Goal: Task Accomplishment & Management: Manage account settings

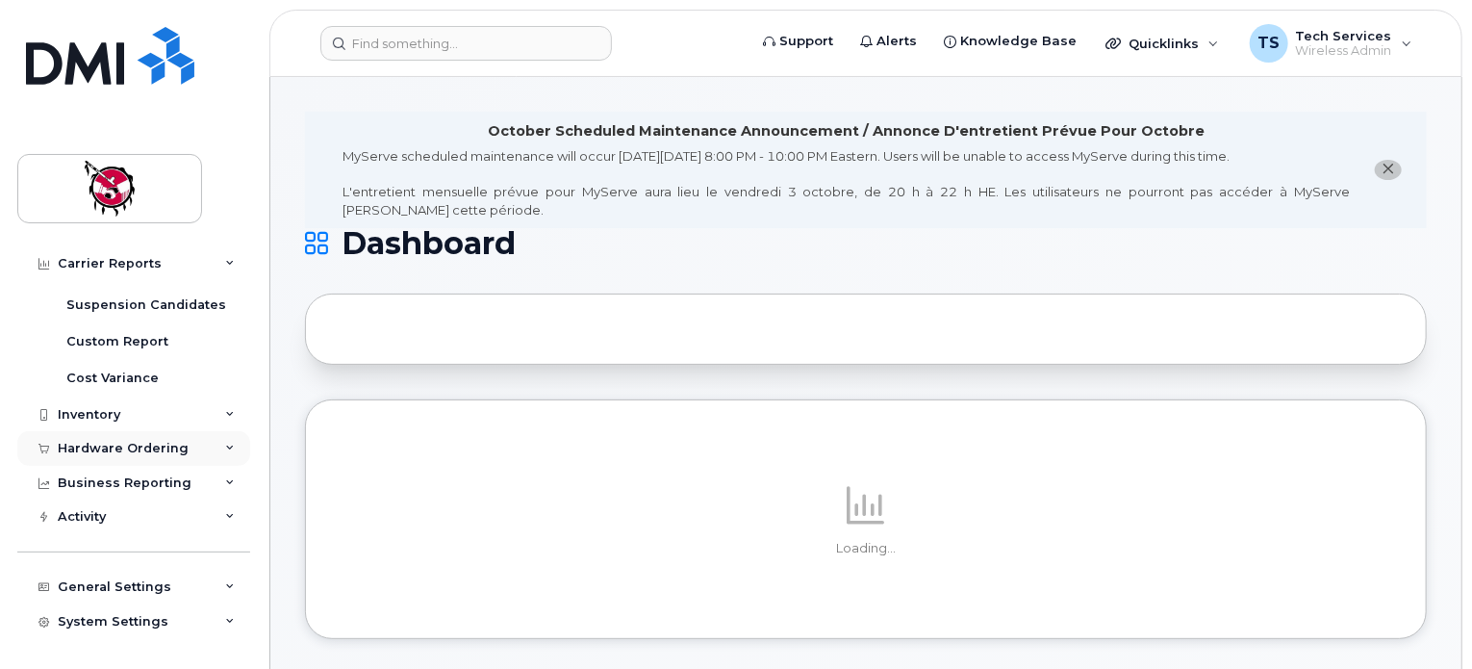
scroll to position [354, 0]
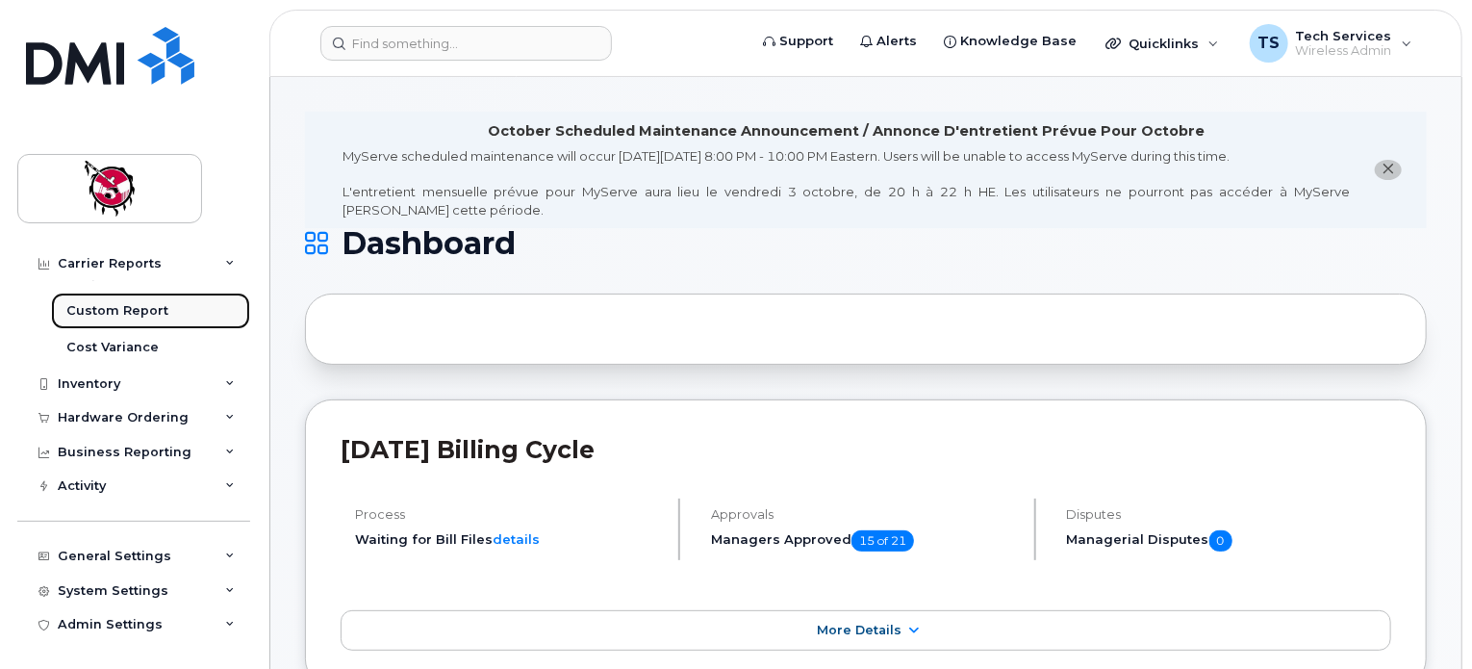
click at [122, 304] on div "Custom Report" at bounding box center [117, 310] width 102 height 17
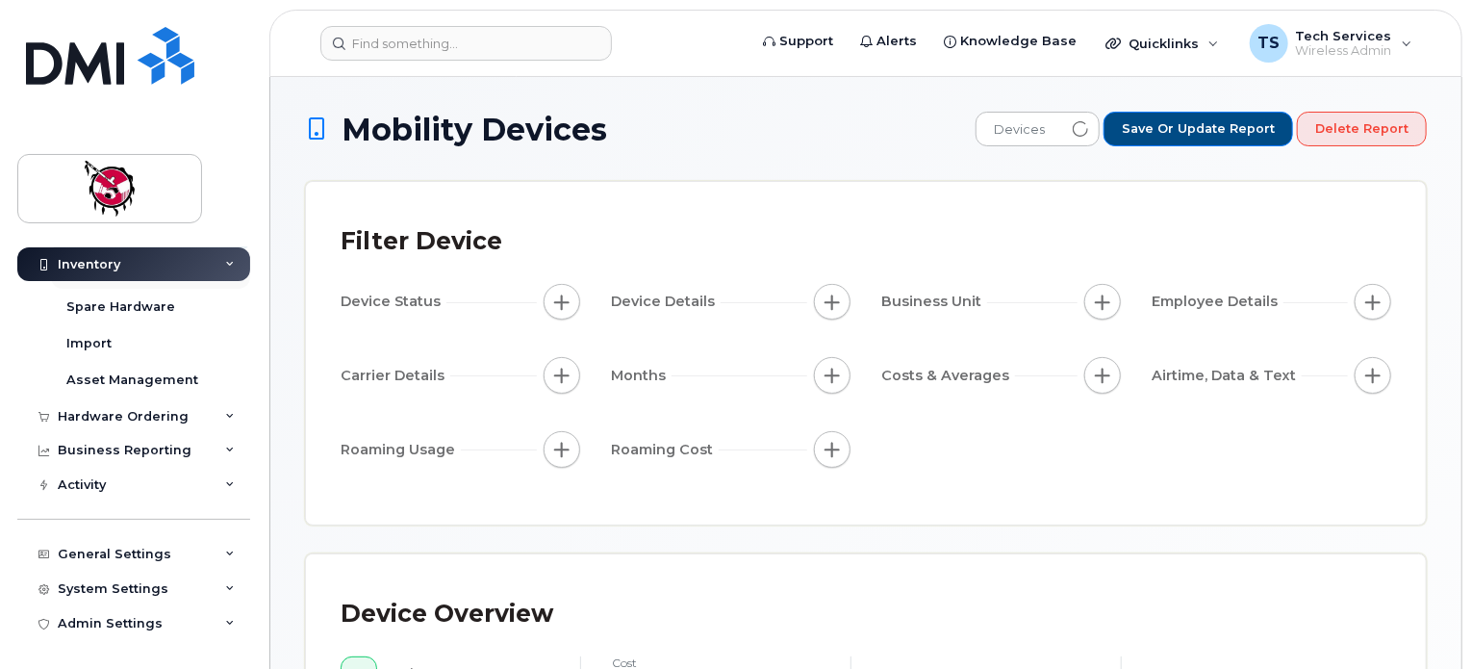
scroll to position [134, 0]
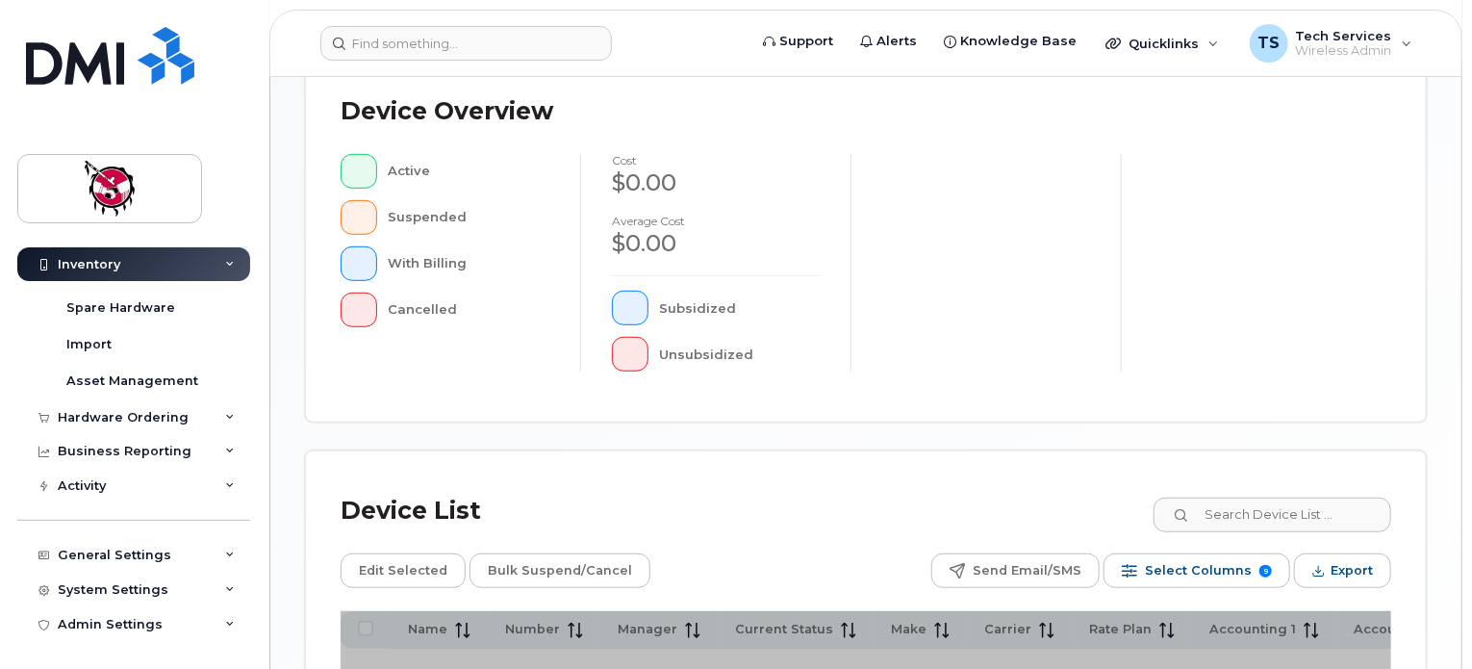
click at [1315, 422] on div "Device Overview Active Suspended With Billing Cancelled cost $0.00 Average cost…" at bounding box center [866, 237] width 1120 height 370
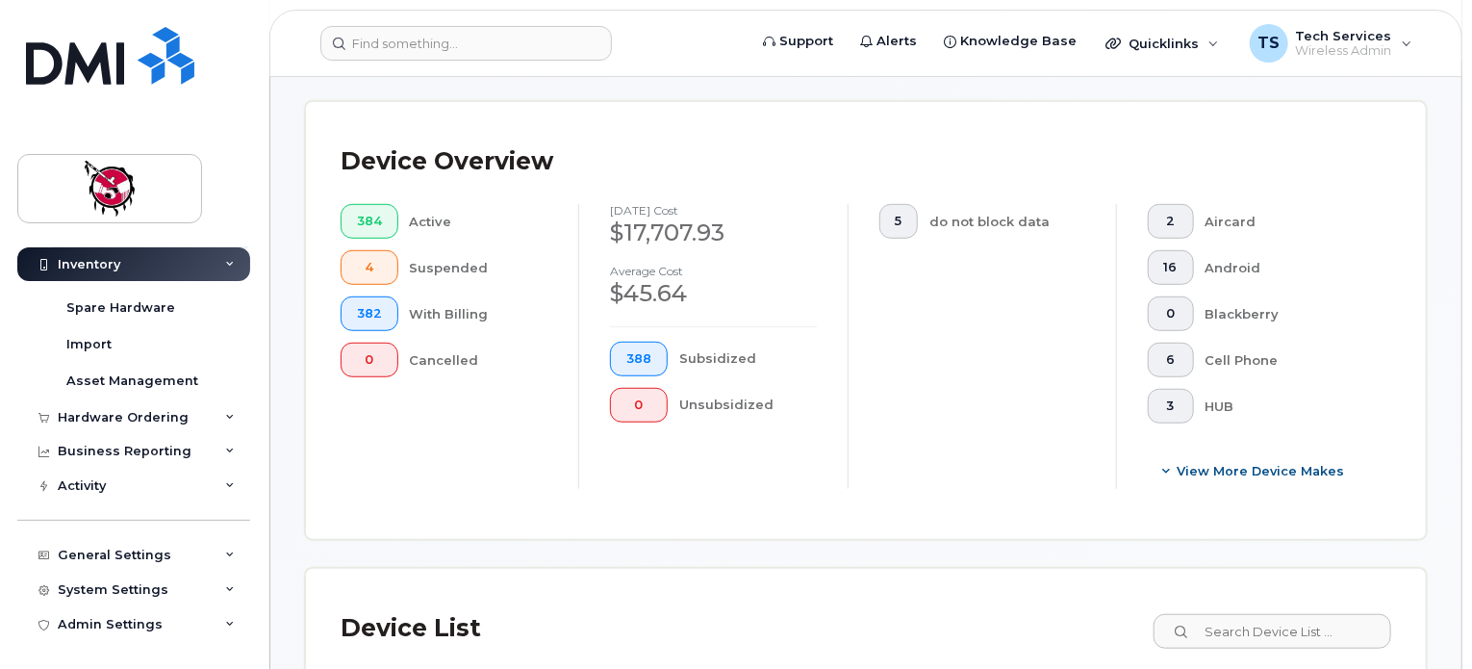
scroll to position [627, 0]
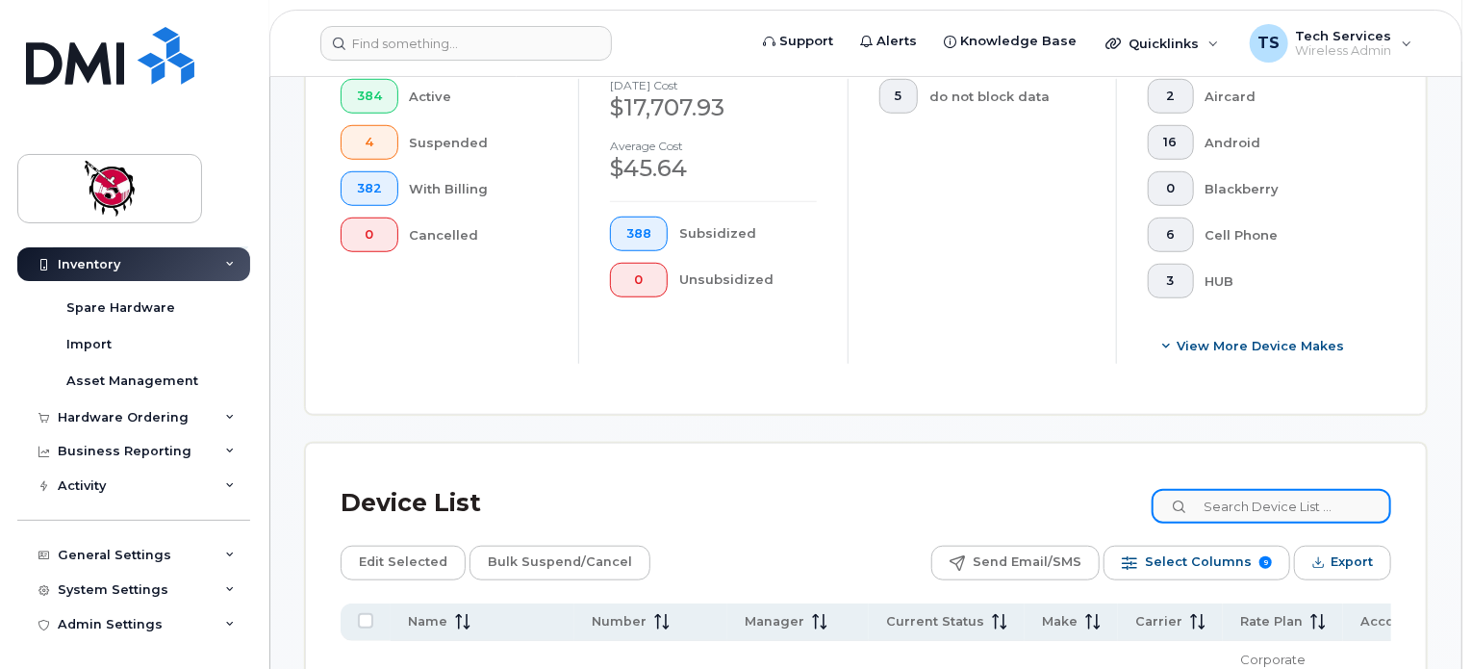
click at [1306, 498] on input at bounding box center [1272, 506] width 240 height 35
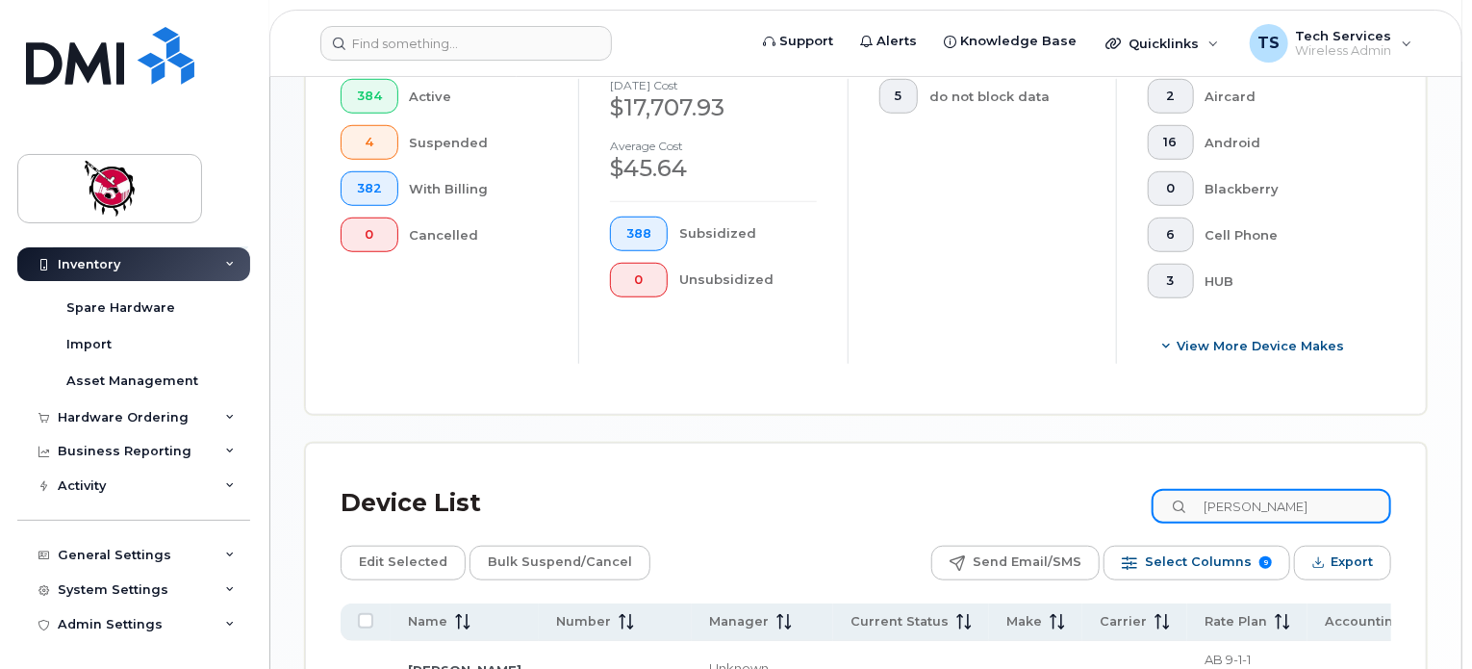
type input "thomas snow"
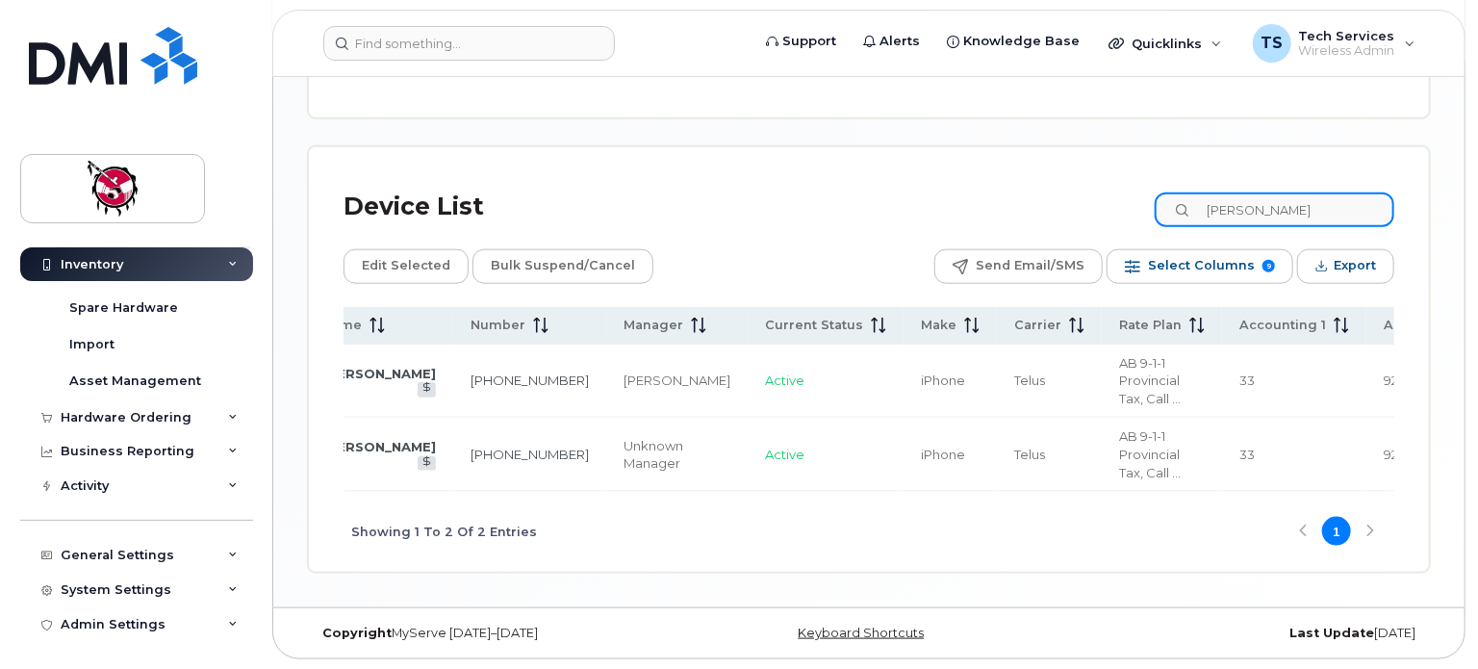
scroll to position [0, 0]
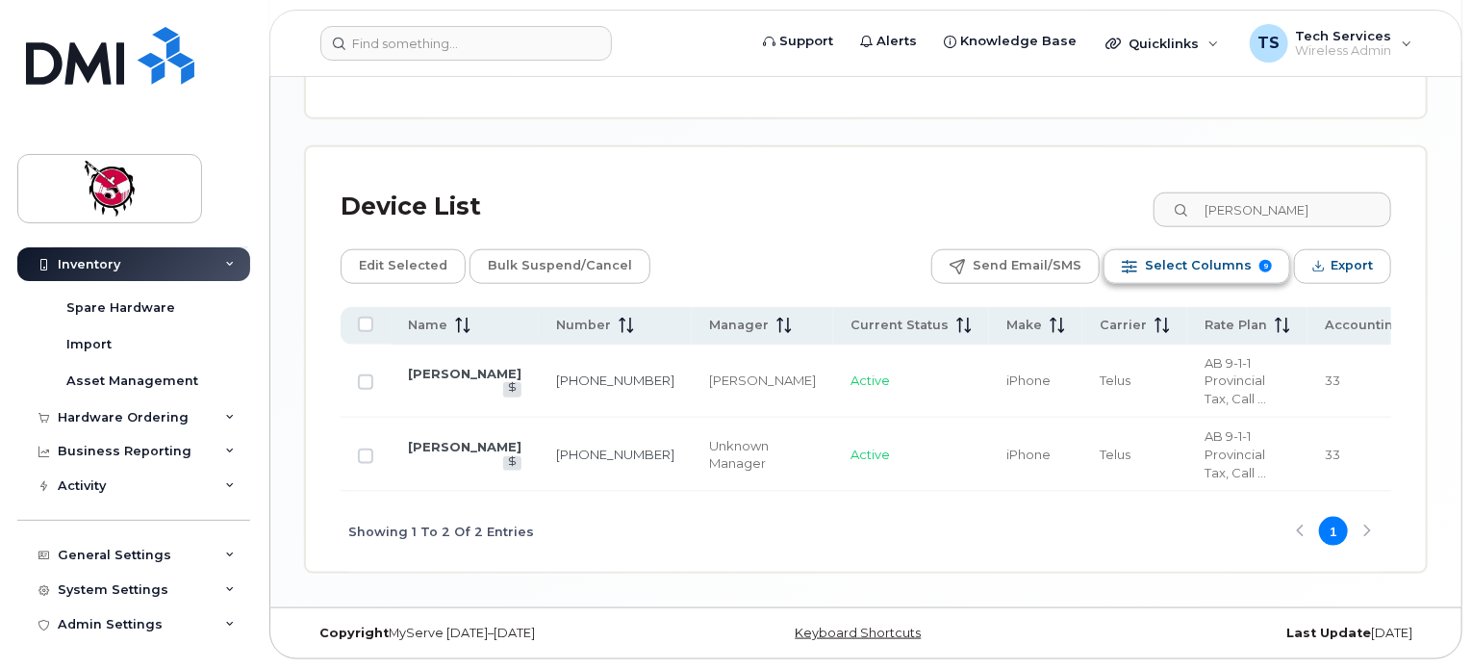
click at [1266, 262] on span "9" at bounding box center [1266, 266] width 13 height 13
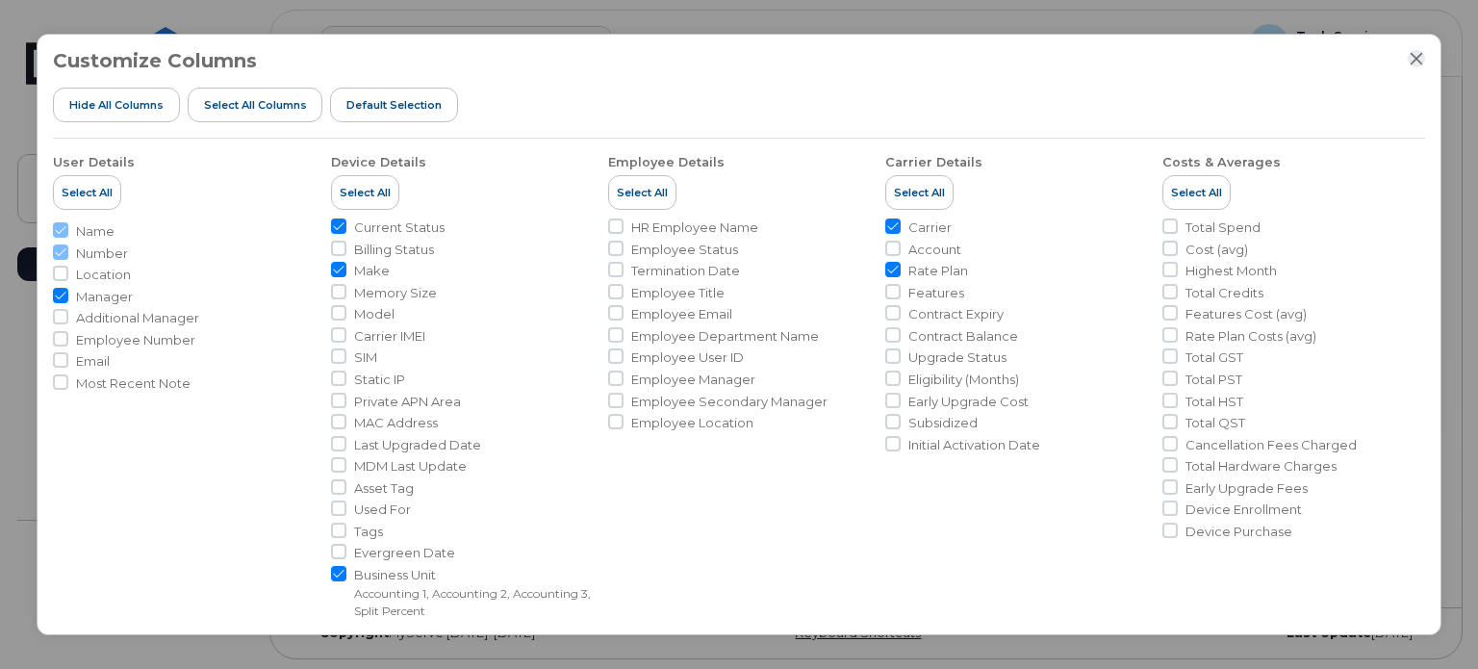
click at [1420, 56] on icon "Close" at bounding box center [1416, 58] width 15 height 15
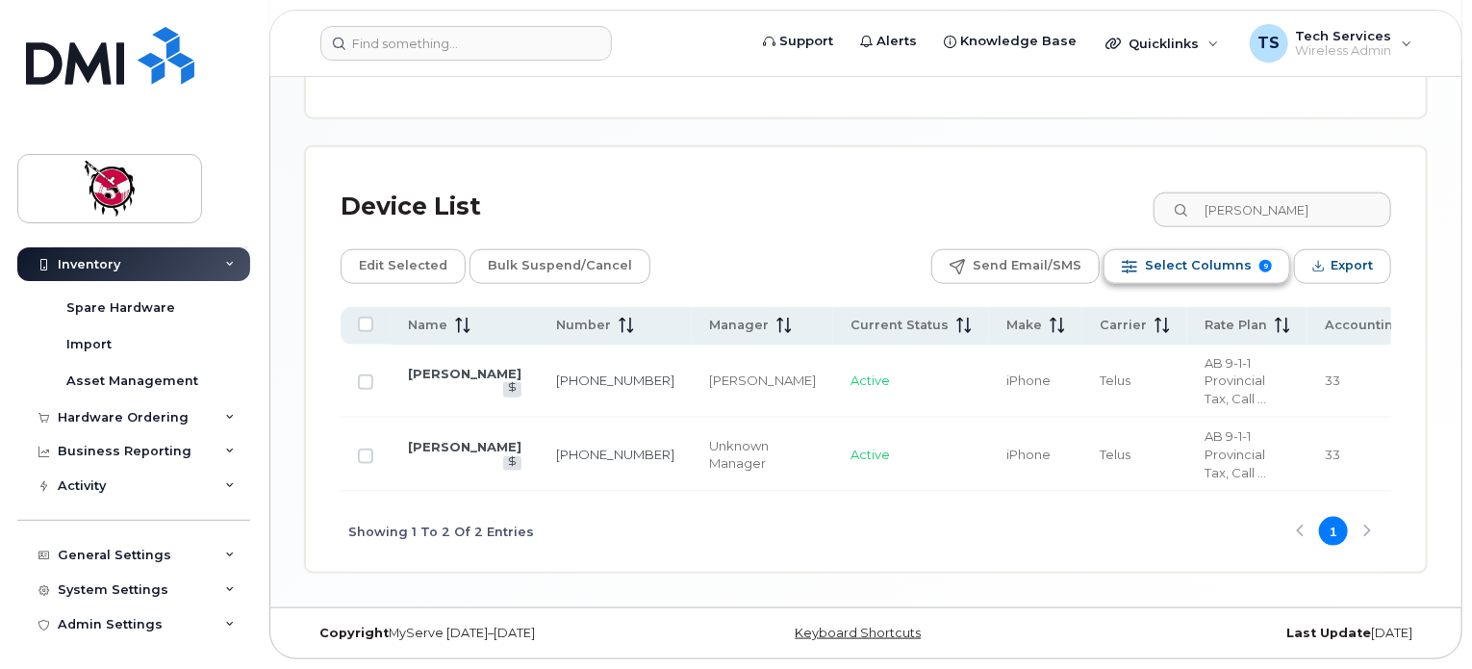
click at [1233, 261] on span "Select Columns" at bounding box center [1198, 265] width 107 height 29
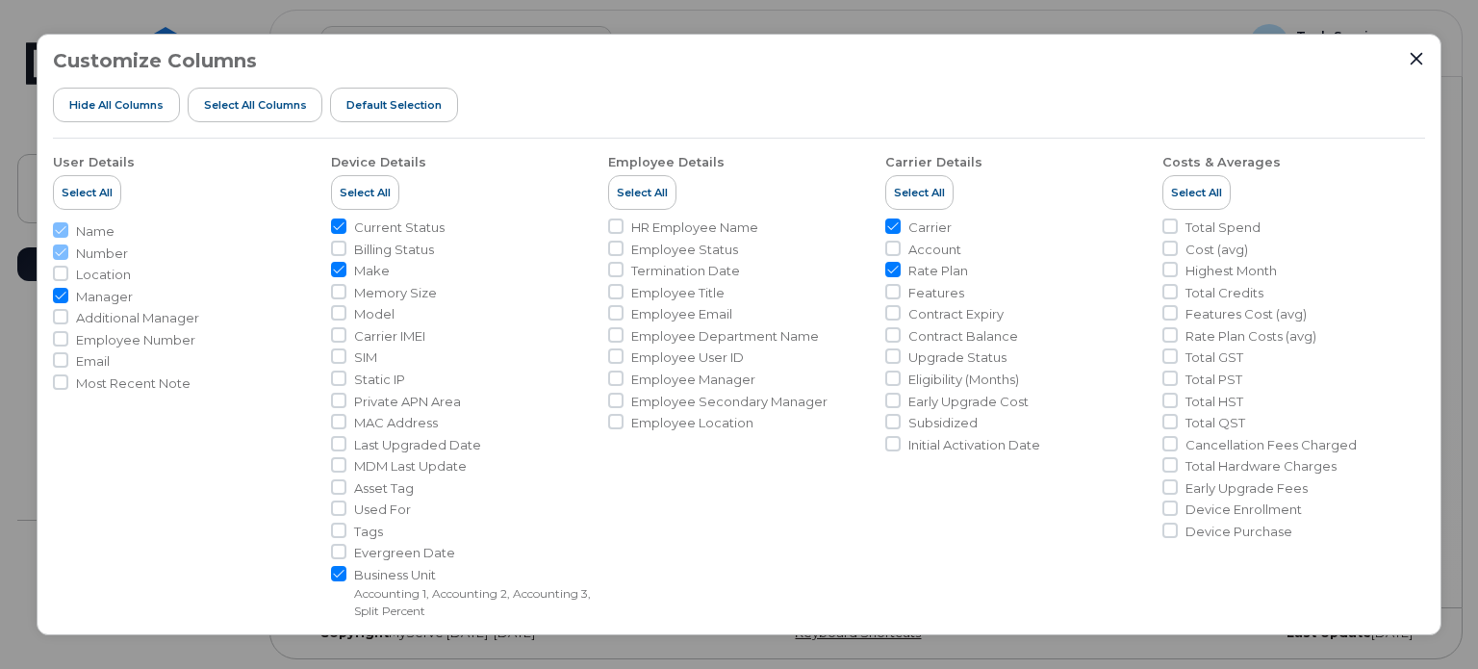
click at [893, 218] on input "Carrier" at bounding box center [892, 225] width 15 height 15
checkbox input "false"
click at [888, 269] on input "Rate Plan" at bounding box center [892, 269] width 15 height 15
checkbox input "false"
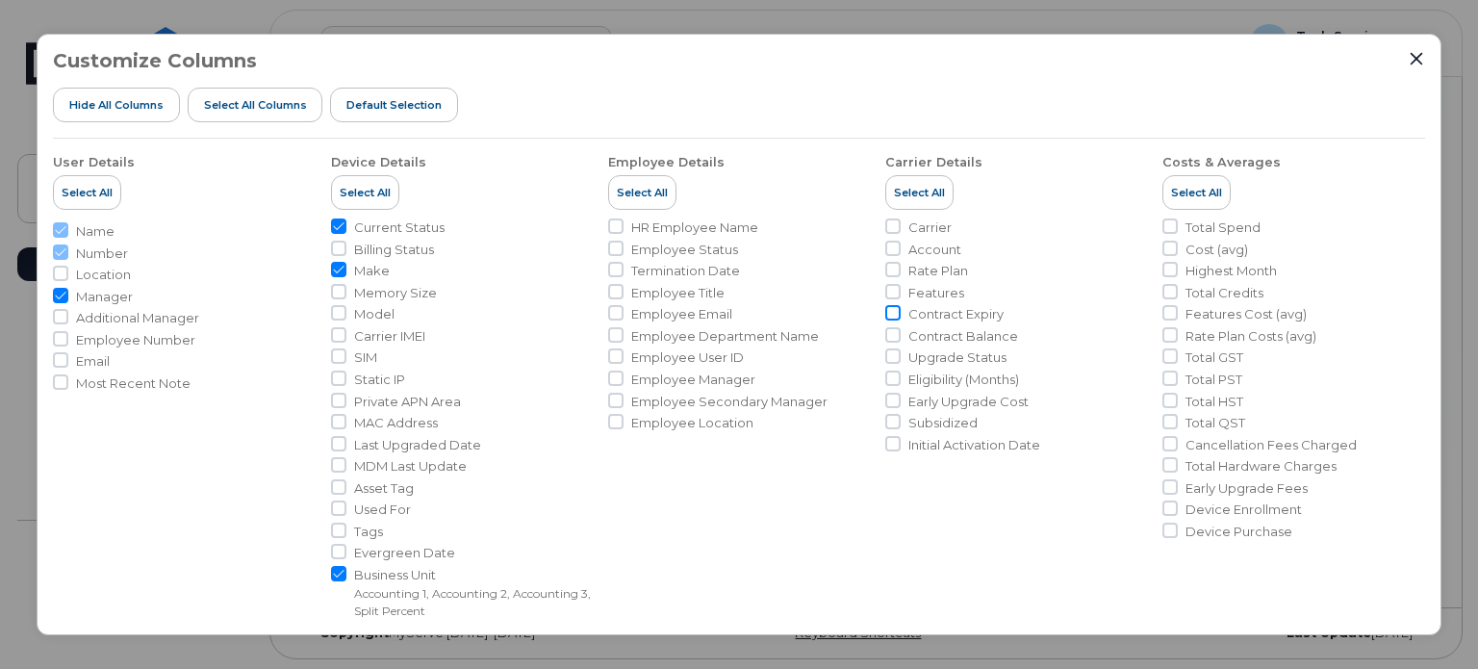
click at [890, 314] on input "Contract Expiry" at bounding box center [892, 312] width 15 height 15
checkbox input "true"
click at [891, 336] on input "Contract Balance" at bounding box center [892, 334] width 15 height 15
checkbox input "true"
click at [1422, 58] on icon "Close" at bounding box center [1416, 58] width 15 height 15
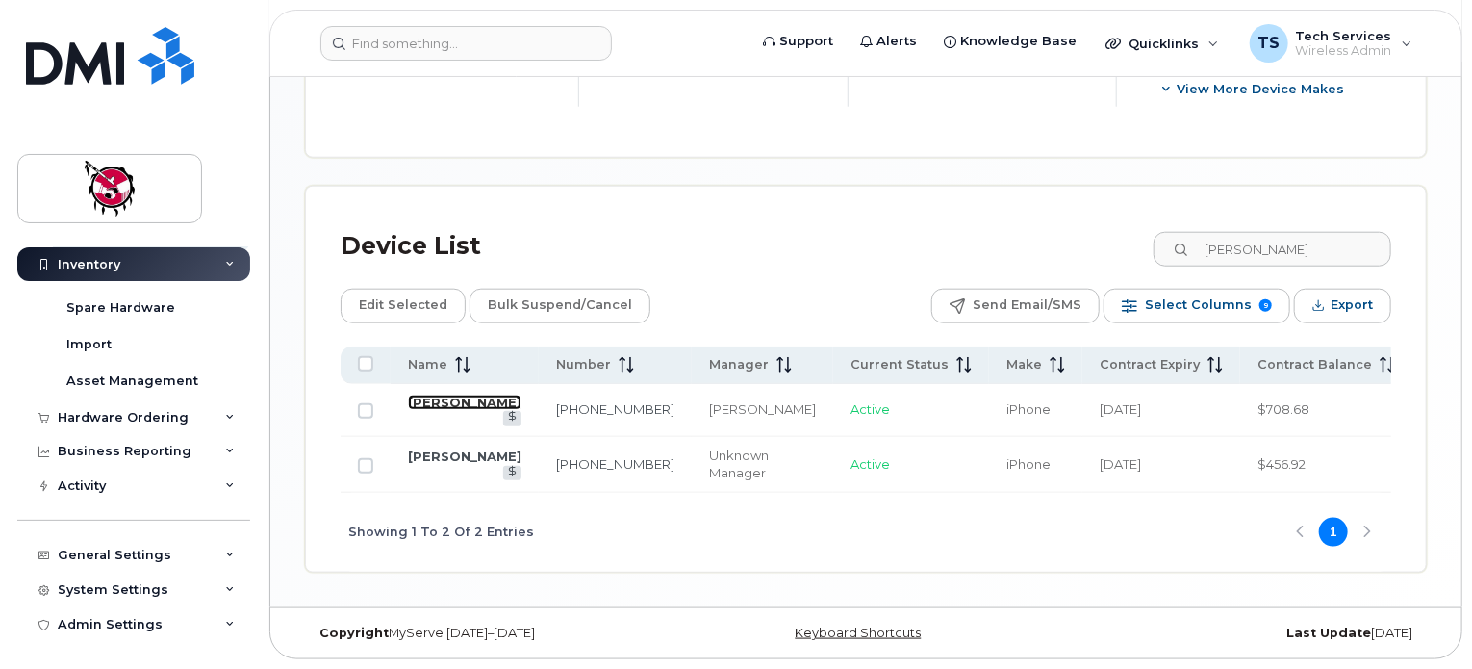
click at [440, 395] on link "Thomas Snow" at bounding box center [465, 402] width 114 height 15
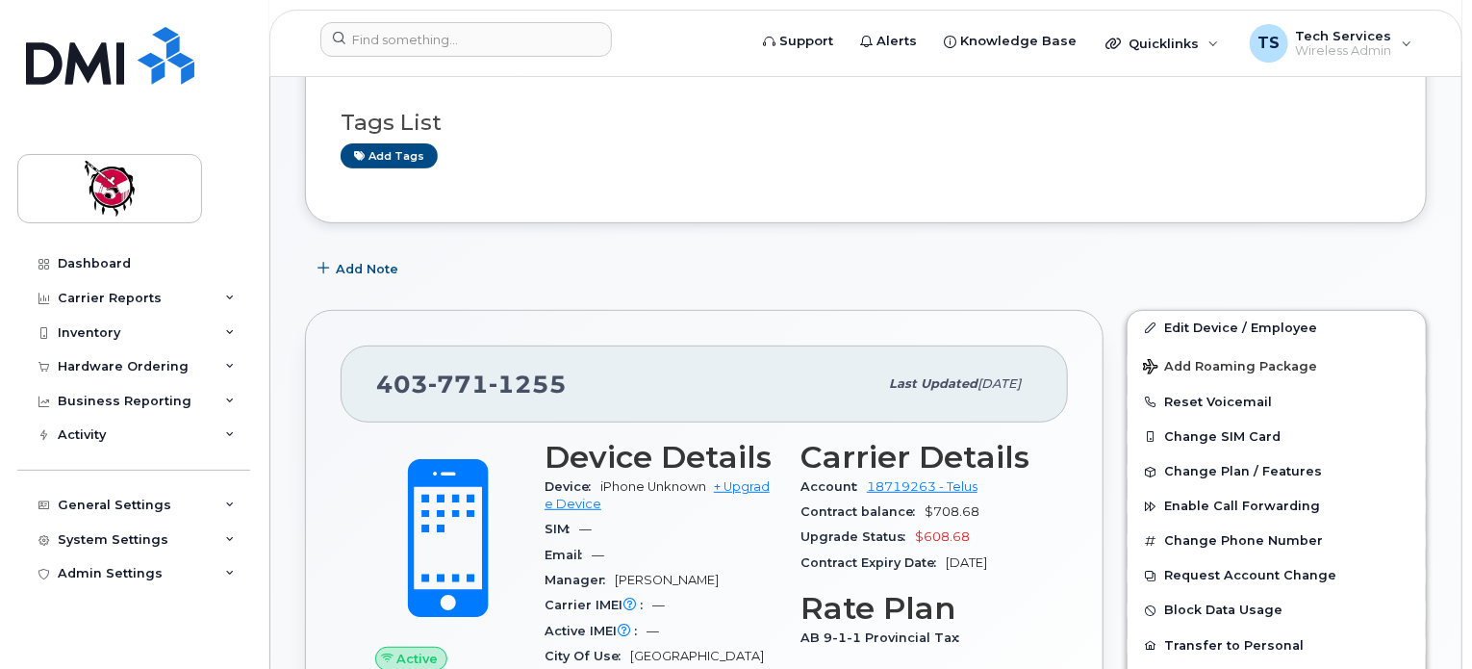
scroll to position [289, 0]
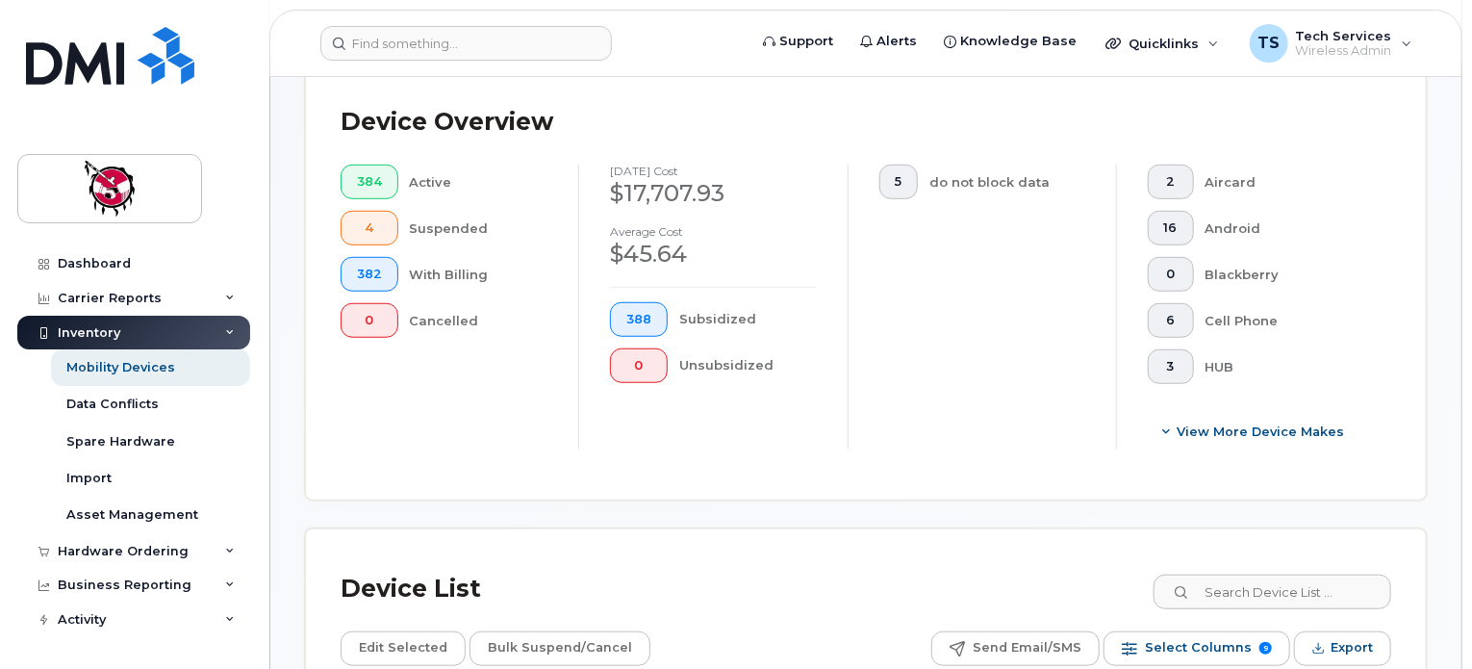
scroll to position [781, 0]
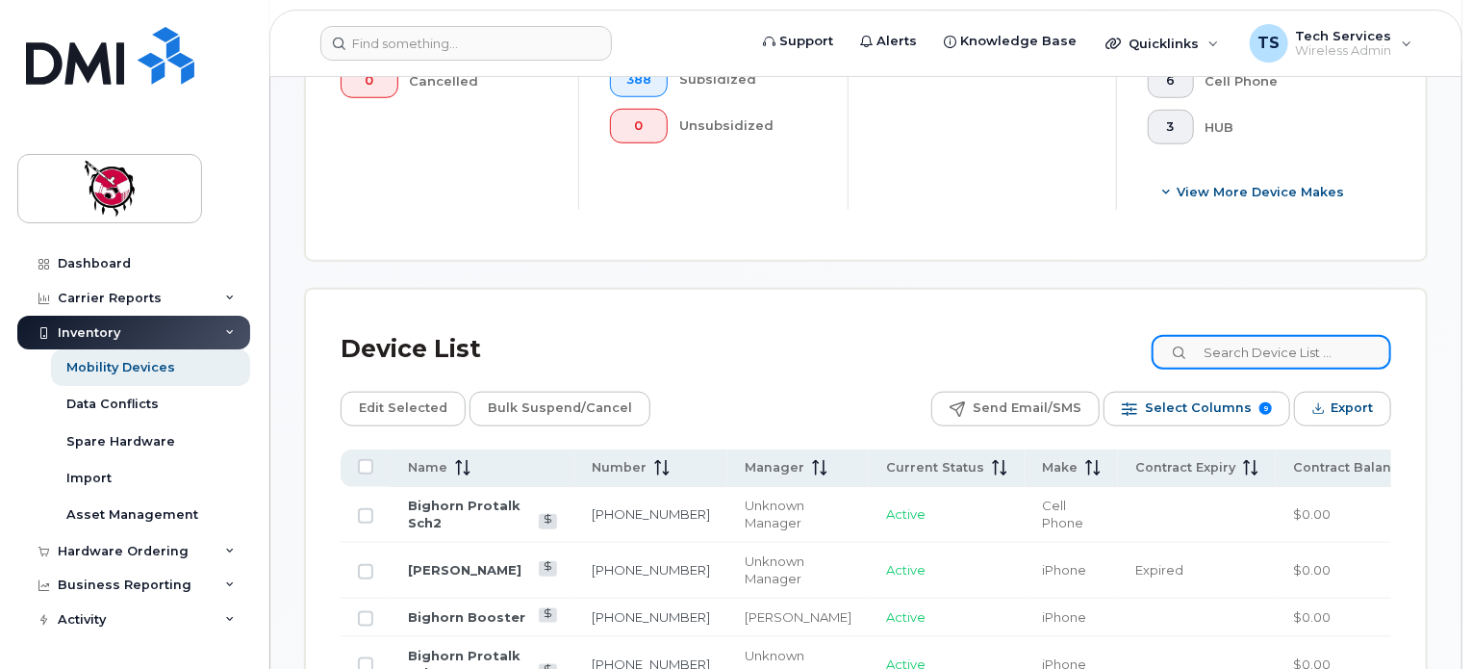
click at [1274, 361] on input at bounding box center [1272, 352] width 240 height 35
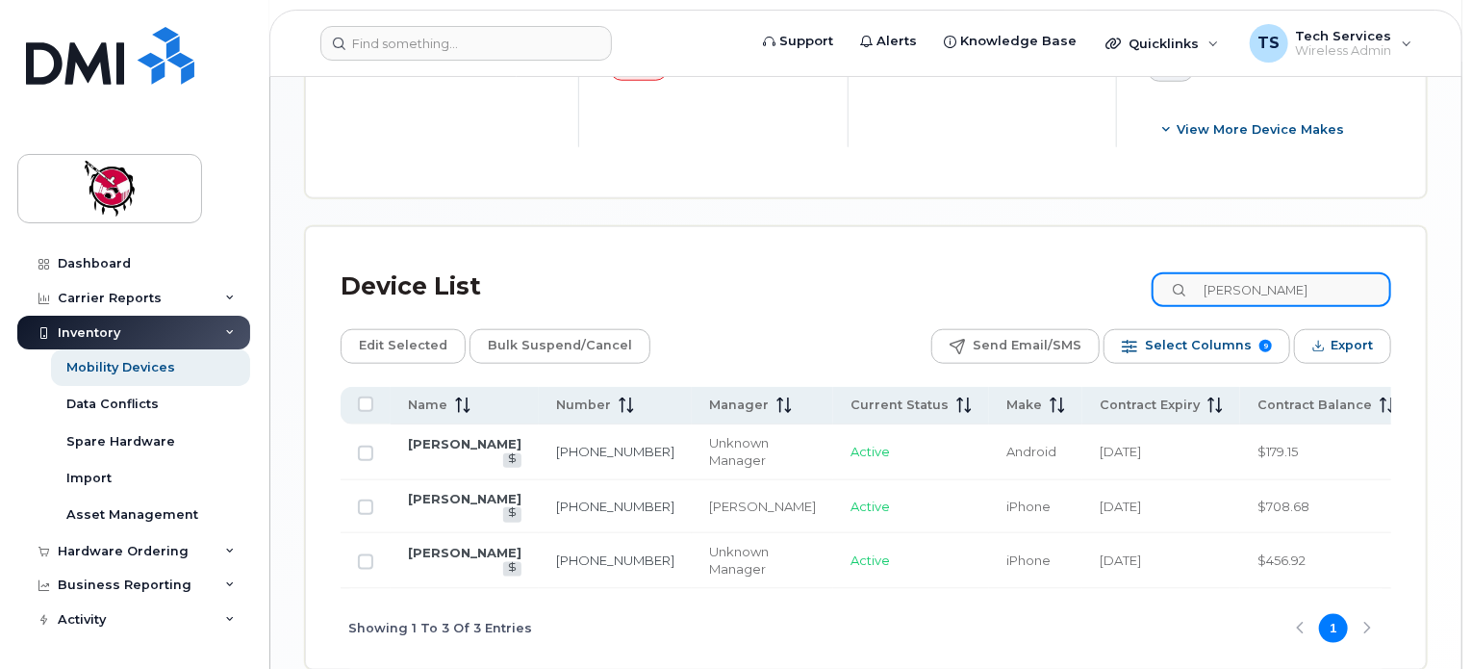
scroll to position [878, 0]
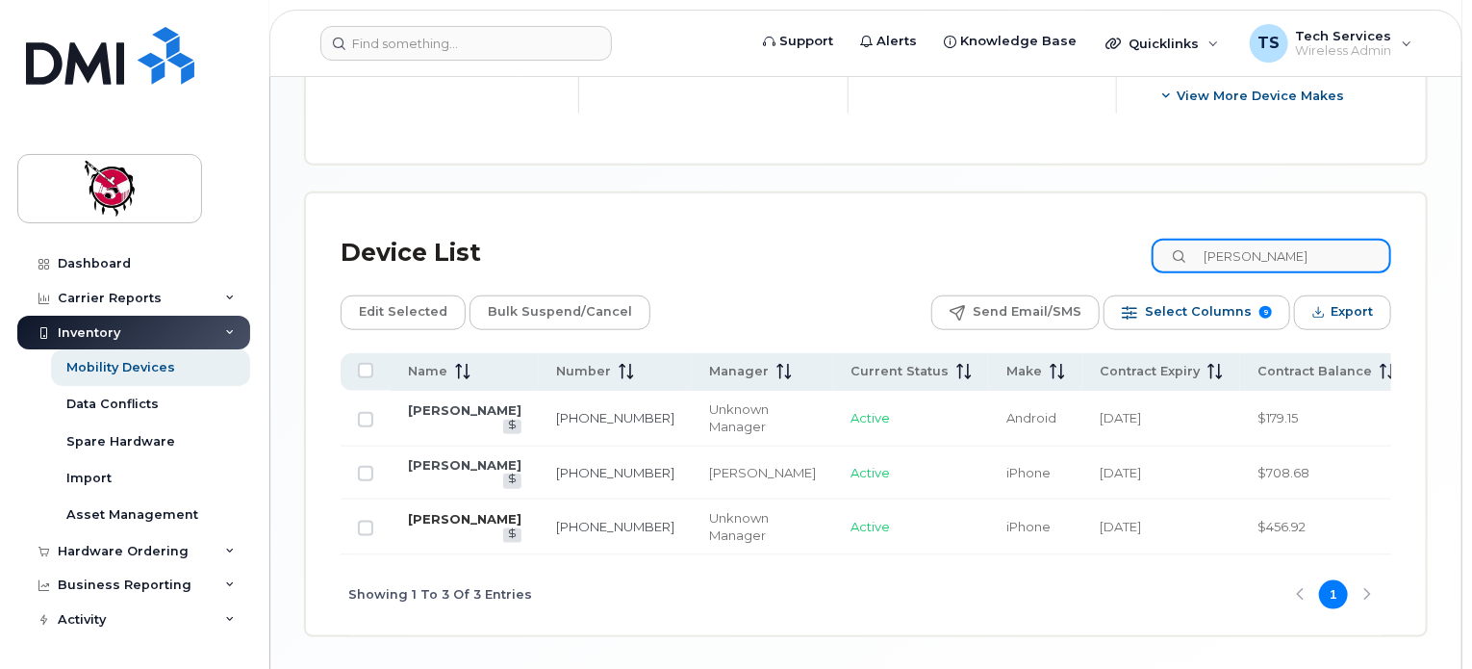
type input "thomas"
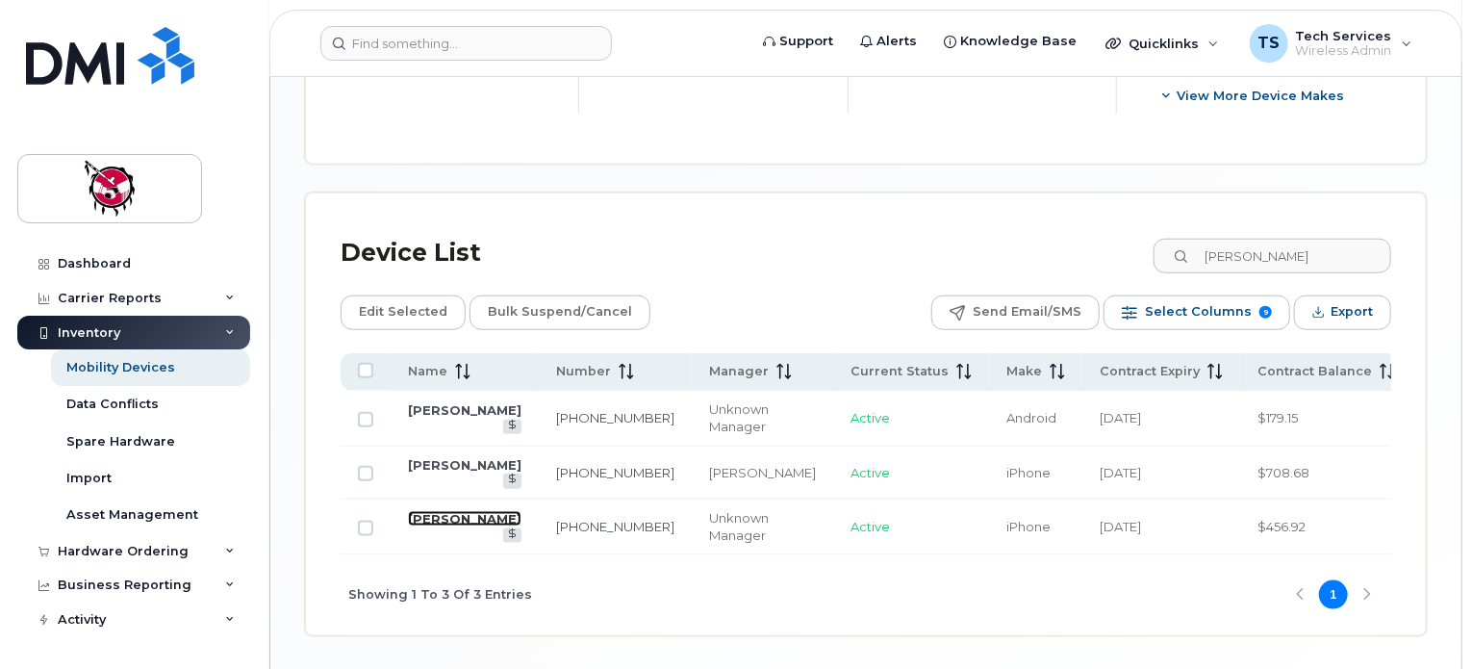
click at [434, 522] on link "Thomas Snow" at bounding box center [465, 518] width 114 height 15
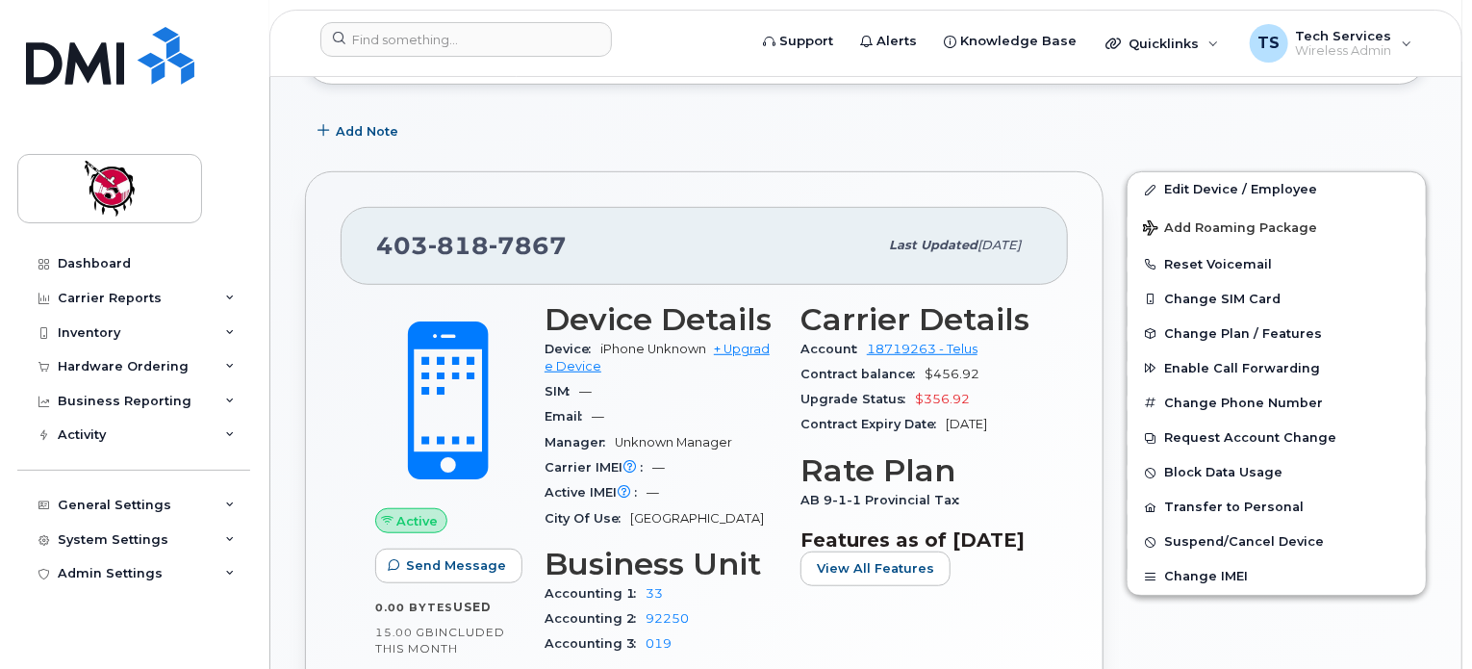
scroll to position [481, 0]
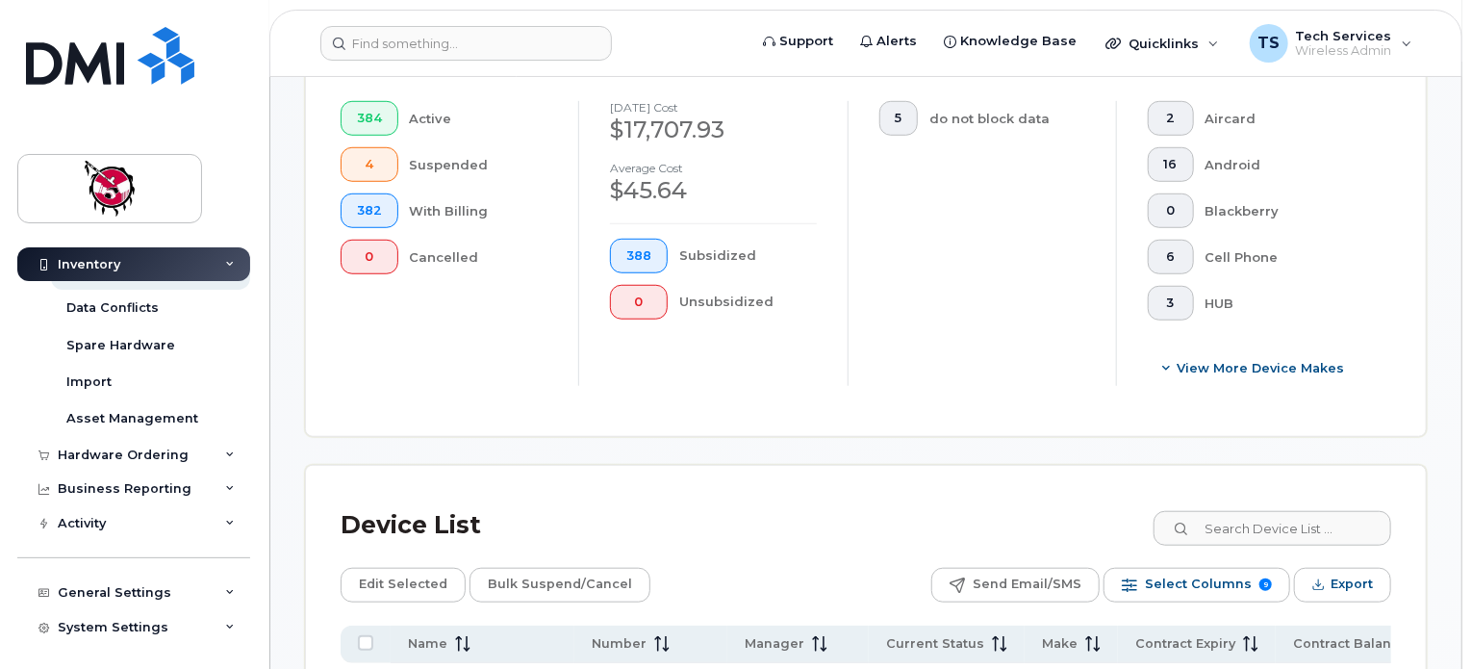
scroll to position [770, 0]
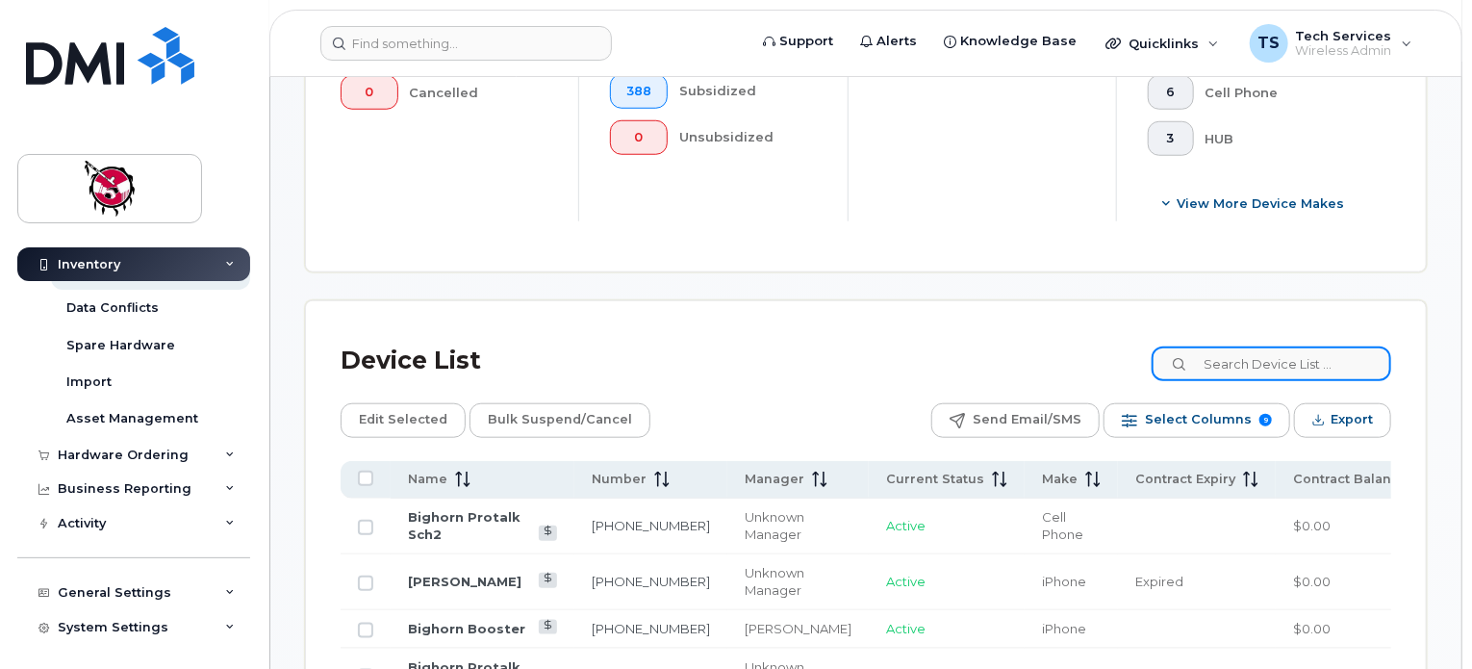
click at [1317, 359] on input at bounding box center [1272, 363] width 240 height 35
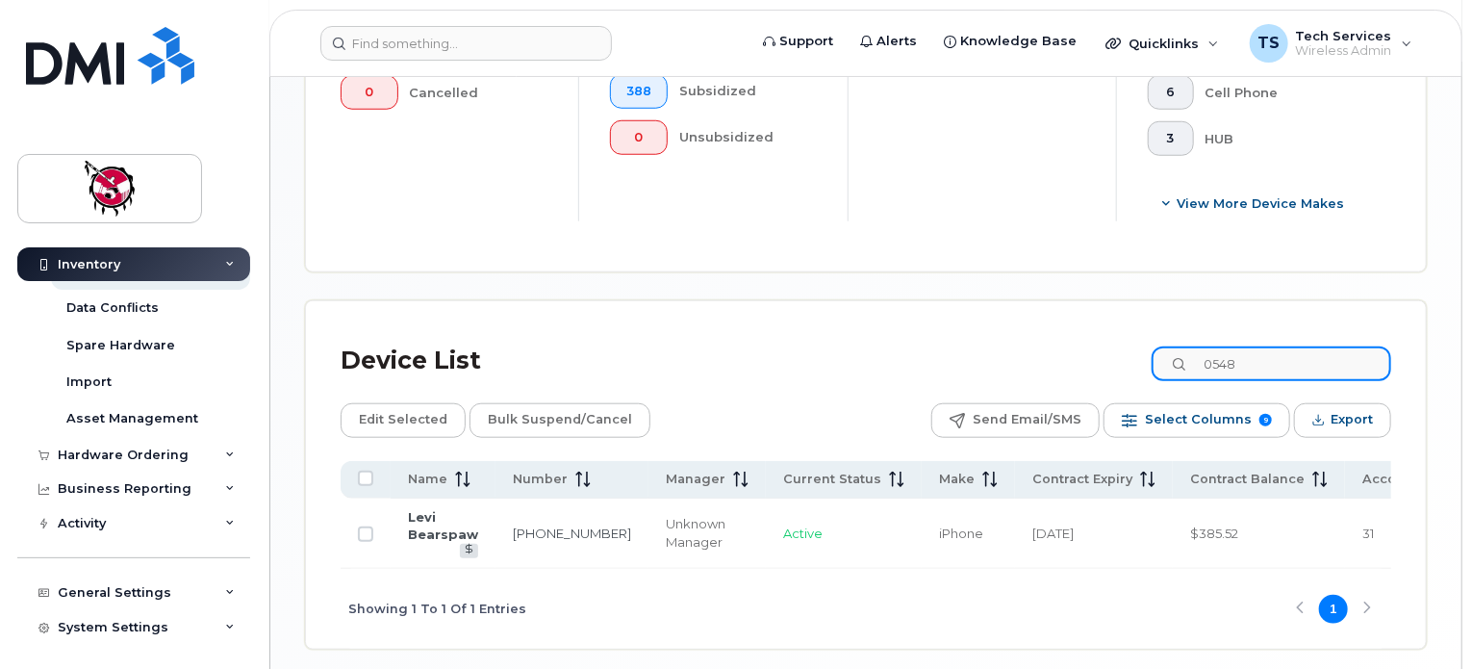
drag, startPoint x: 1272, startPoint y: 364, endPoint x: 1135, endPoint y: 355, distance: 136.9
click at [1135, 355] on div "Device List 0548" at bounding box center [866, 361] width 1051 height 50
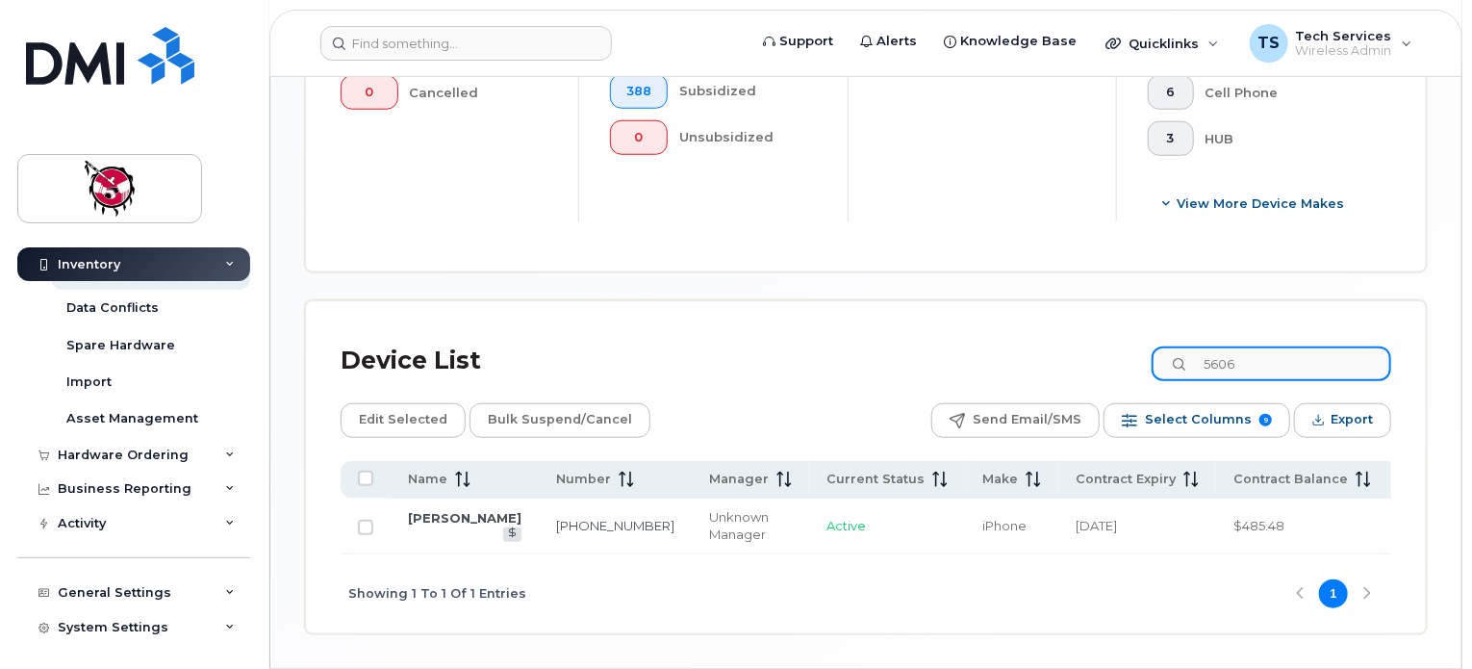
drag, startPoint x: 1265, startPoint y: 363, endPoint x: 1135, endPoint y: 353, distance: 130.3
click at [1139, 361] on div "Device List 5606" at bounding box center [866, 361] width 1051 height 50
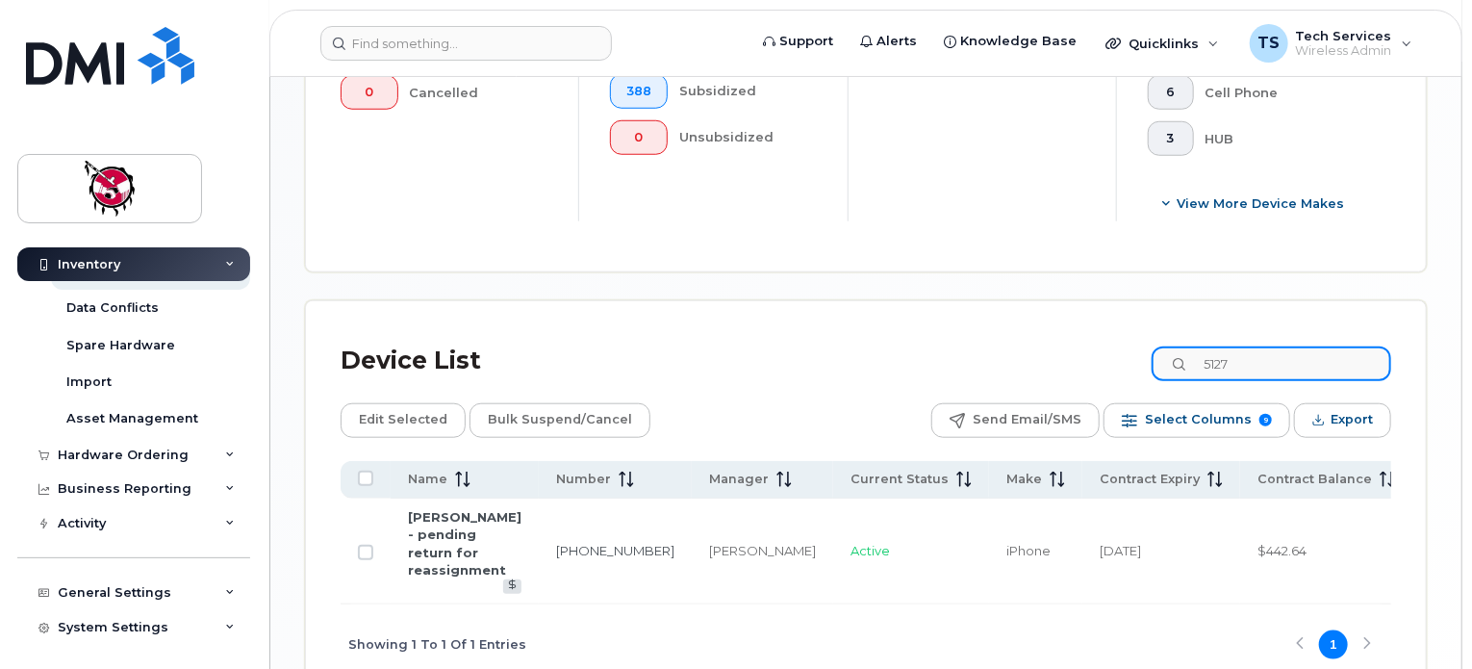
type input "5127"
click at [1043, 177] on div "5 do not block data" at bounding box center [982, 78] width 268 height 285
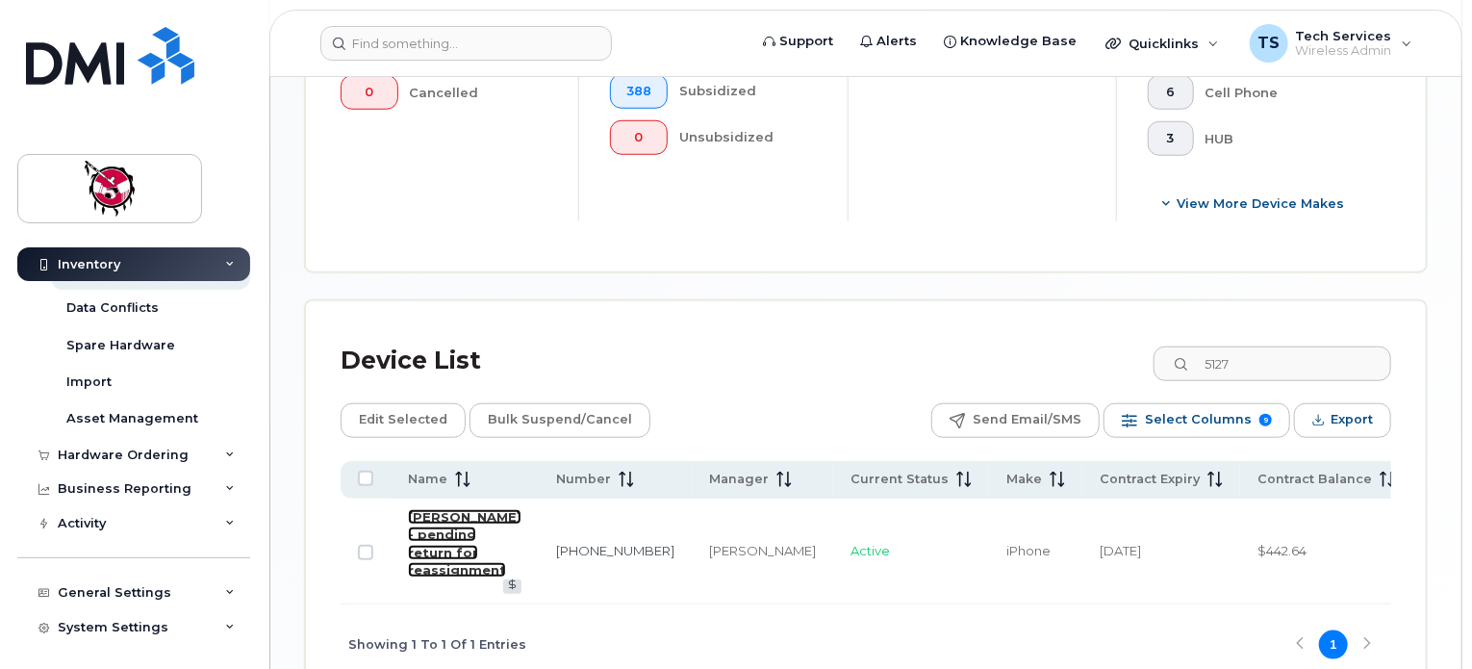
click at [429, 552] on link "[PERSON_NAME] - pending return for reassignment" at bounding box center [465, 543] width 114 height 69
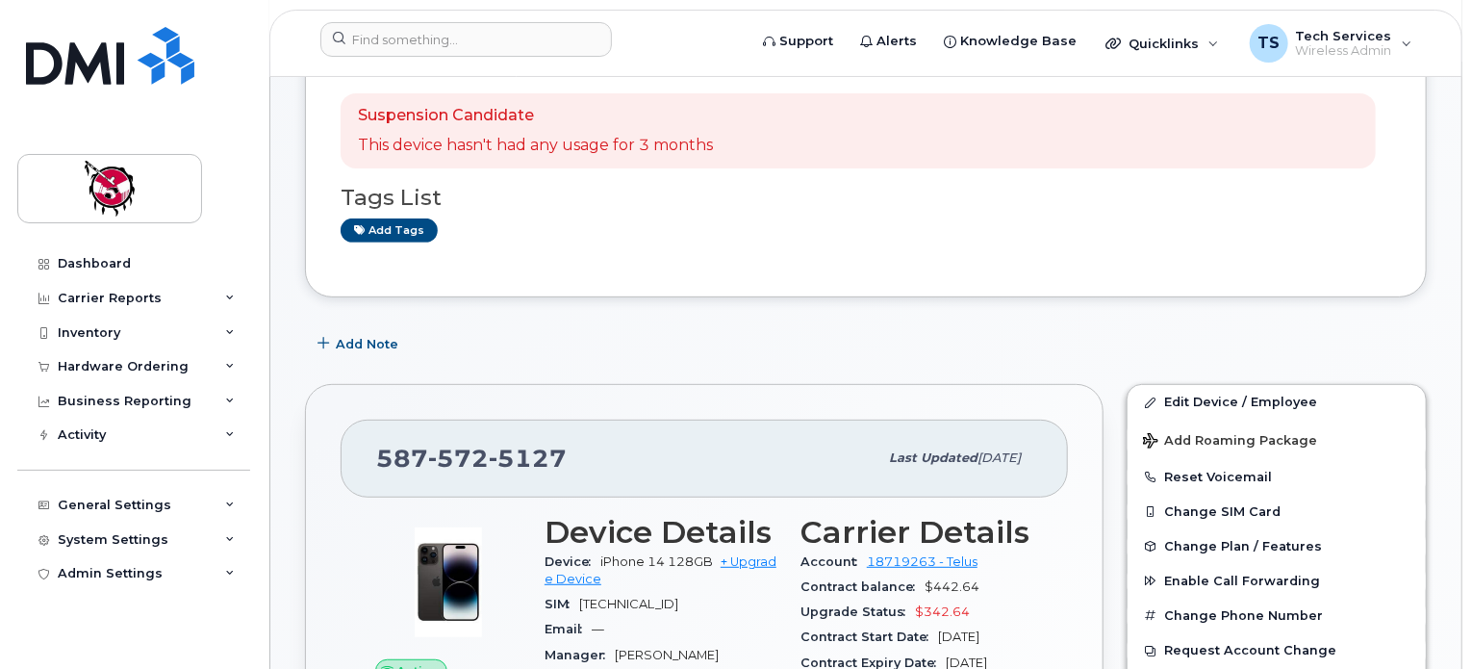
scroll to position [289, 0]
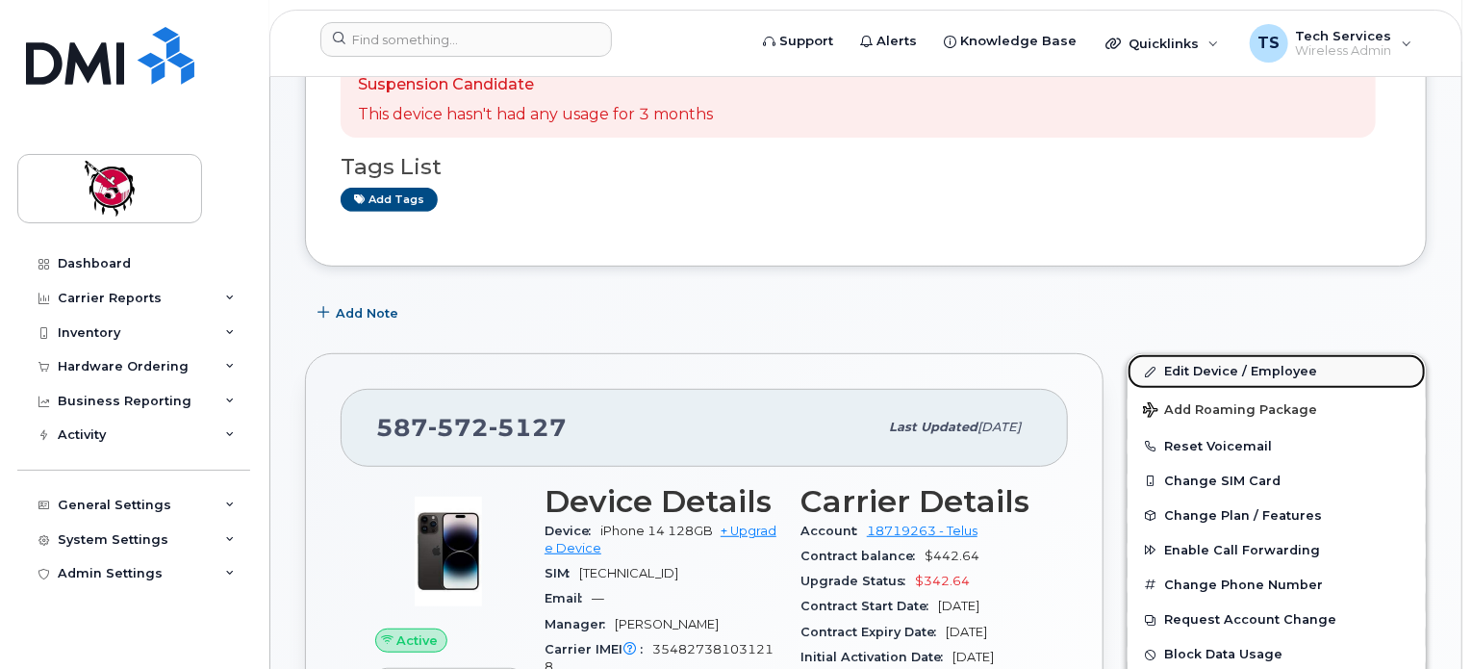
click at [1232, 354] on link "Edit Device / Employee" at bounding box center [1277, 371] width 298 height 35
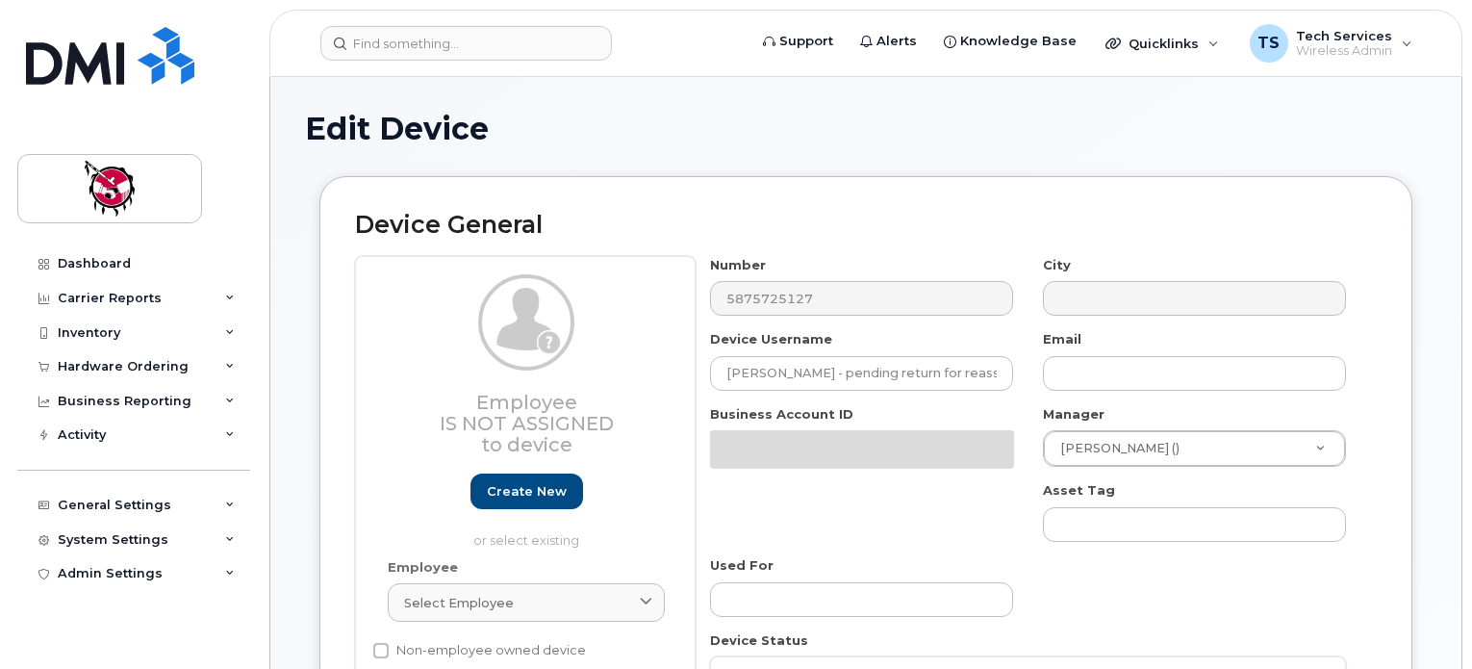
select select "10354"
select select "10349"
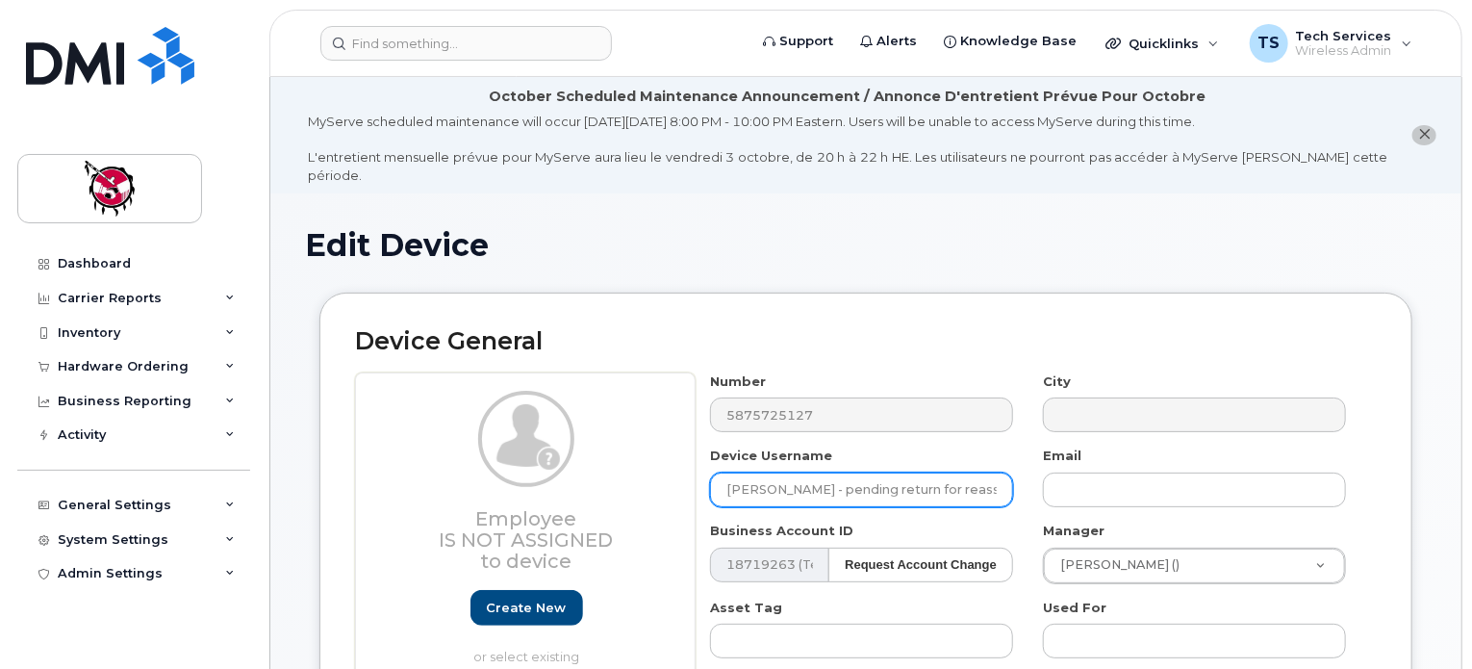
scroll to position [0, 36]
drag, startPoint x: 725, startPoint y: 471, endPoint x: 1005, endPoint y: 469, distance: 280.0
click at [1005, 472] on input "Kalena Hunter - pending return for reassignment" at bounding box center [861, 489] width 303 height 35
click at [726, 474] on input "Cancelled - was Kalena Hunter" at bounding box center [861, 489] width 303 height 35
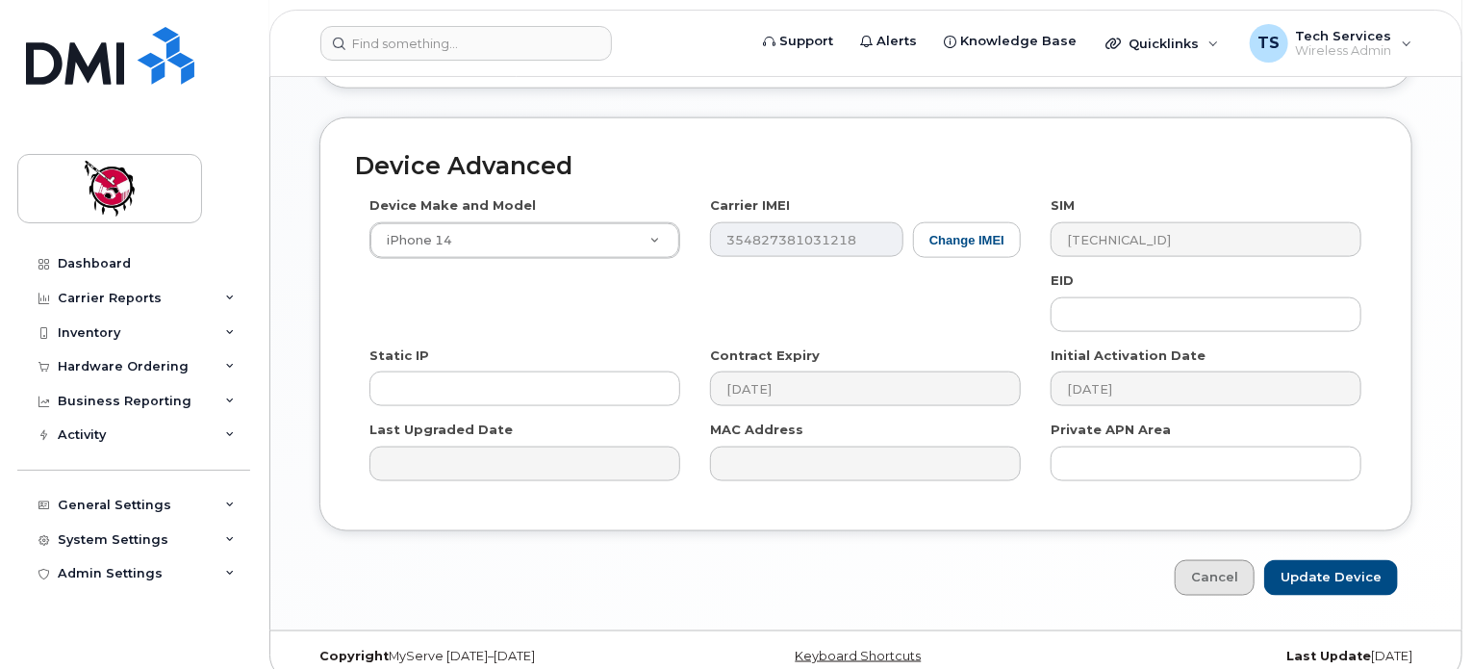
scroll to position [1155, 0]
type input "Line Cancelled - was Kalena Hunter"
click at [1329, 560] on input "Update Device" at bounding box center [1331, 578] width 134 height 36
type input "Saving..."
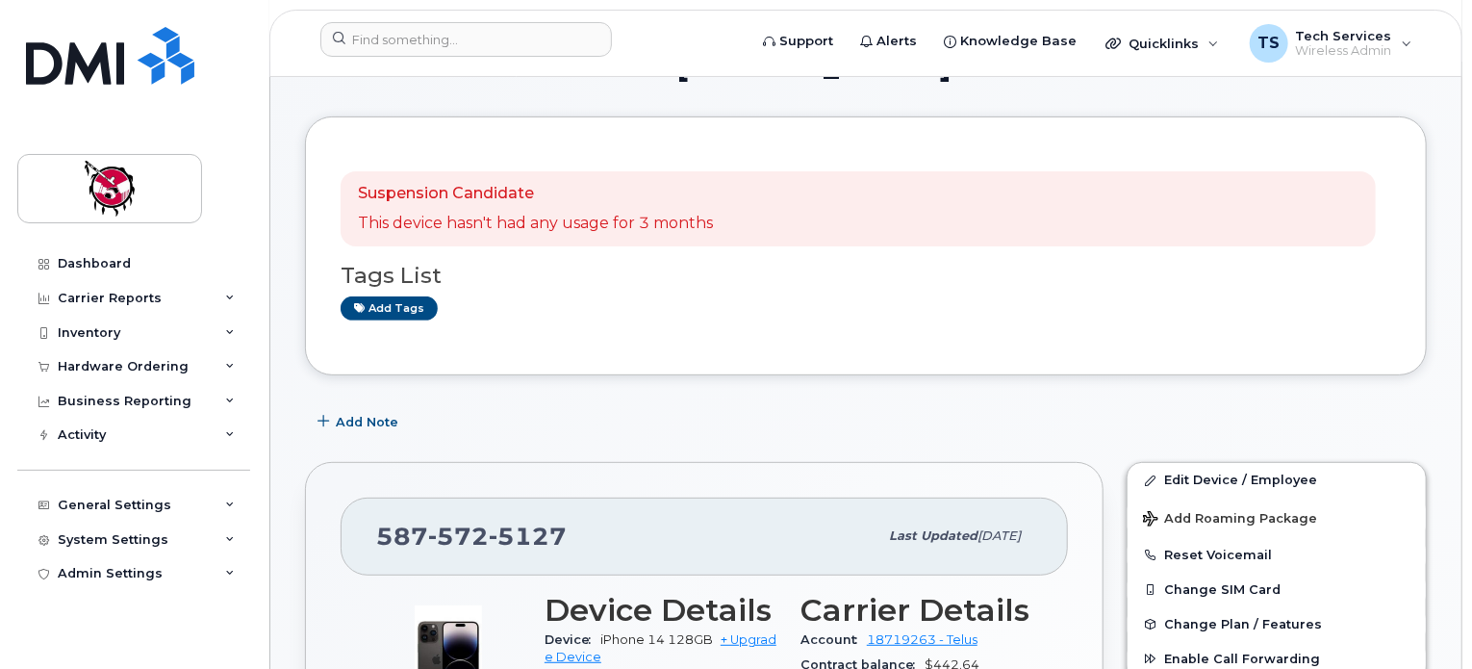
scroll to position [192, 0]
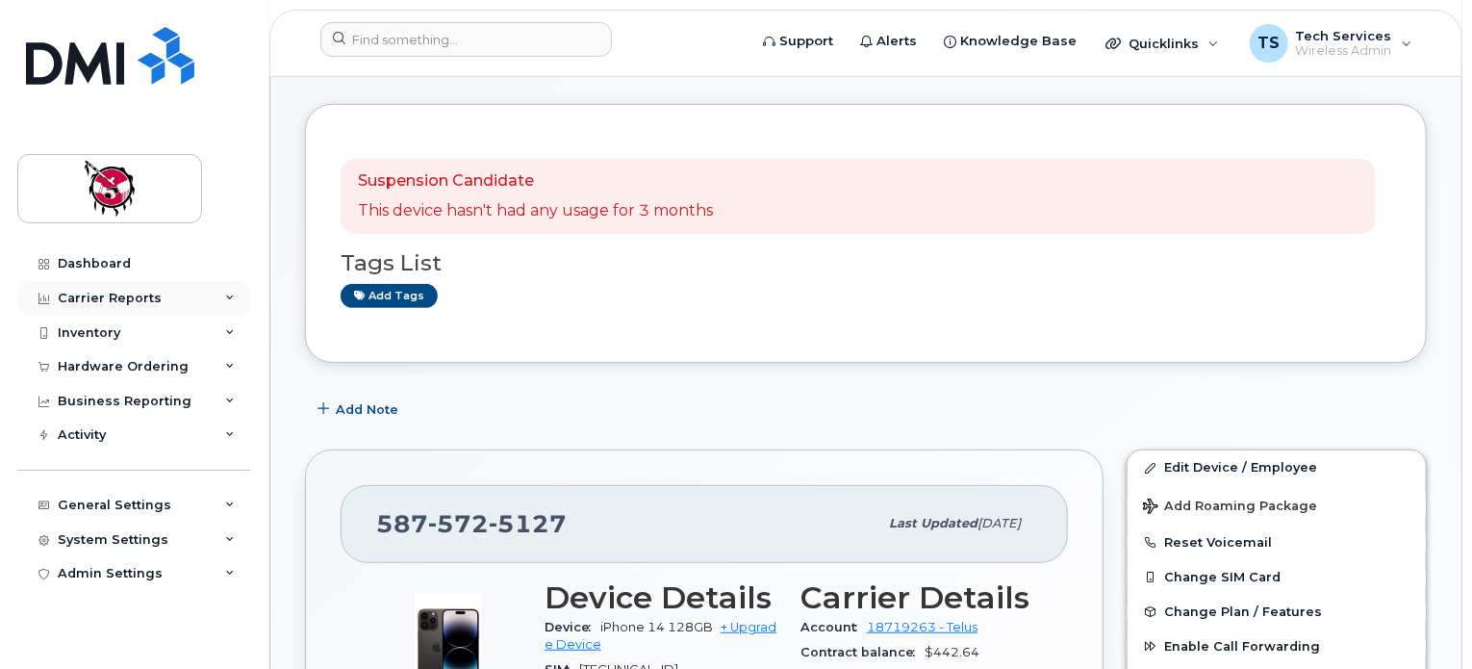
click at [81, 294] on div "Carrier Reports" at bounding box center [110, 298] width 104 height 15
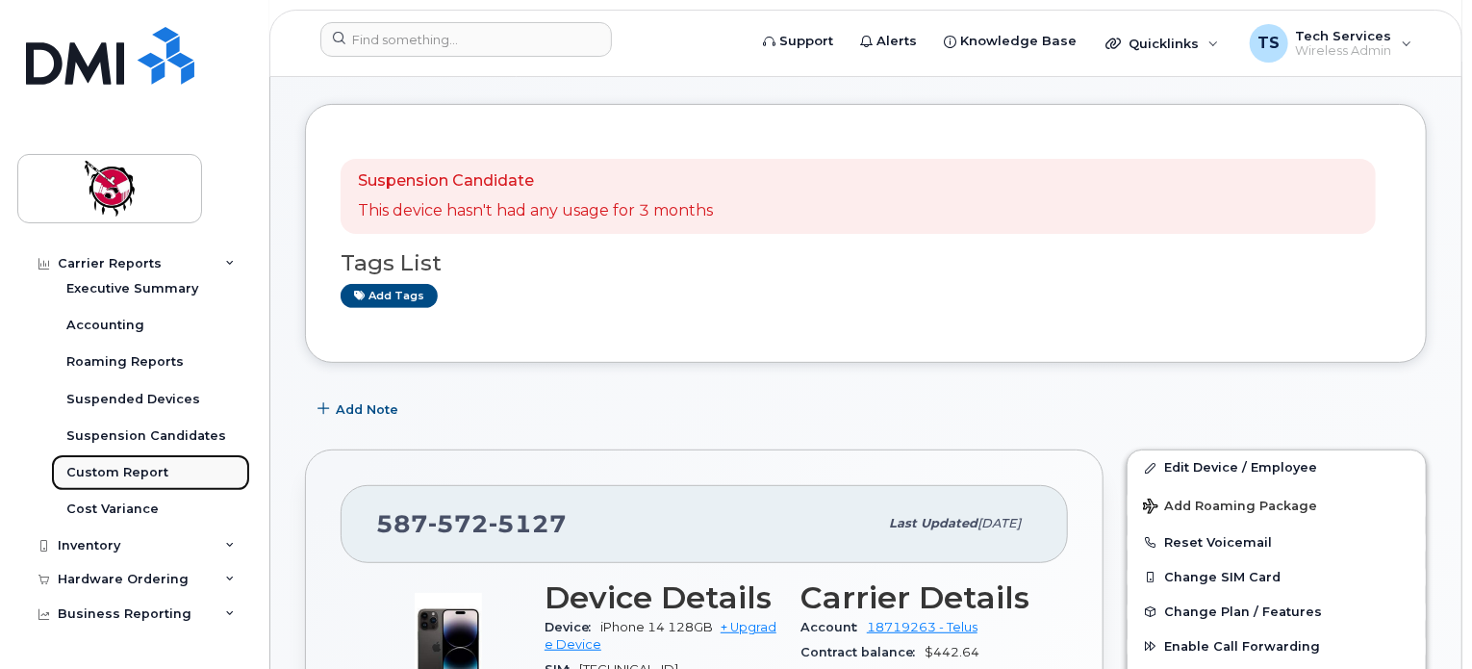
click at [98, 465] on div "Custom Report" at bounding box center [117, 472] width 102 height 17
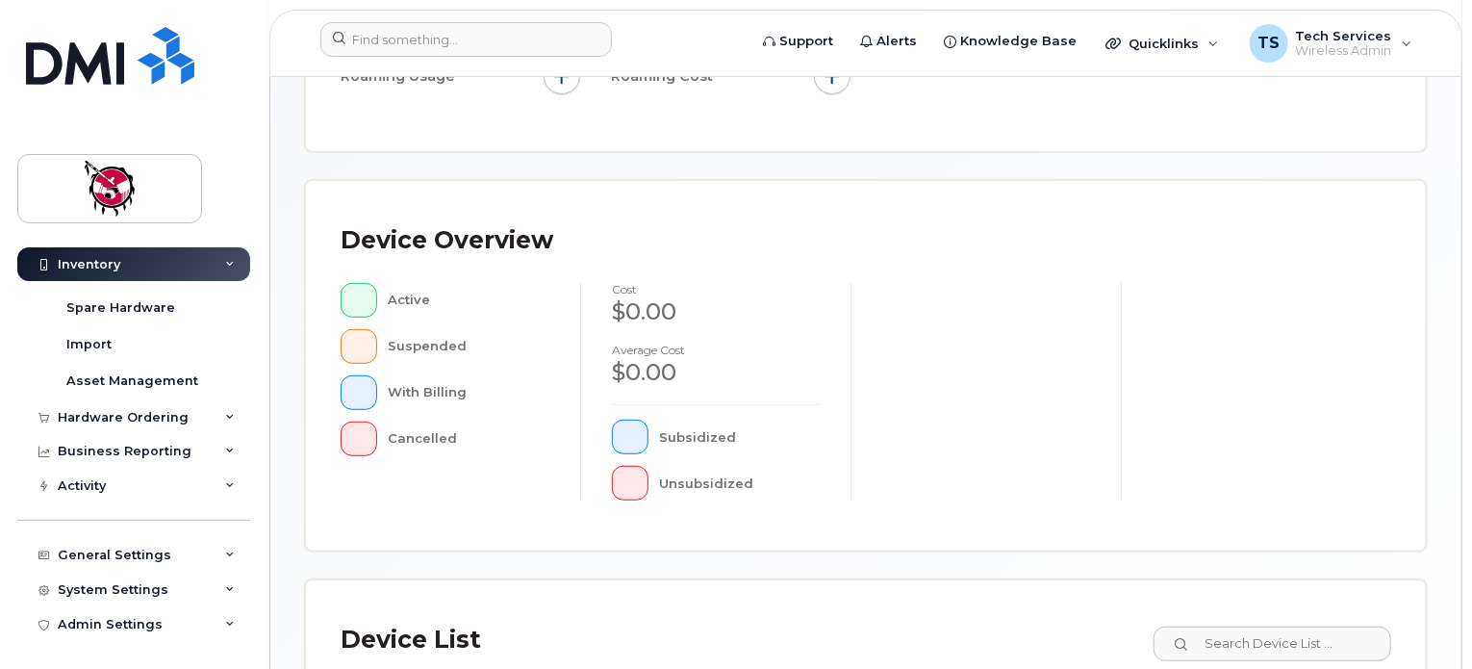
scroll to position [577, 0]
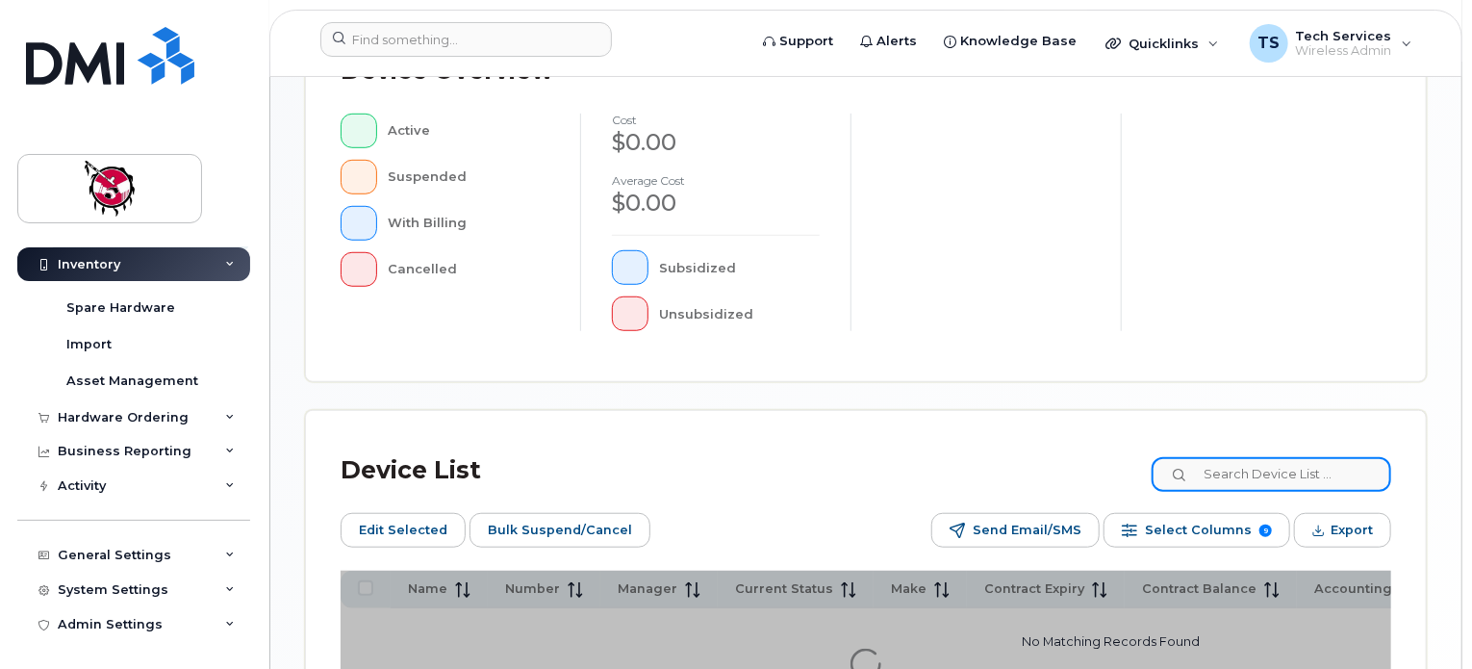
click at [1323, 464] on input at bounding box center [1272, 474] width 240 height 35
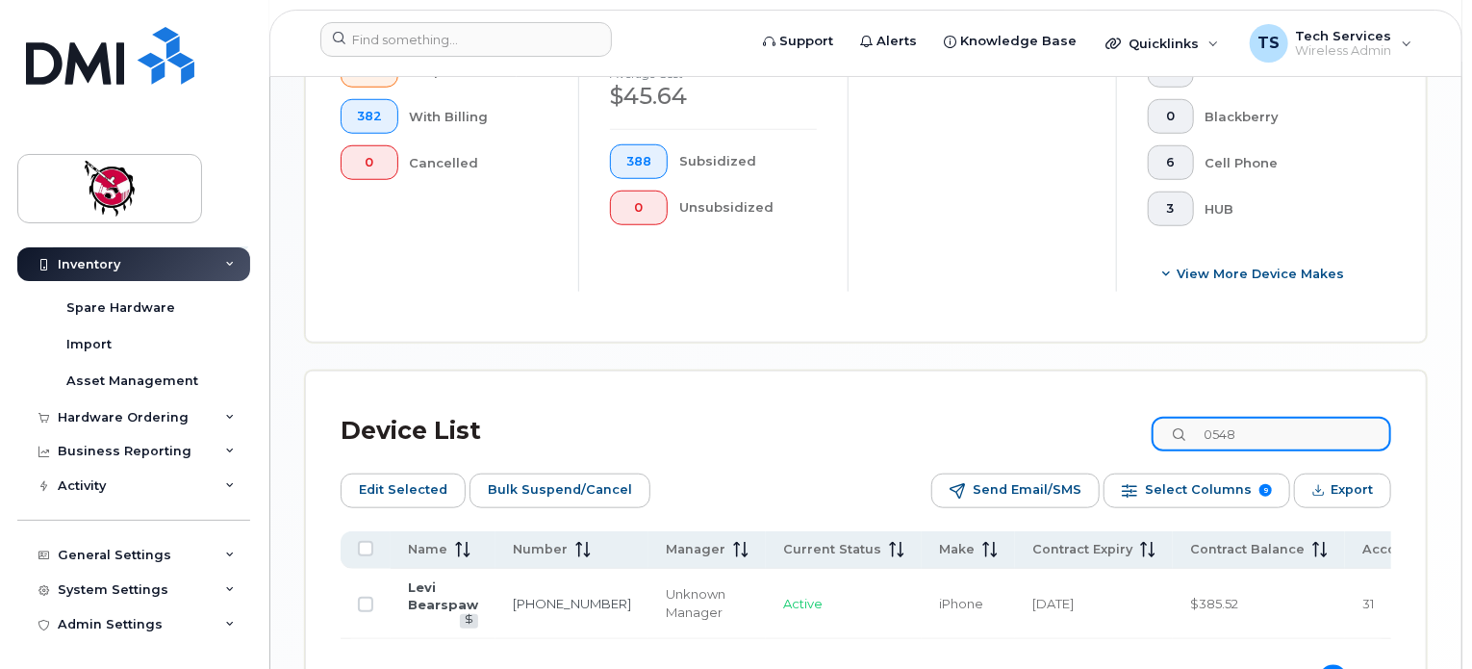
scroll to position [627, 0]
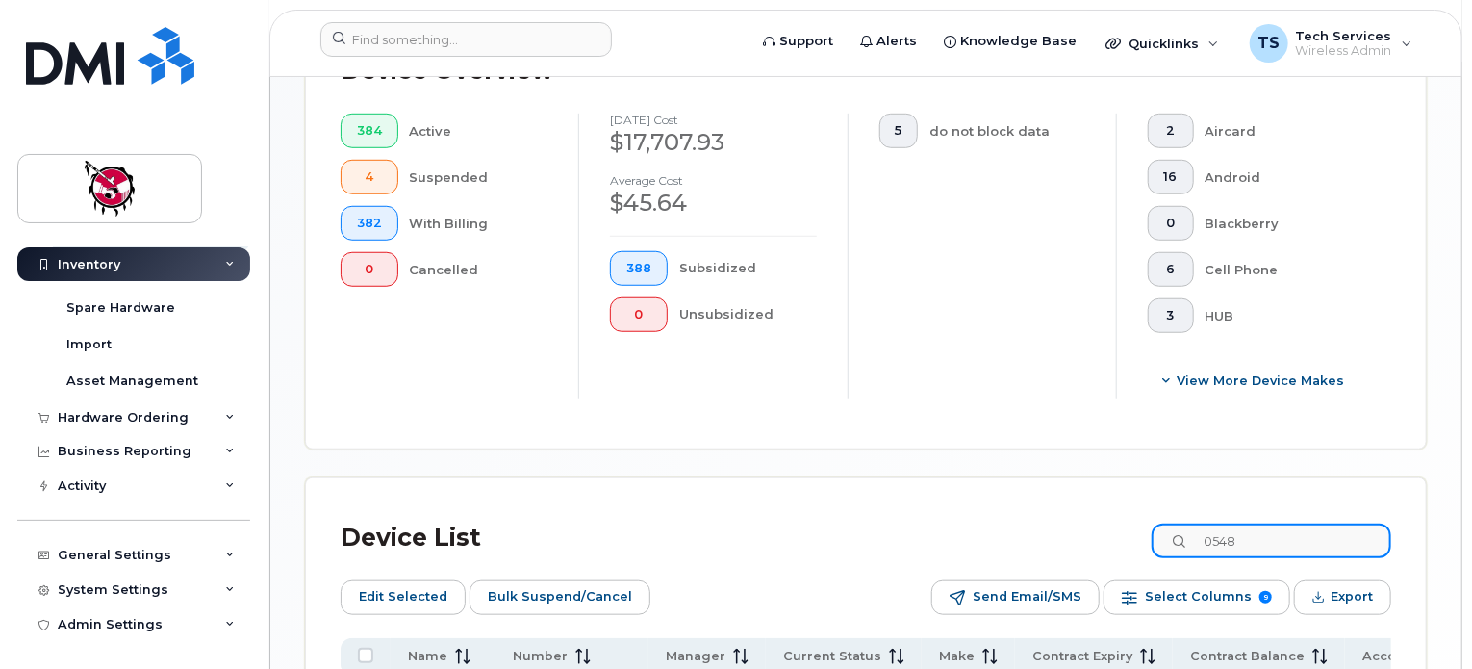
drag, startPoint x: 1294, startPoint y: 542, endPoint x: 1110, endPoint y: 529, distance: 184.2
click at [1110, 529] on div "Device List 0548" at bounding box center [866, 538] width 1051 height 50
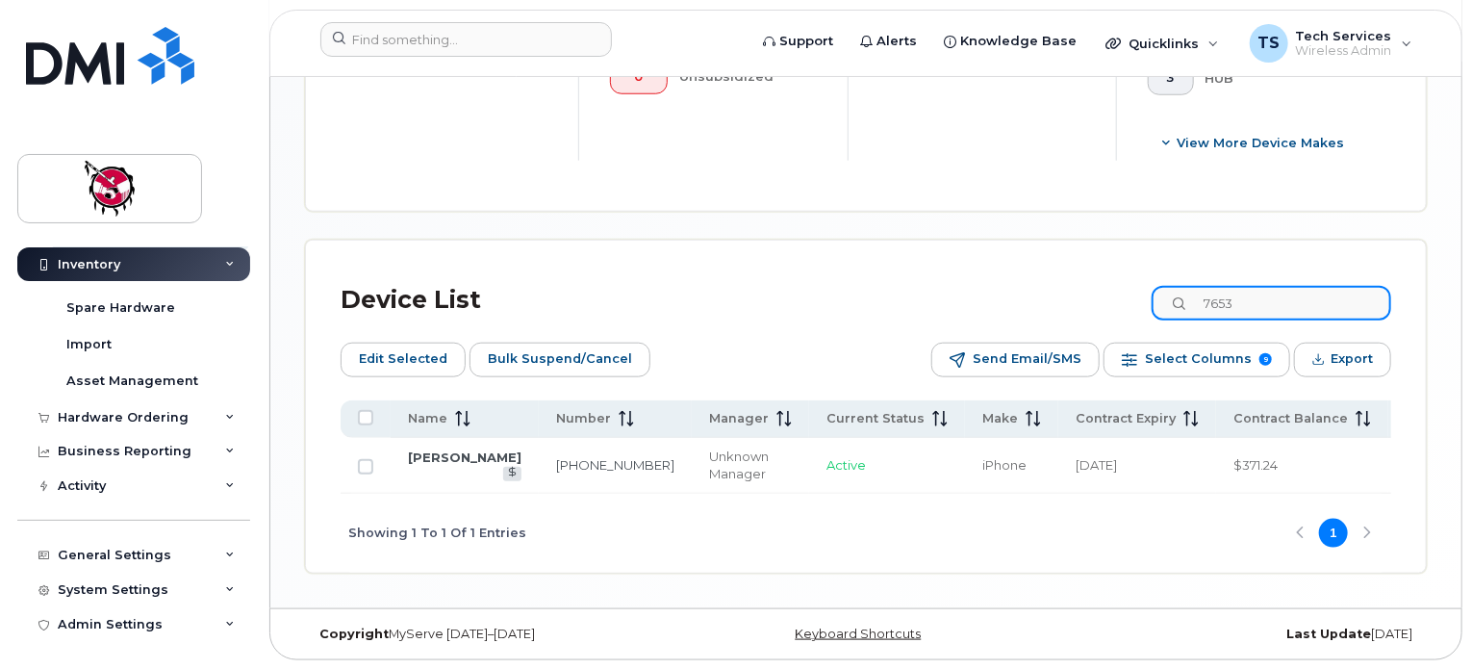
scroll to position [884, 0]
drag, startPoint x: 1268, startPoint y: 280, endPoint x: 1139, endPoint y: 272, distance: 129.2
click at [1139, 274] on div "Device List 7653" at bounding box center [866, 299] width 1051 height 50
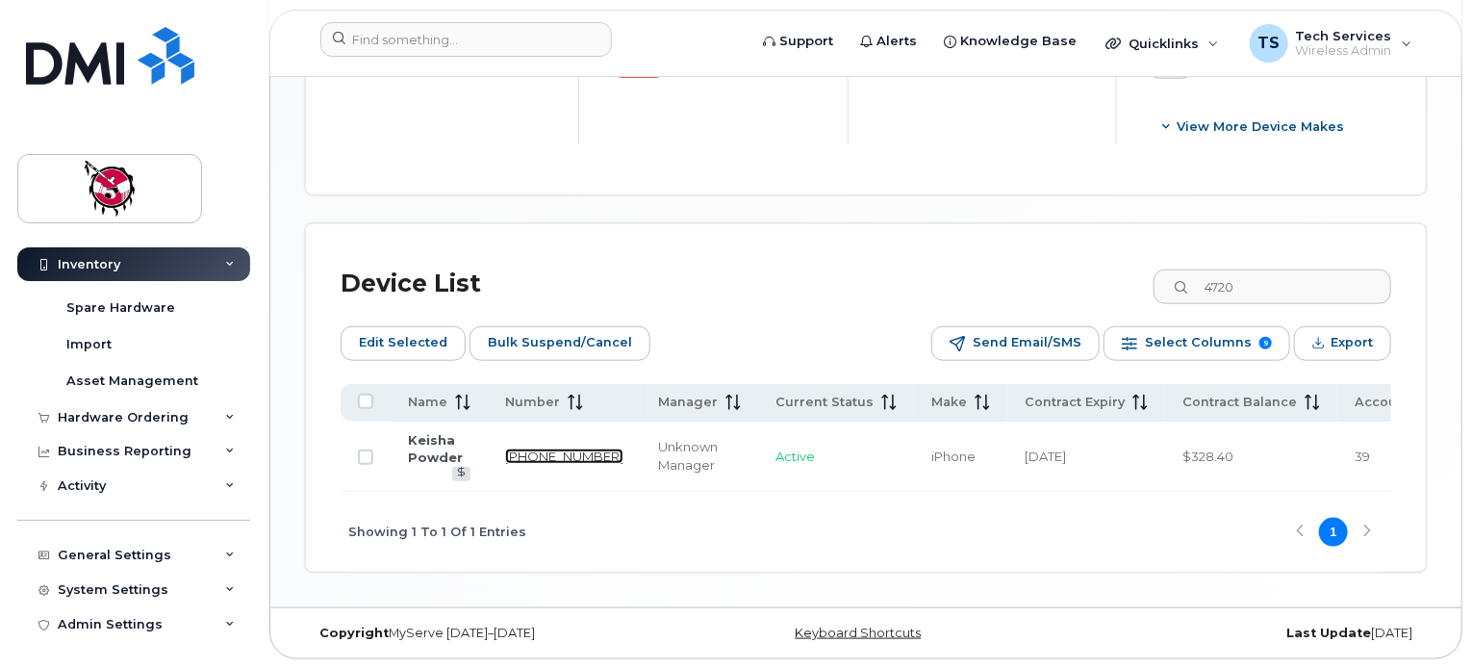
click at [524, 448] on link "[PHONE_NUMBER]" at bounding box center [564, 455] width 118 height 15
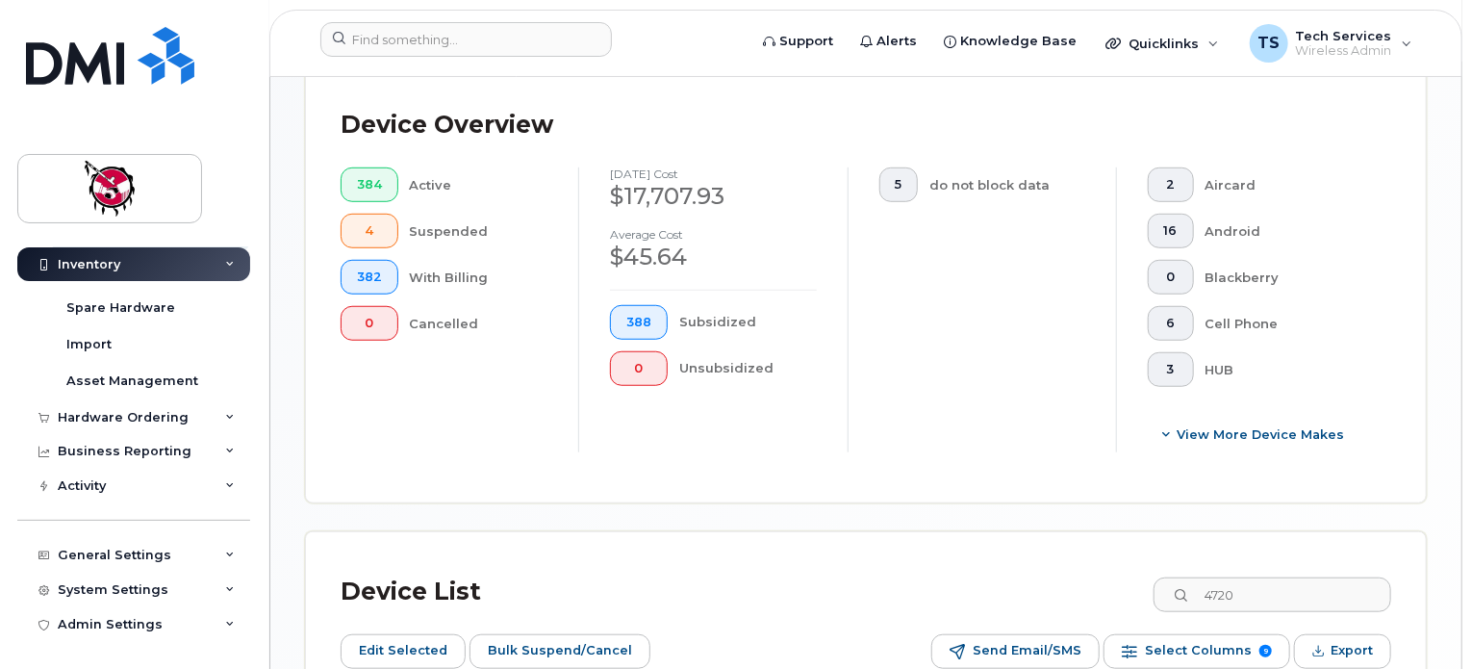
scroll to position [674, 0]
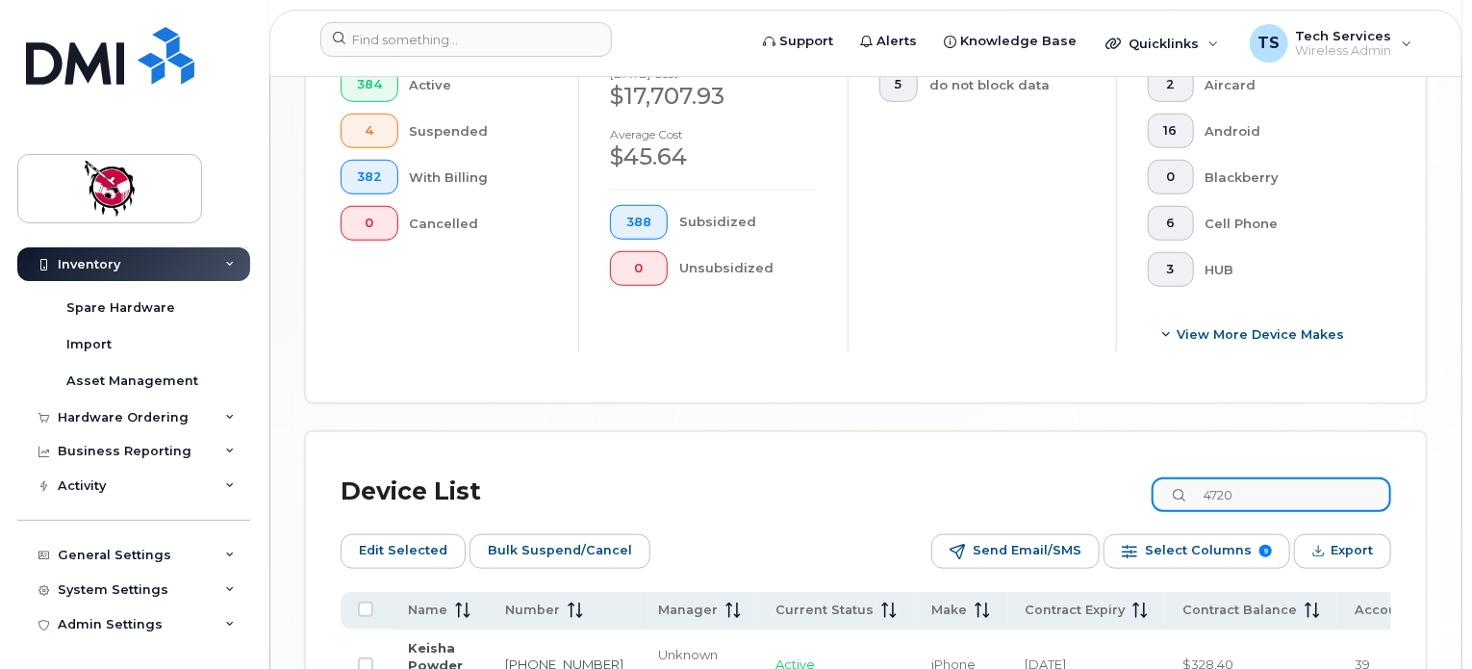
drag, startPoint x: 1309, startPoint y: 493, endPoint x: 1099, endPoint y: 486, distance: 209.9
click at [1099, 486] on div "Device List 4720" at bounding box center [866, 492] width 1051 height 50
type input "kiana"
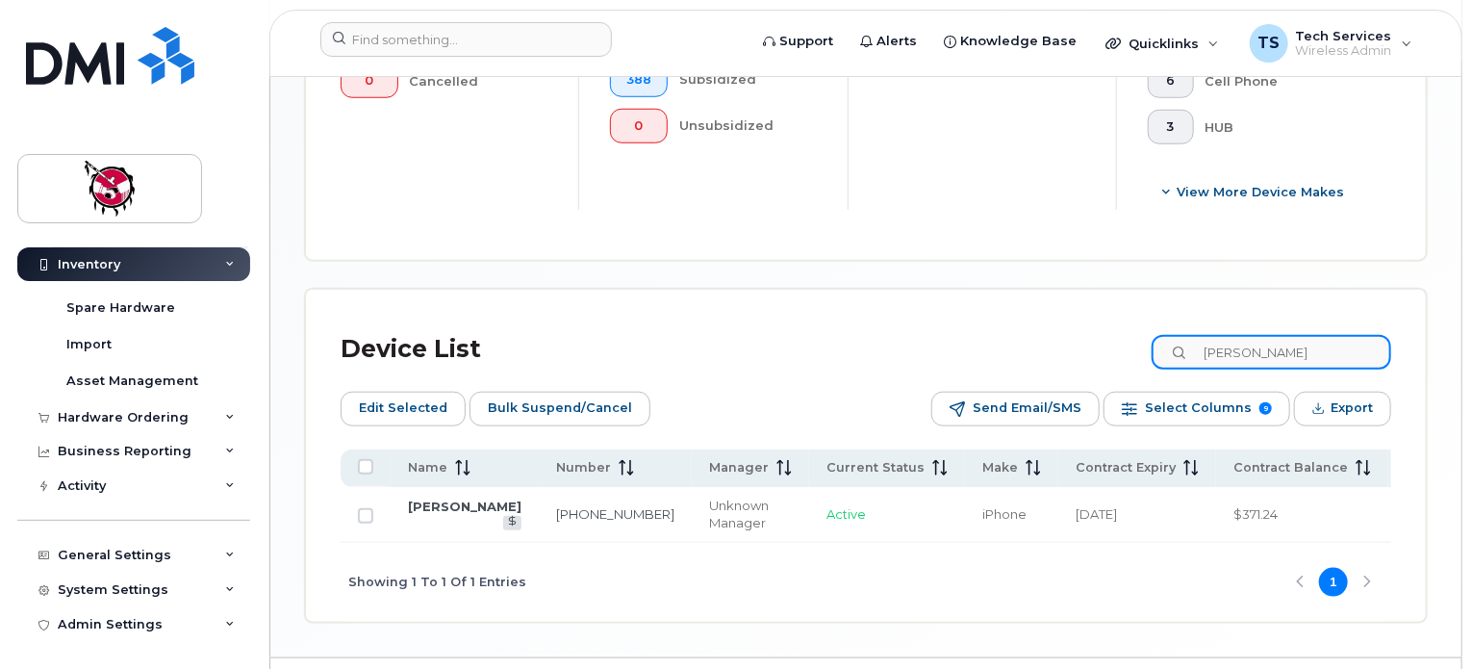
scroll to position [866, 0]
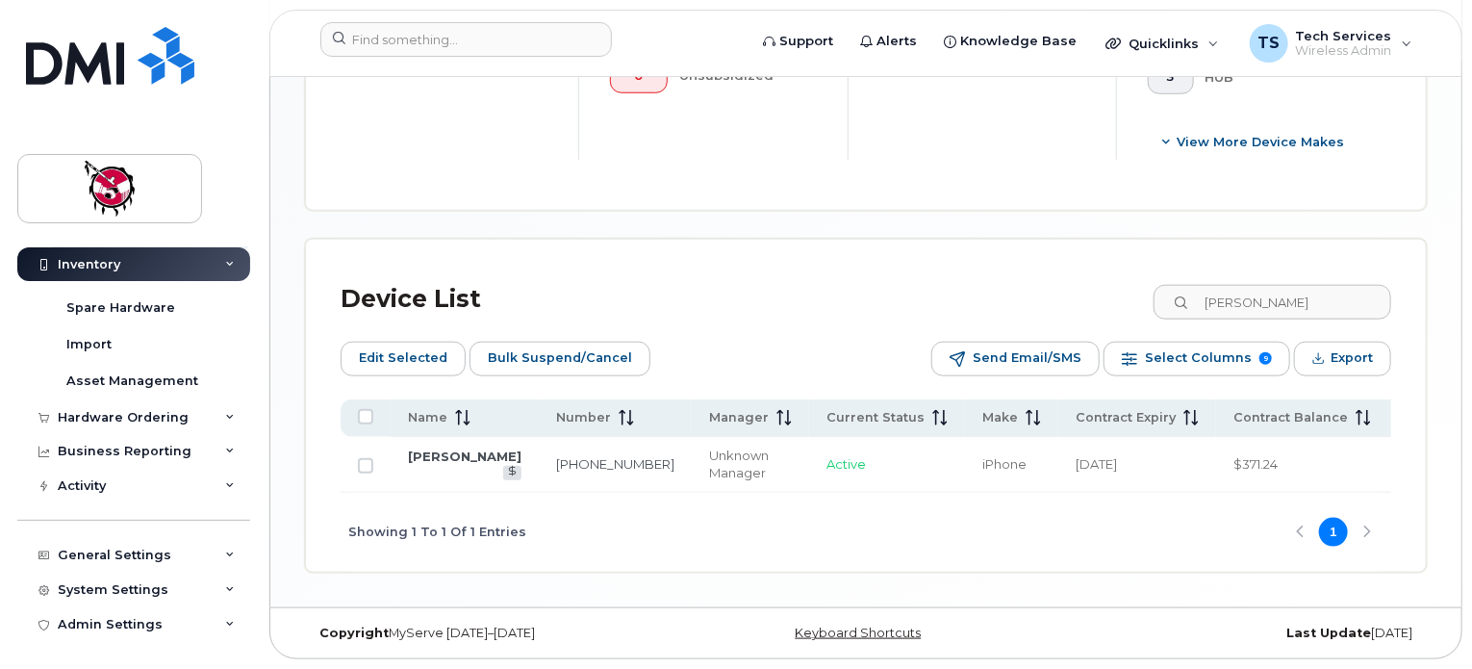
click at [422, 462] on td "[PERSON_NAME]" at bounding box center [465, 465] width 148 height 56
click at [423, 448] on link "[PERSON_NAME]" at bounding box center [465, 455] width 114 height 15
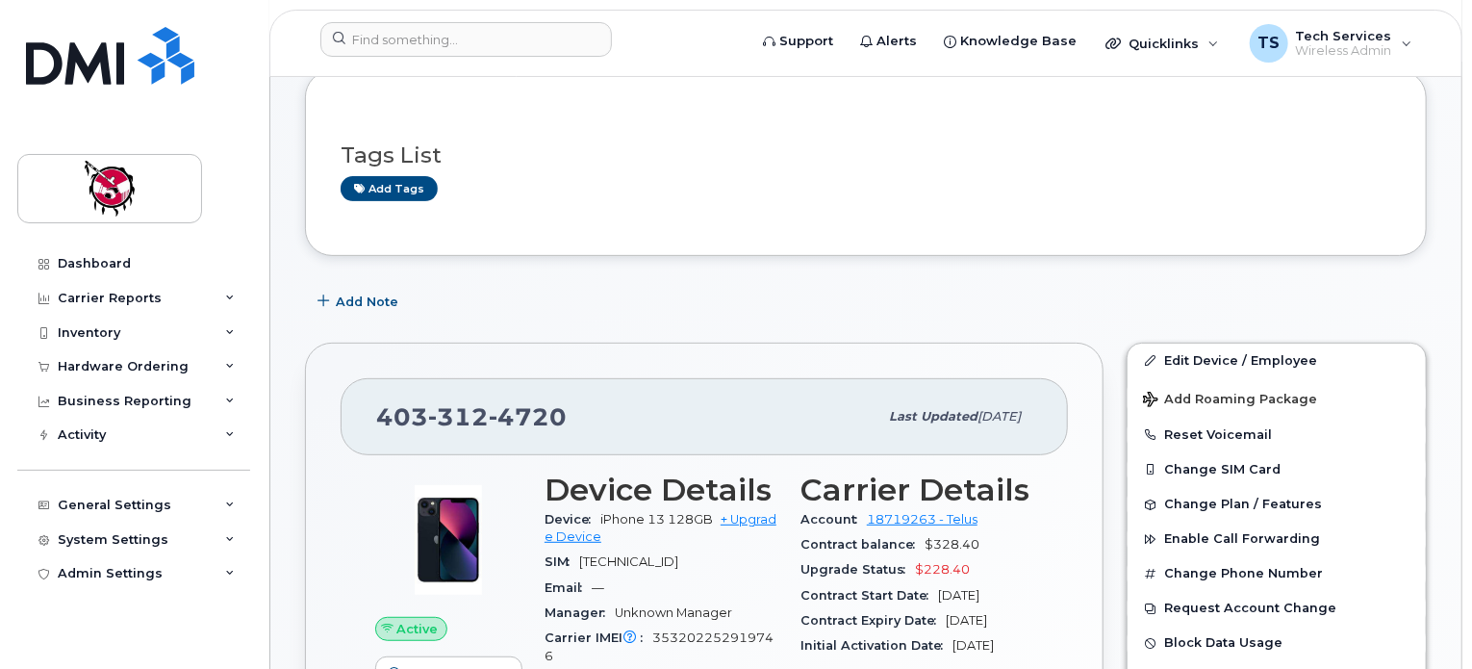
scroll to position [192, 0]
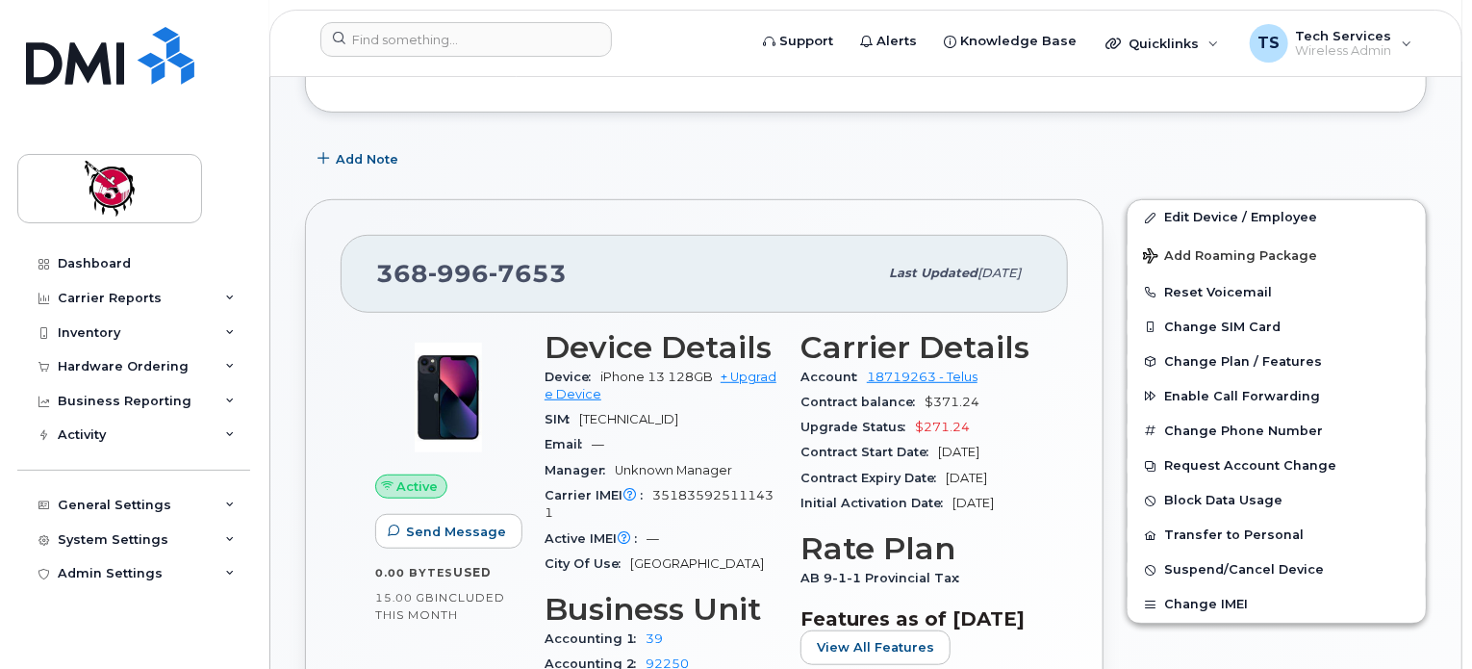
scroll to position [462, 0]
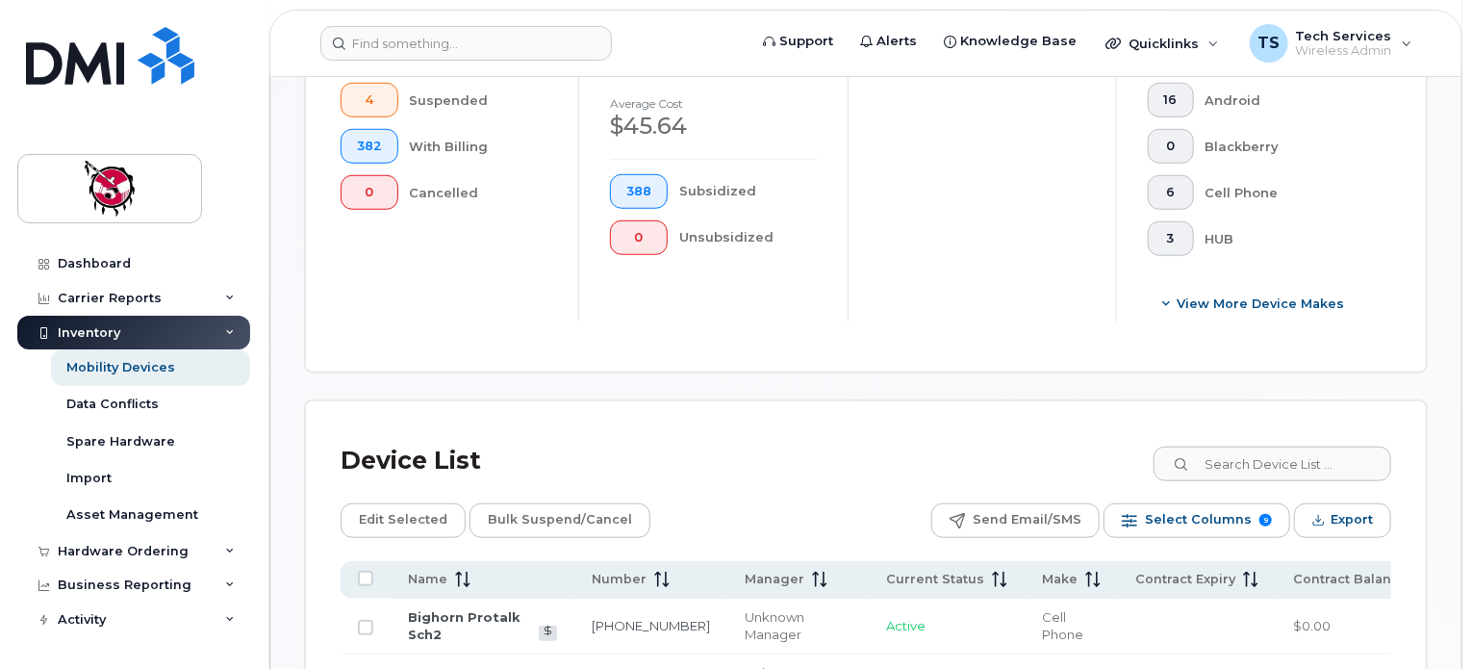
scroll to position [1012, 0]
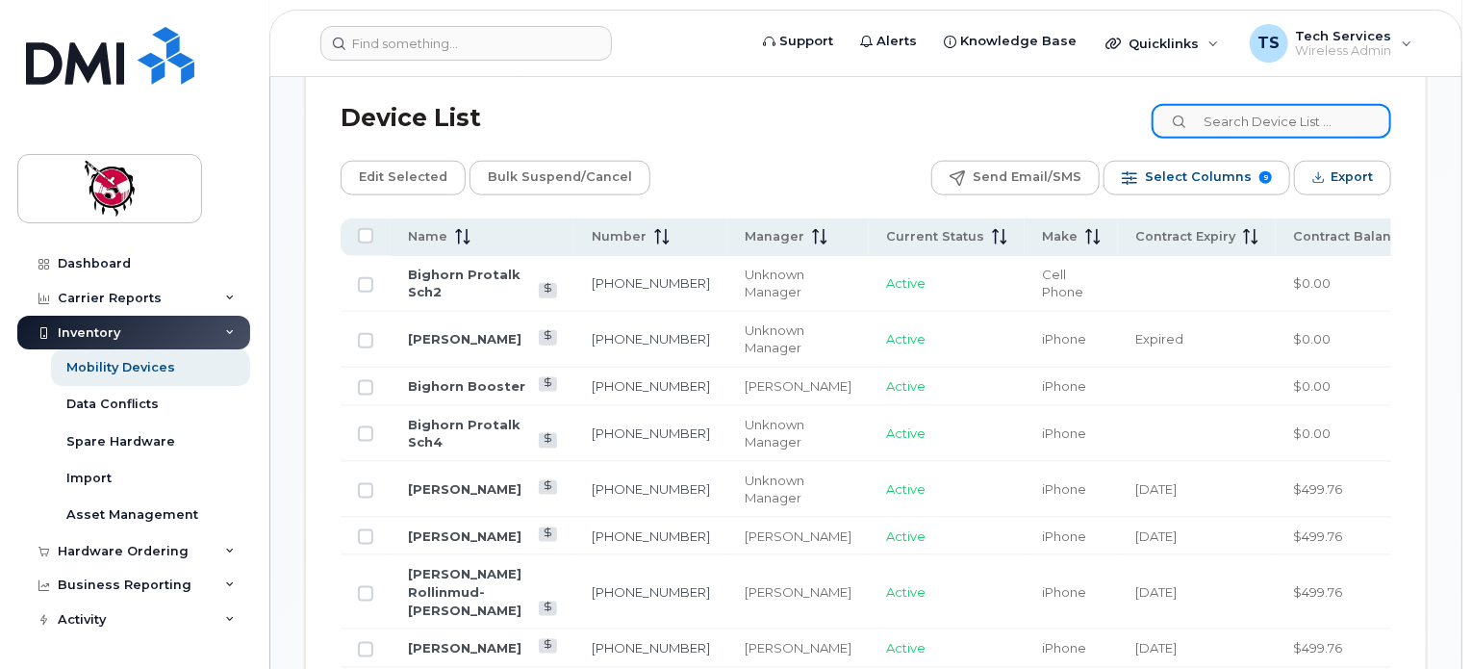
click at [1301, 121] on input at bounding box center [1272, 121] width 240 height 35
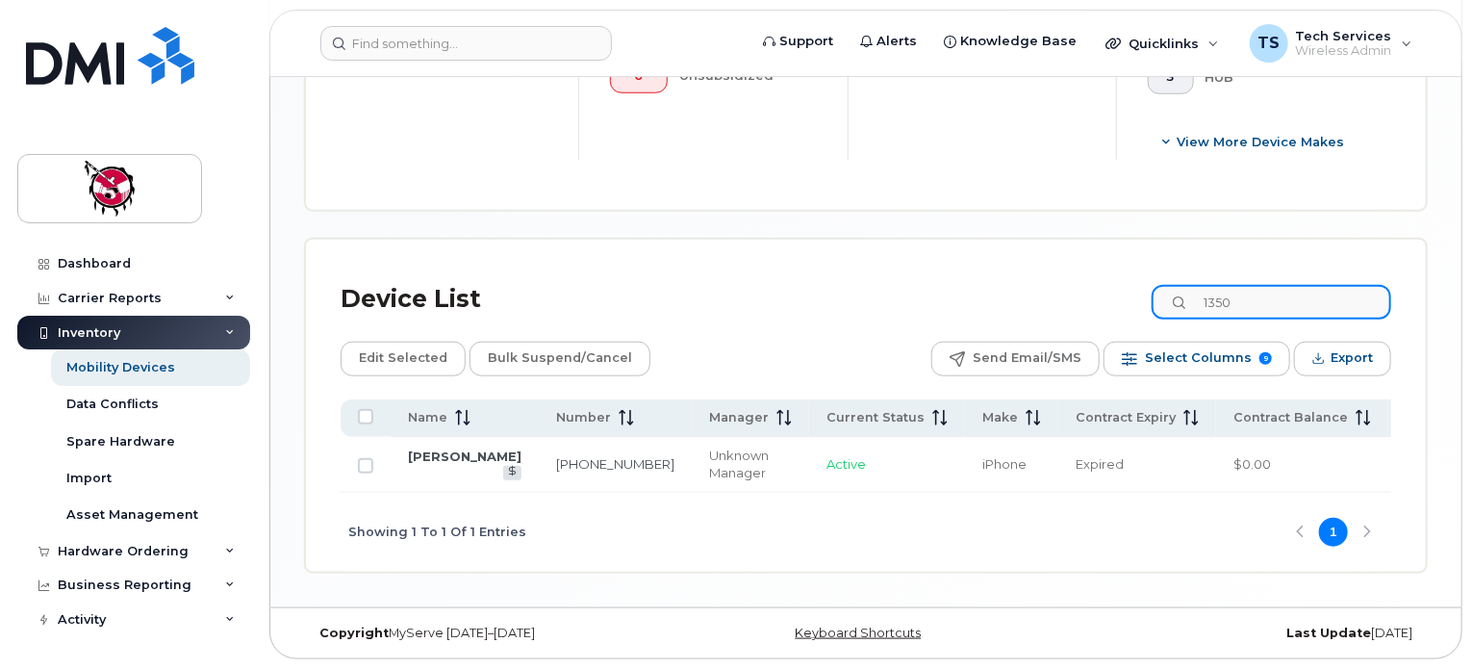
scroll to position [850, 0]
click at [1139, 274] on div "Device List 1350" at bounding box center [866, 299] width 1051 height 50
type input "6576"
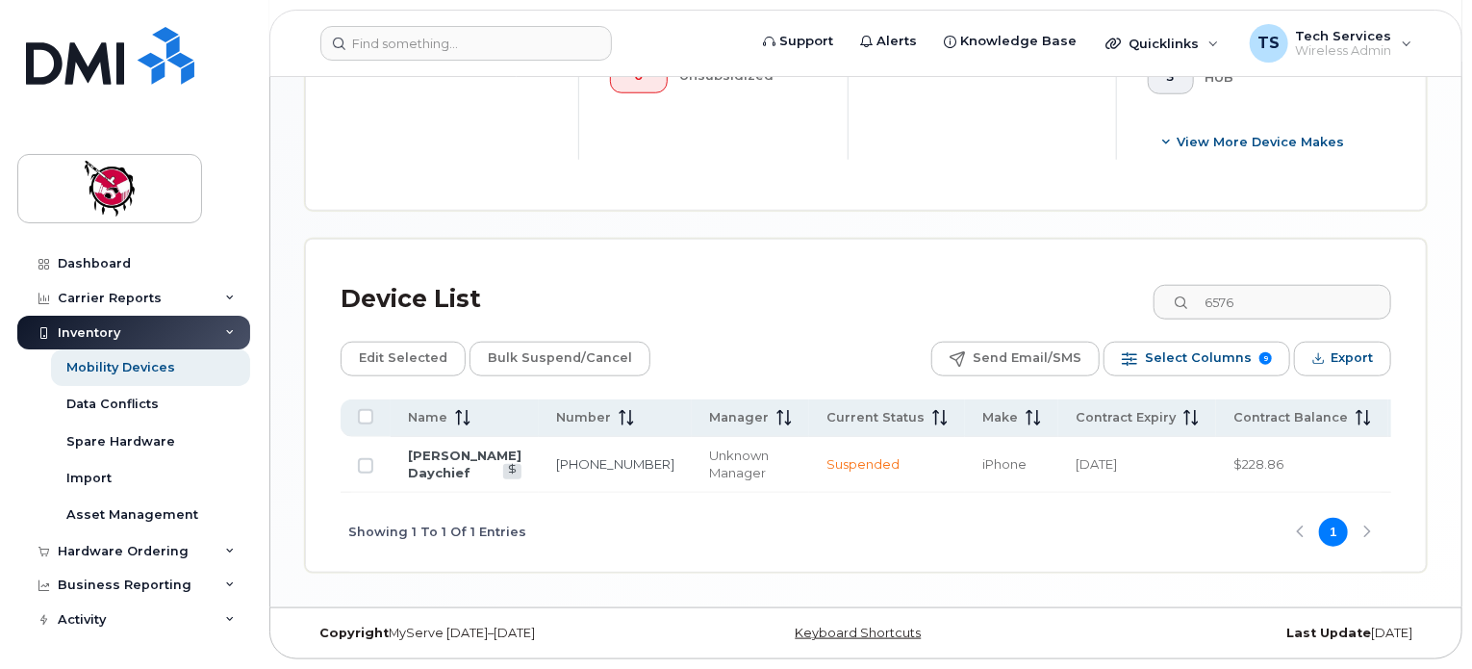
click at [458, 437] on td "[PERSON_NAME] Daychief" at bounding box center [465, 465] width 148 height 56
click at [451, 447] on link "[PERSON_NAME] Daychief" at bounding box center [465, 464] width 114 height 34
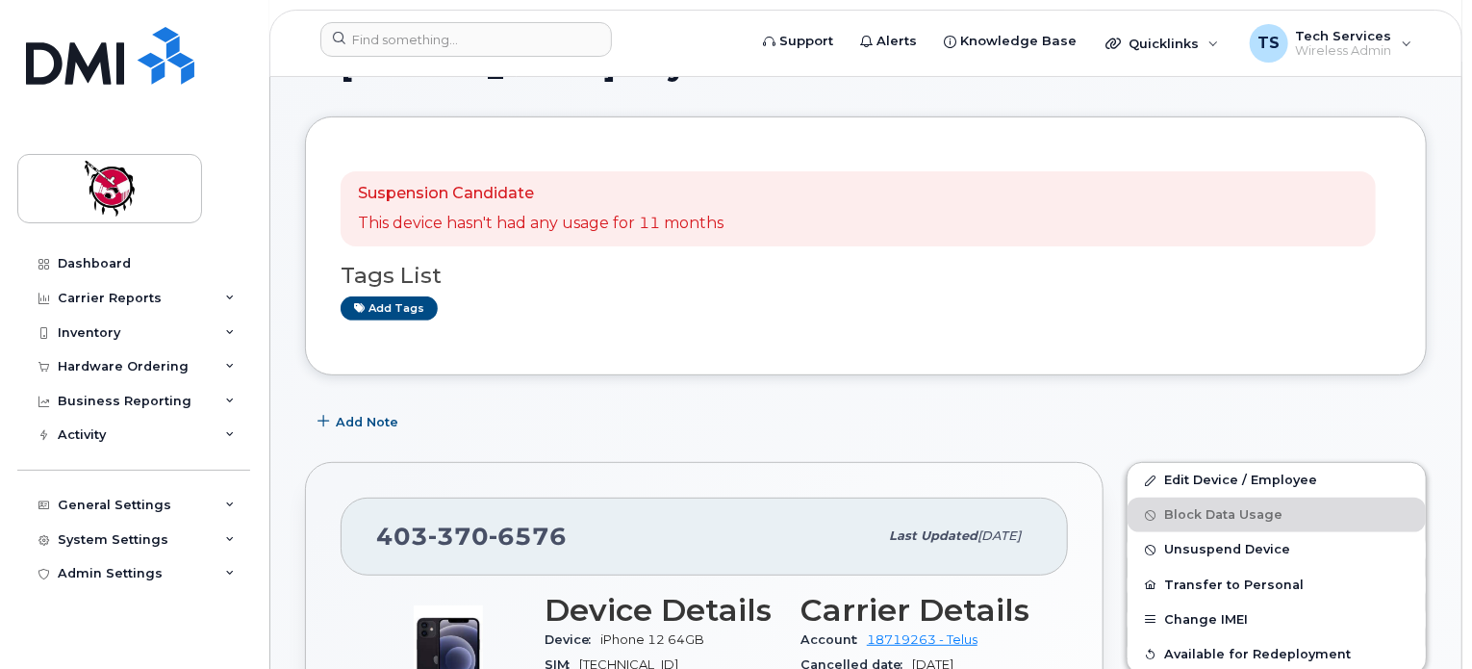
scroll to position [289, 0]
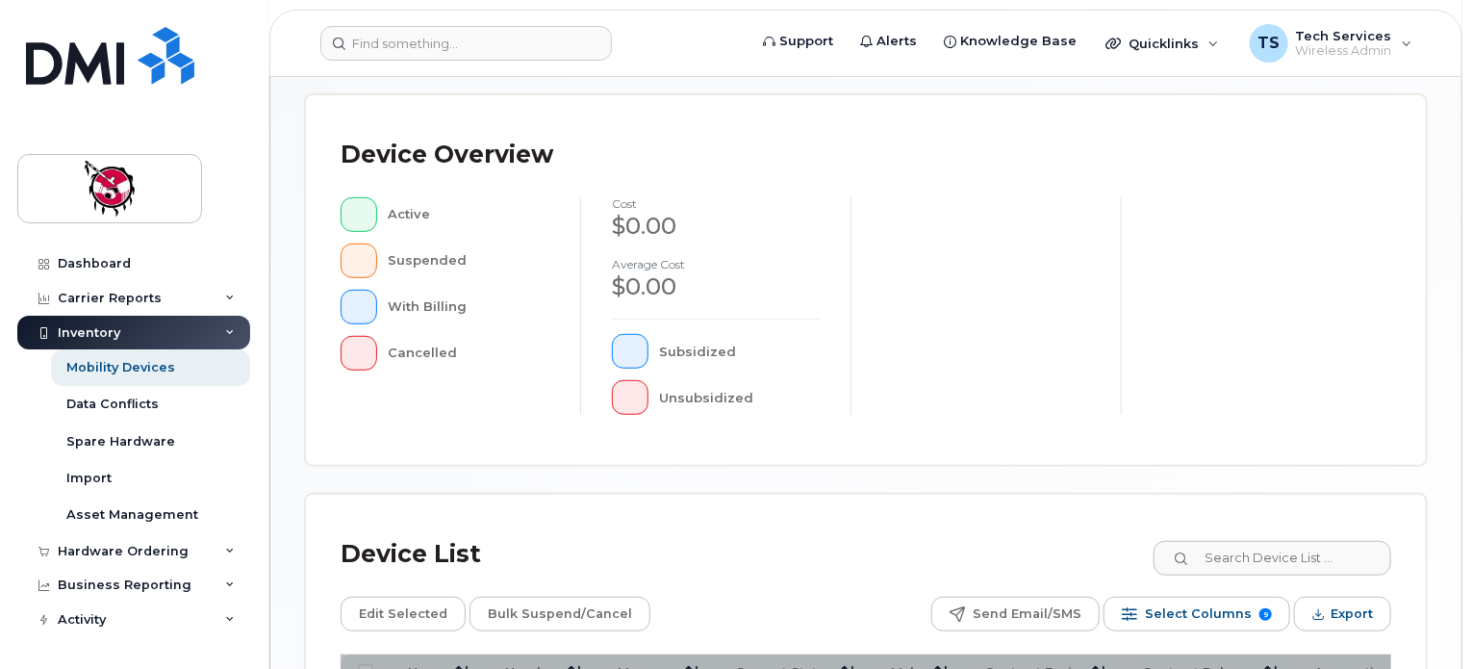
scroll to position [674, 0]
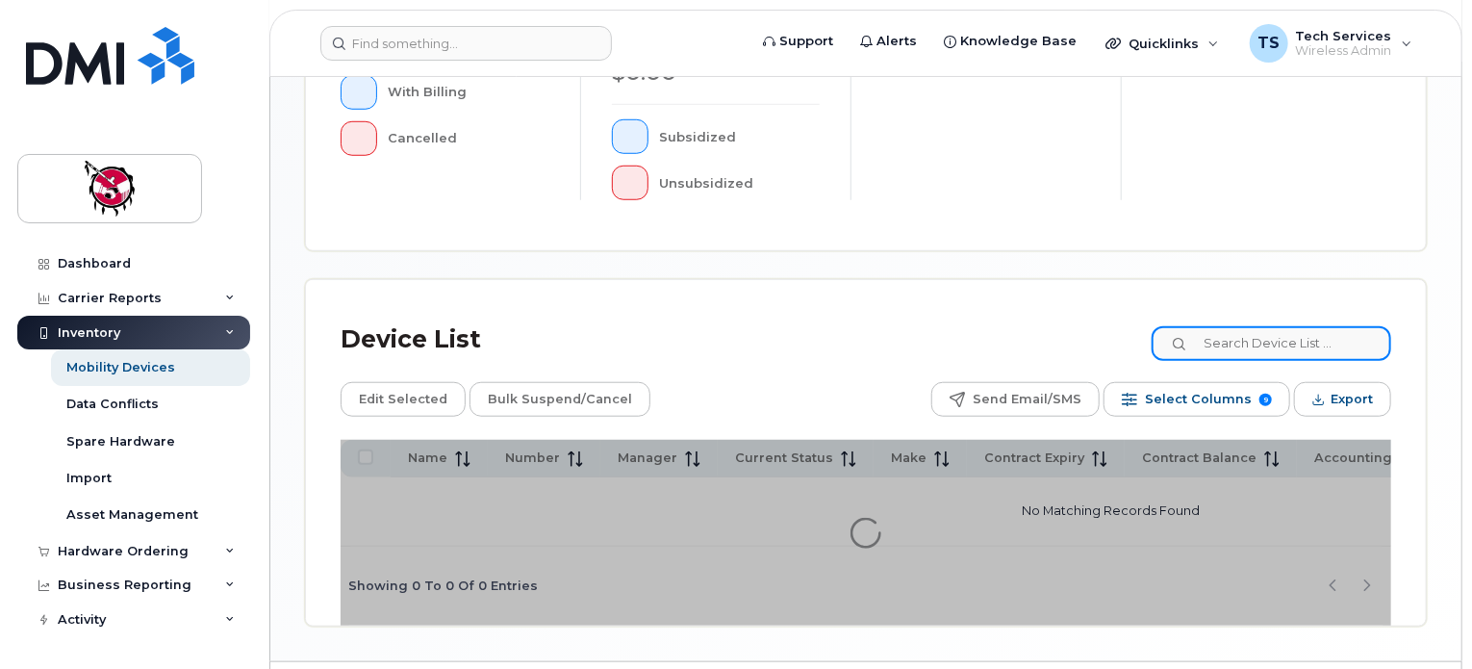
click at [1216, 352] on input at bounding box center [1272, 343] width 240 height 35
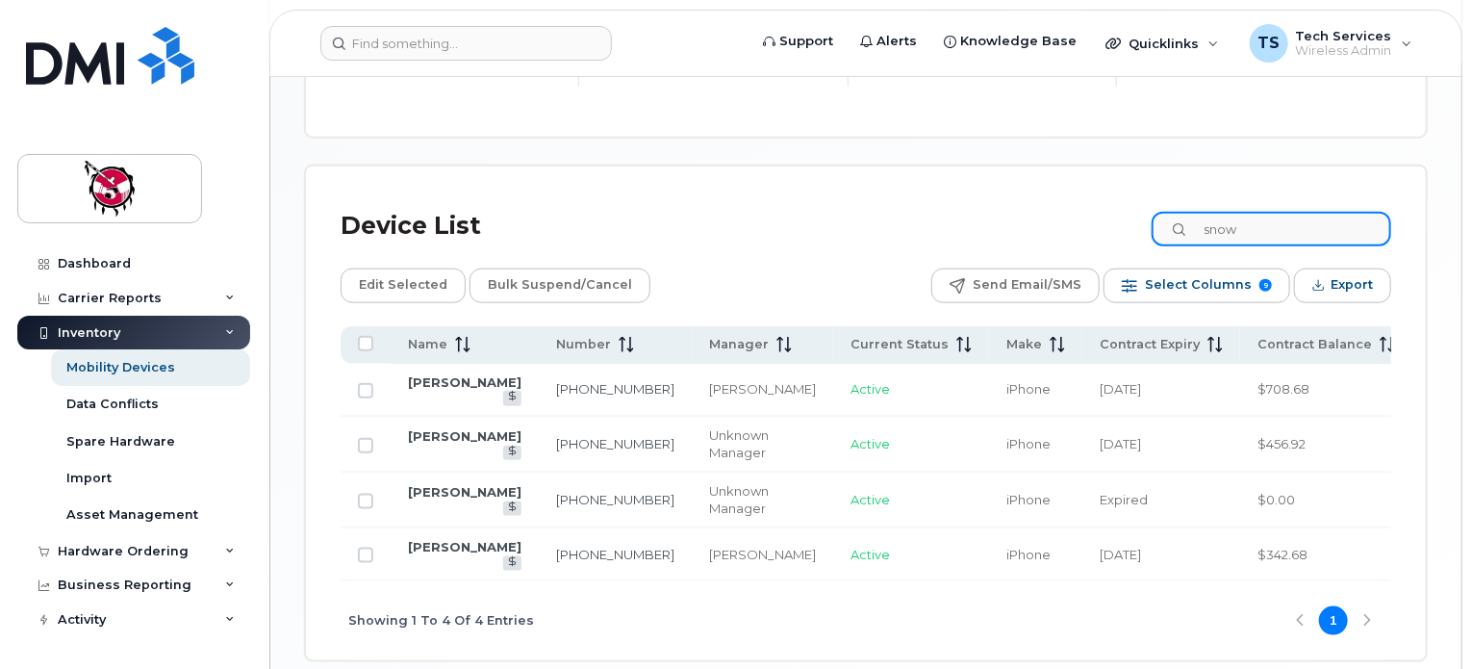
scroll to position [916, 0]
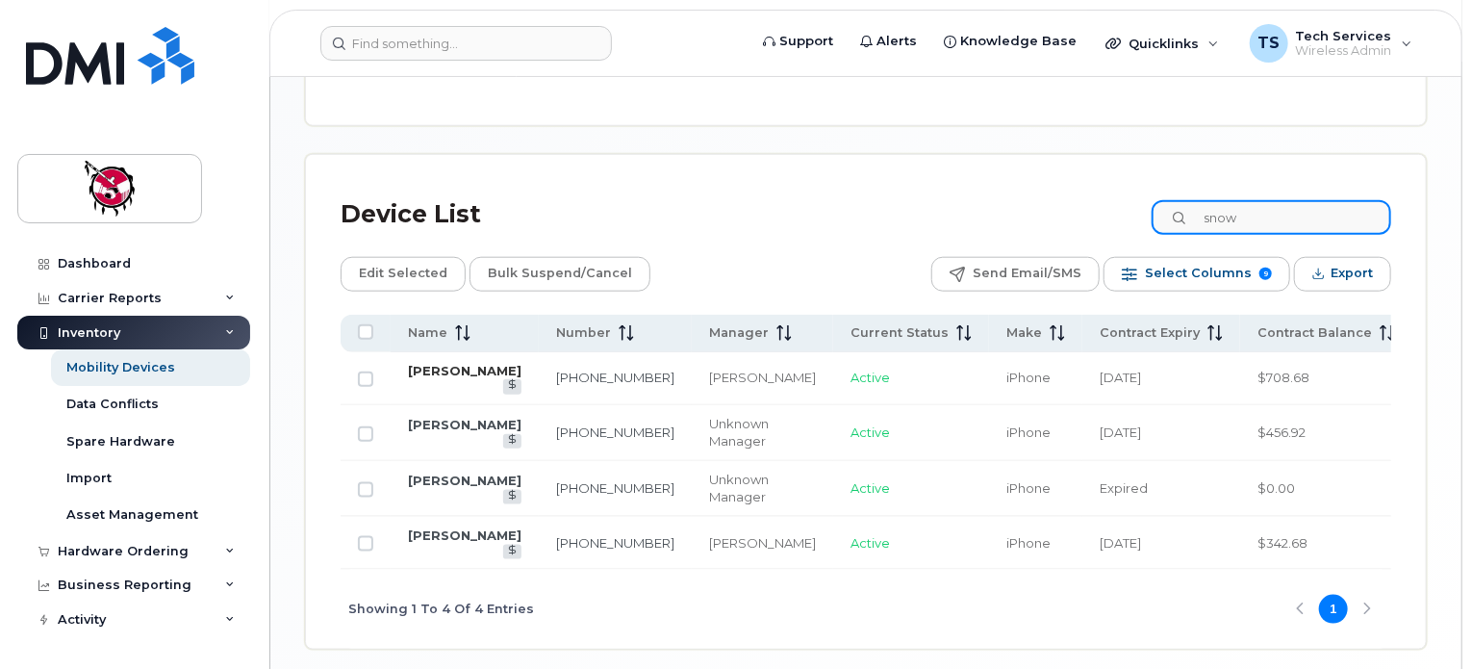
type input "snow"
click at [435, 378] on link "[PERSON_NAME]" at bounding box center [465, 370] width 114 height 15
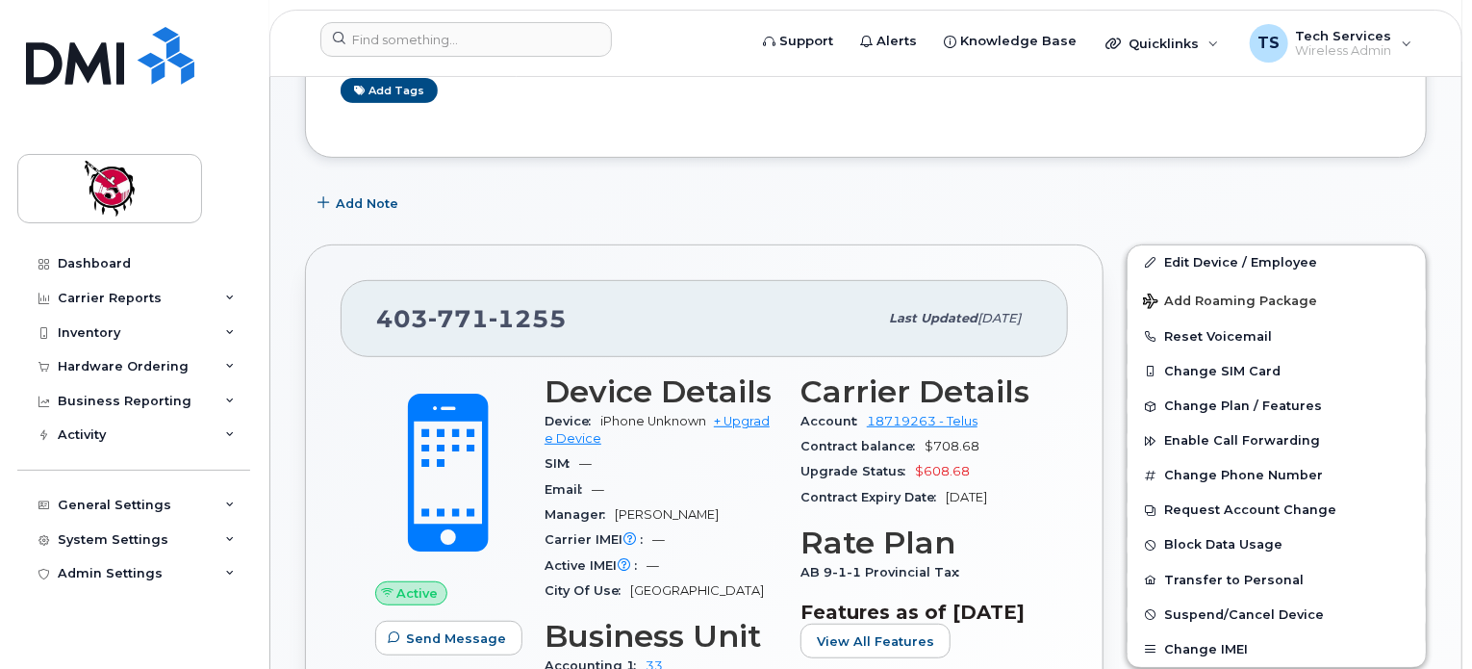
scroll to position [385, 0]
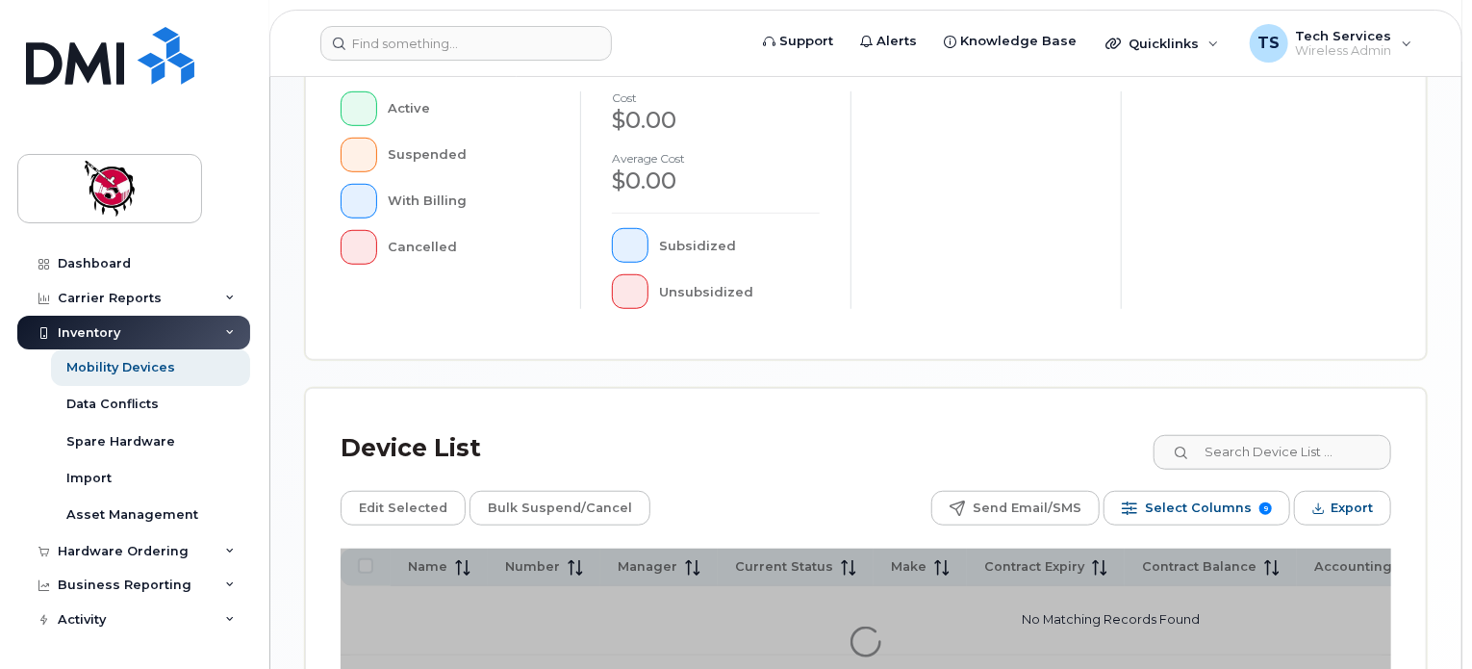
scroll to position [577, 0]
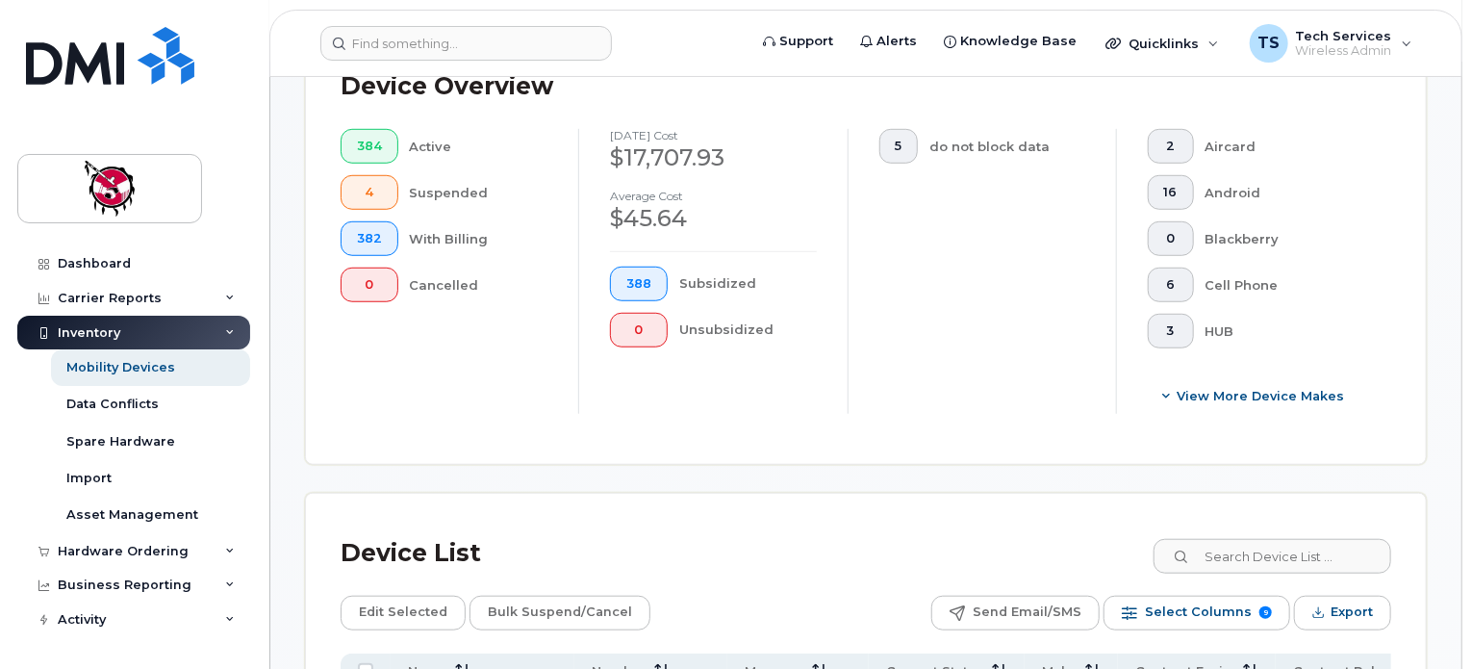
scroll to position [627, 0]
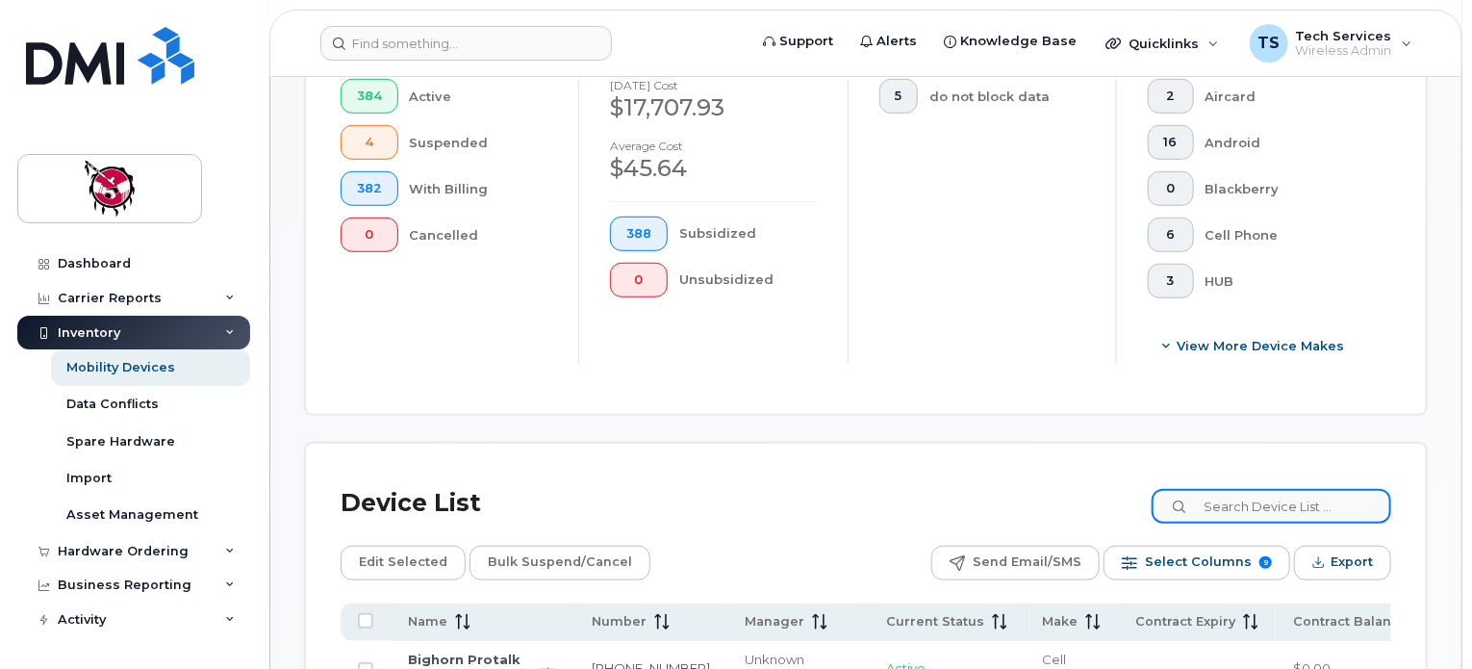
click at [1293, 505] on input at bounding box center [1272, 506] width 240 height 35
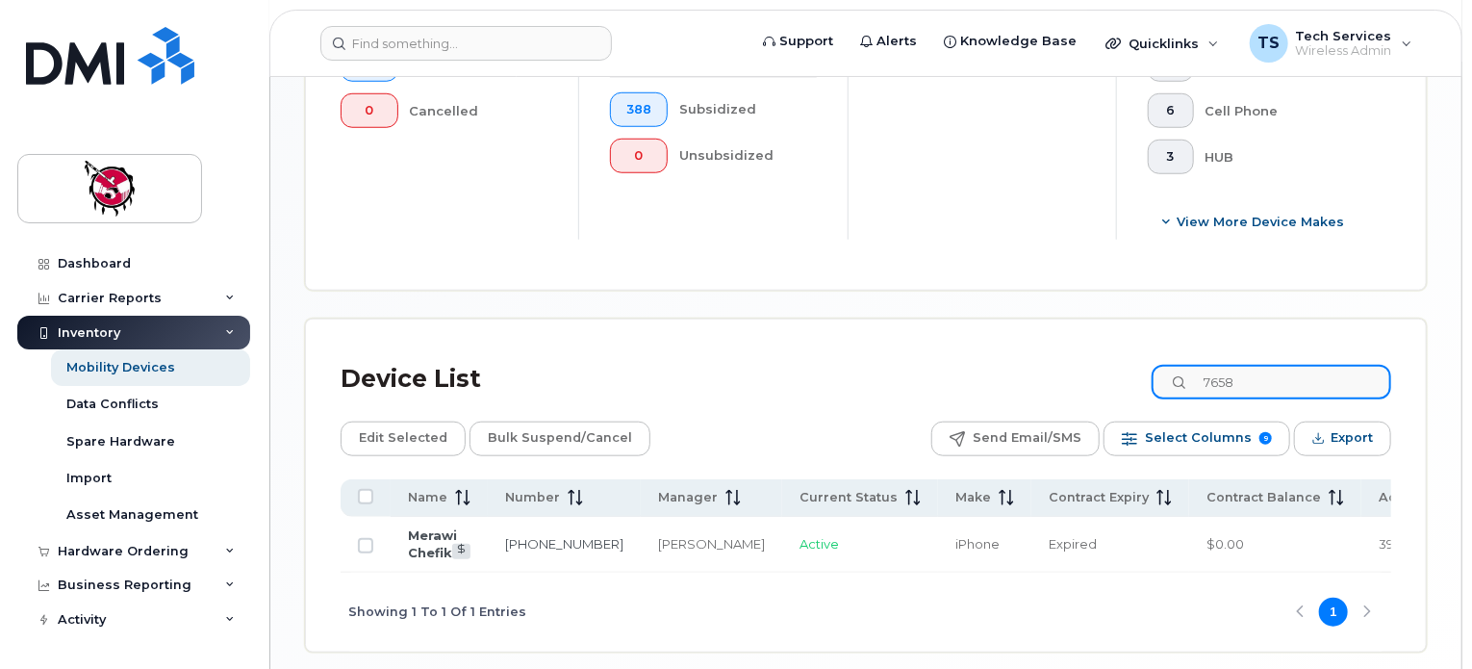
scroll to position [820, 0]
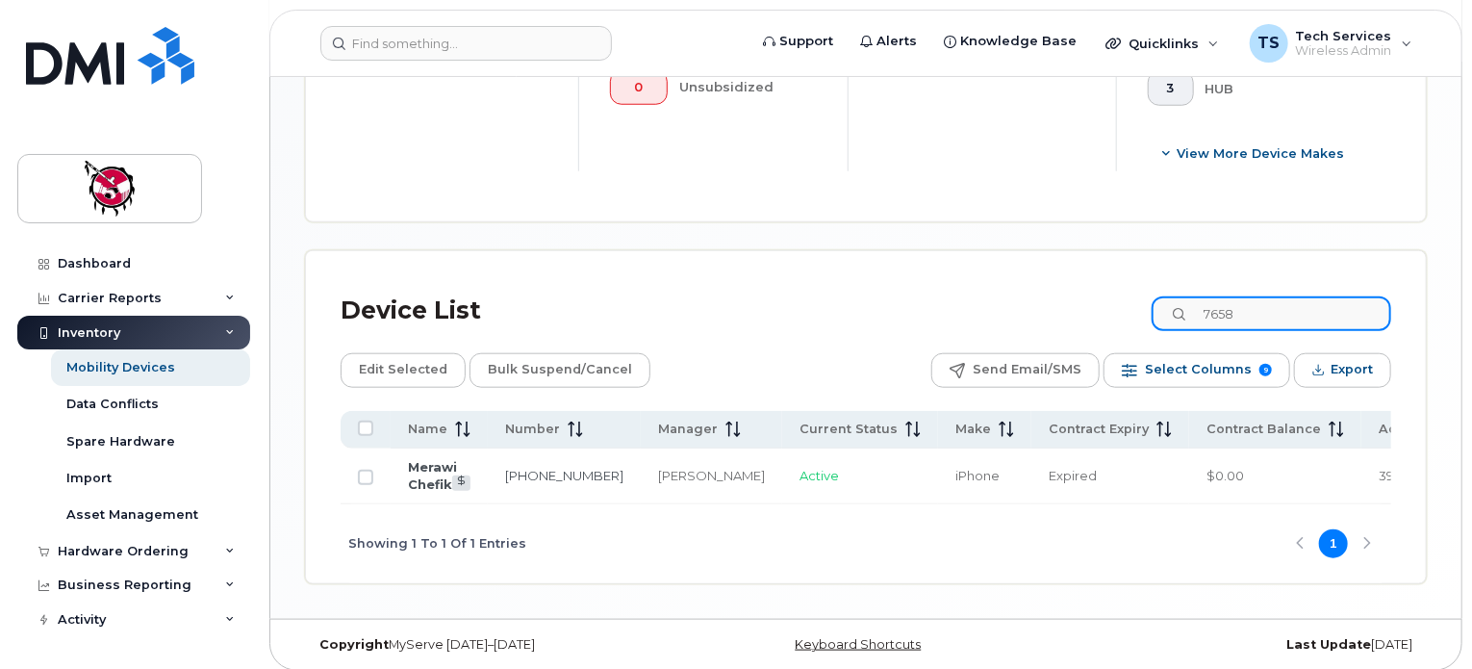
drag, startPoint x: 1257, startPoint y: 313, endPoint x: 1188, endPoint y: 308, distance: 68.5
click at [1188, 309] on input "7658" at bounding box center [1272, 313] width 240 height 35
type input "wear"
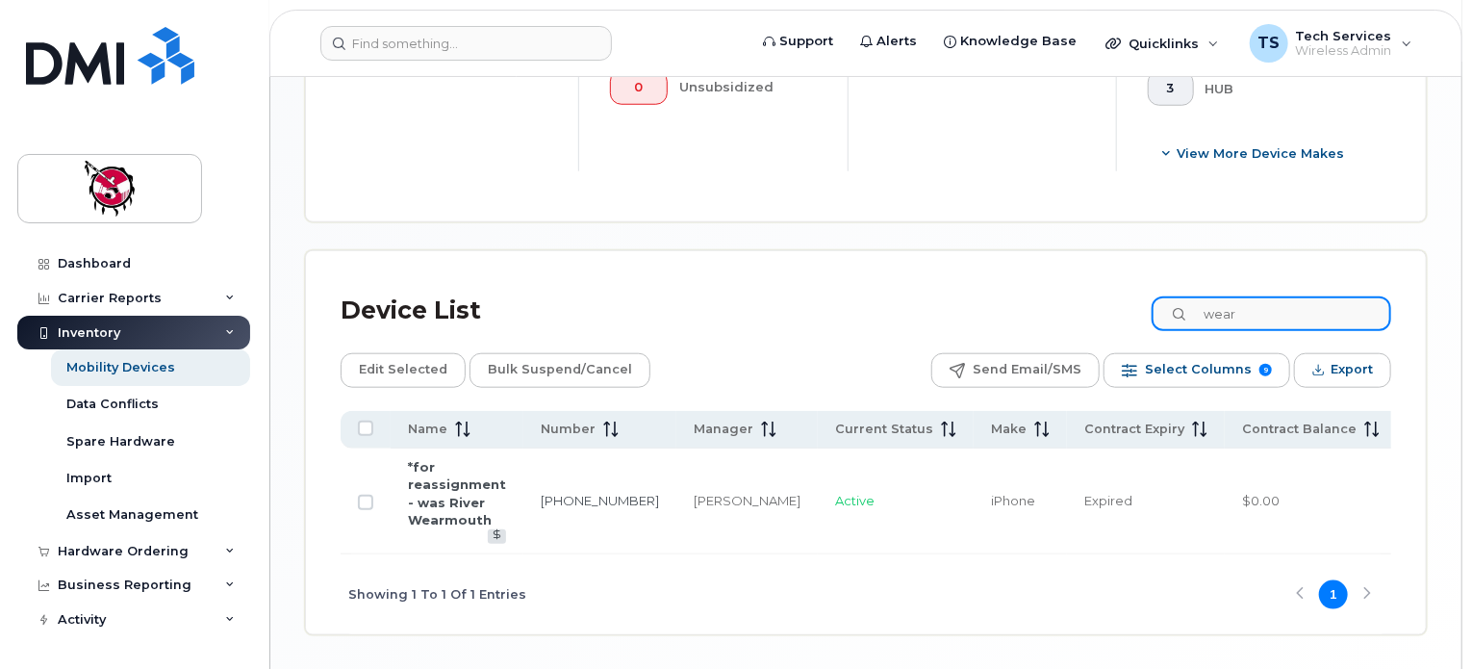
drag, startPoint x: 1273, startPoint y: 304, endPoint x: 1193, endPoint y: 297, distance: 80.1
click at [1193, 297] on input "wear" at bounding box center [1272, 313] width 240 height 35
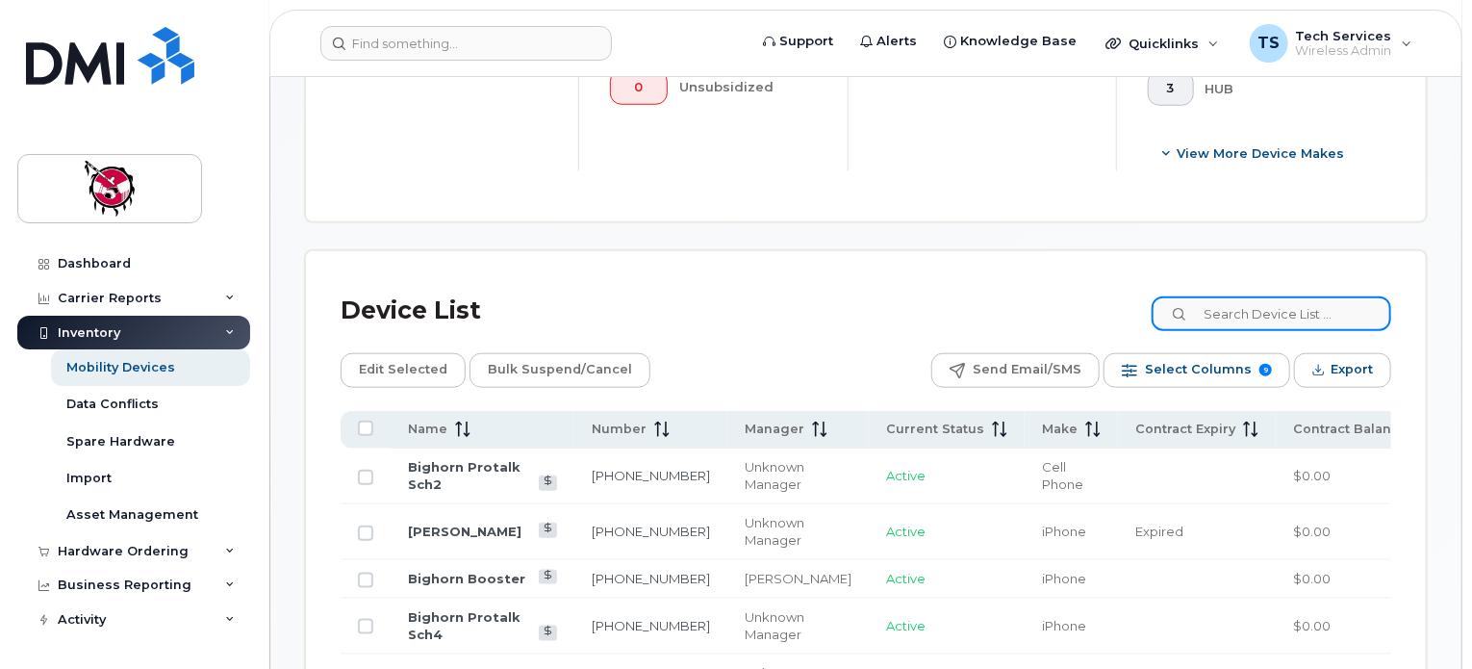
click at [1247, 318] on input at bounding box center [1272, 313] width 240 height 35
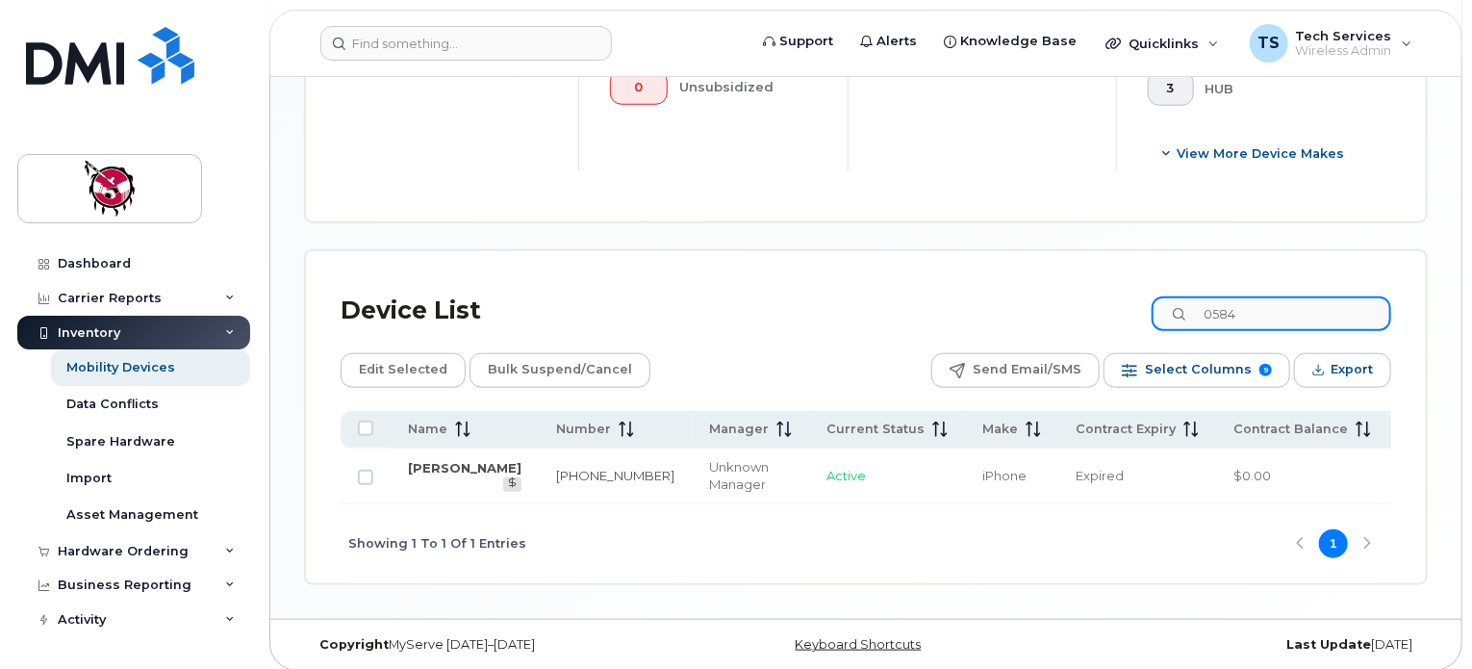
drag, startPoint x: 1286, startPoint y: 315, endPoint x: 1178, endPoint y: 280, distance: 114.1
click at [1178, 280] on div "Device List 0584 Edit Selected Bulk Suspend/Cancel Send Email/SMS Select Column…" at bounding box center [866, 417] width 1120 height 333
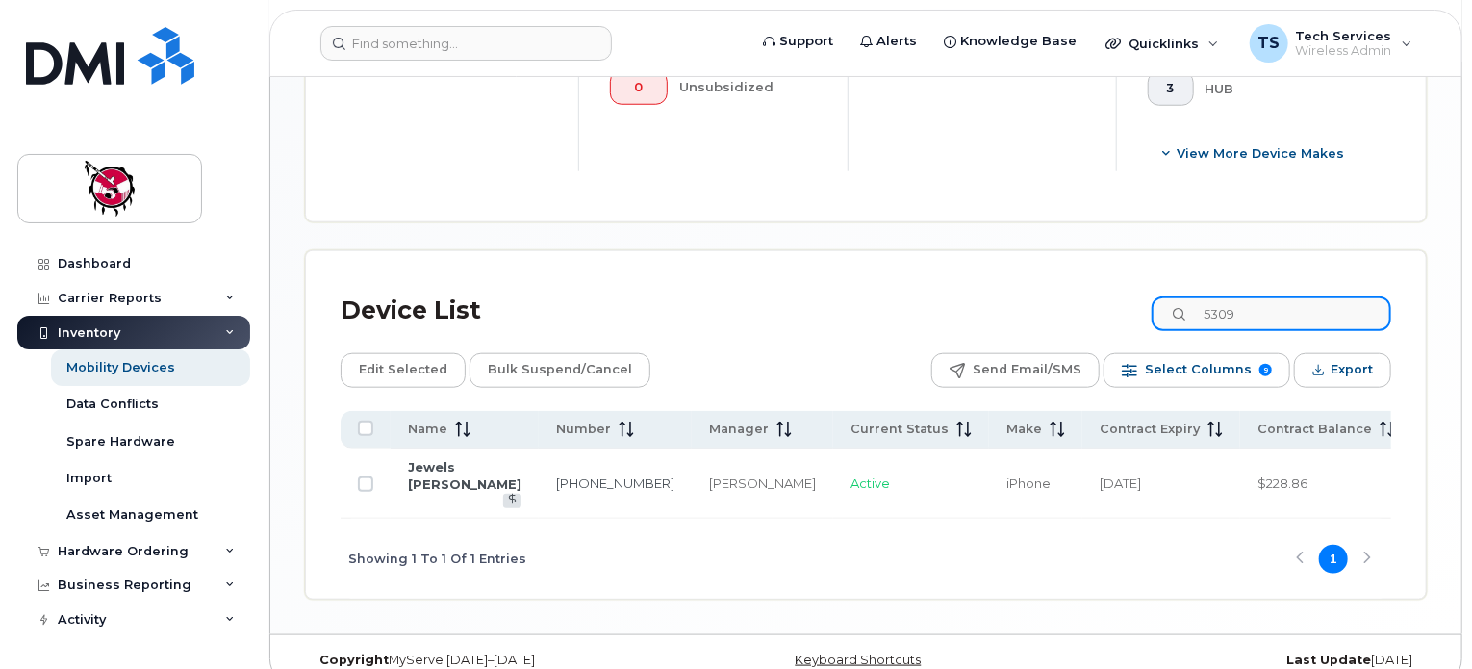
drag, startPoint x: 1272, startPoint y: 321, endPoint x: 1151, endPoint y: 316, distance: 121.4
click at [1151, 316] on div "Device List 5309" at bounding box center [866, 311] width 1051 height 50
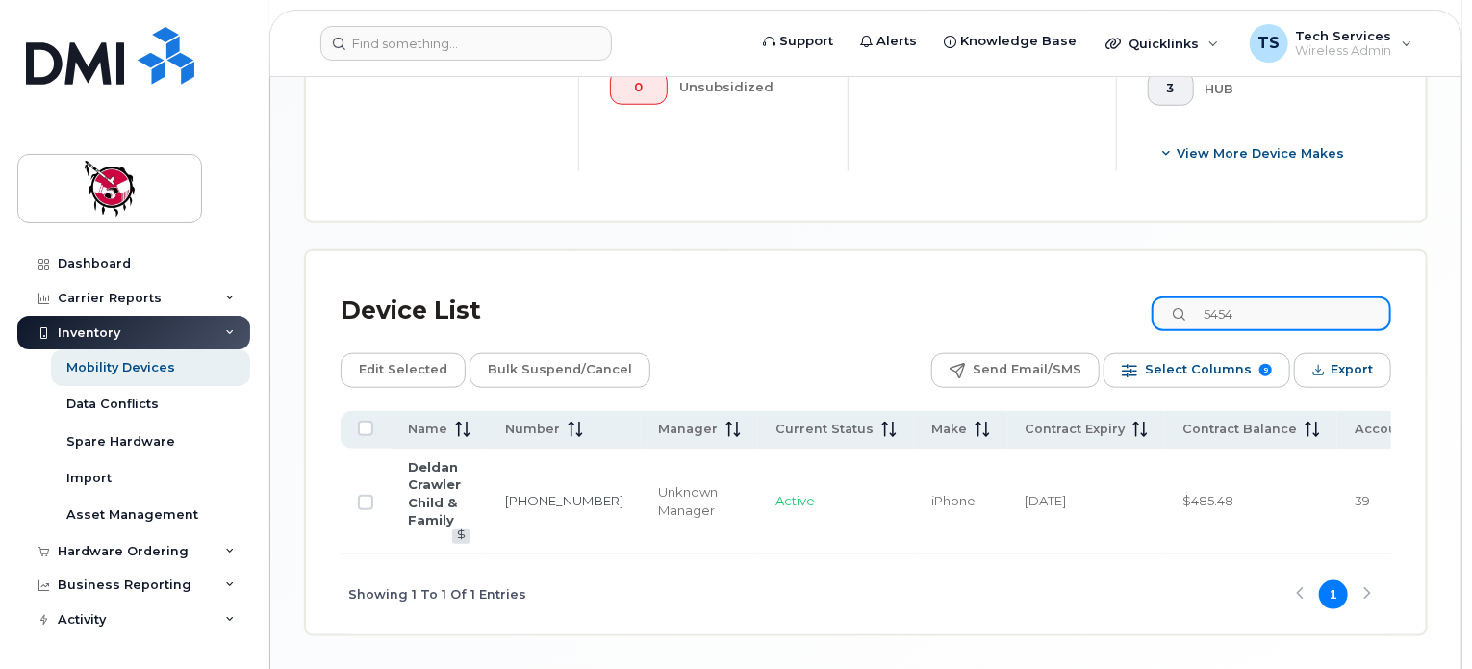
drag, startPoint x: 1282, startPoint y: 312, endPoint x: 1128, endPoint y: 307, distance: 154.0
click at [1128, 307] on div "Device List 5454" at bounding box center [866, 311] width 1051 height 50
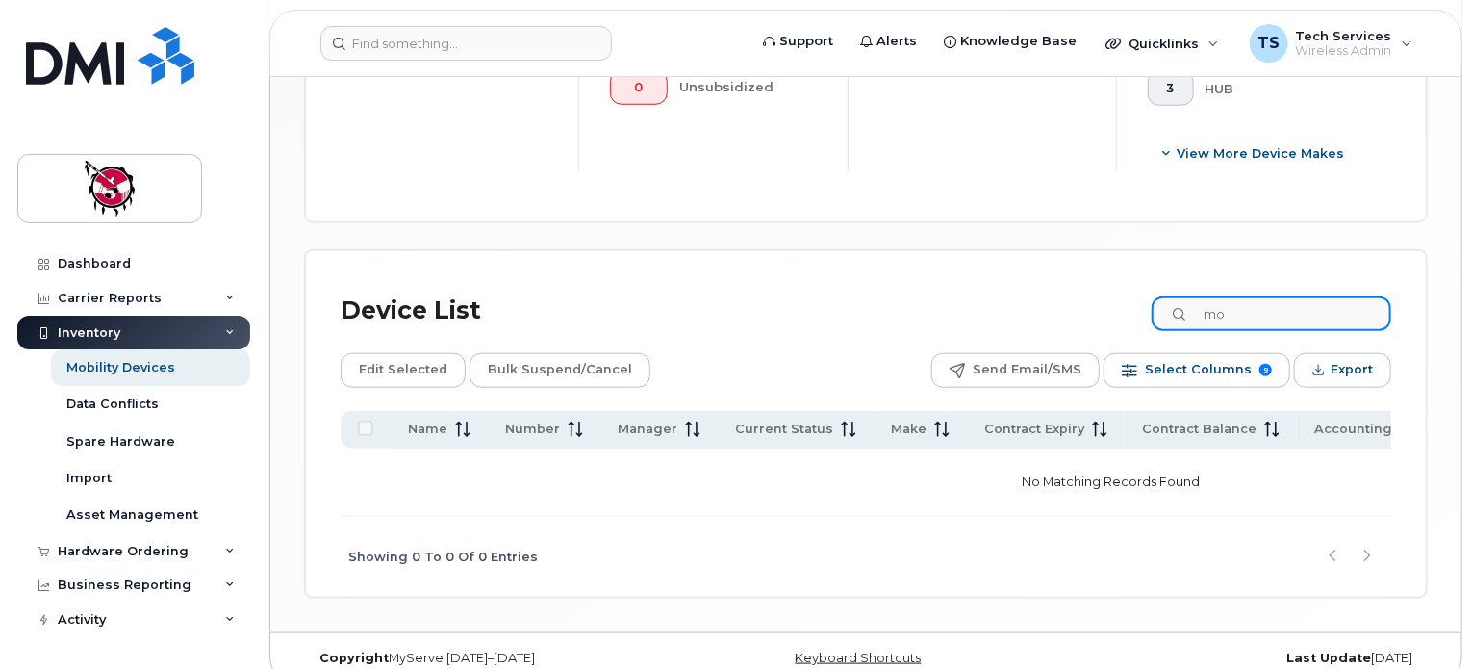
type input "m"
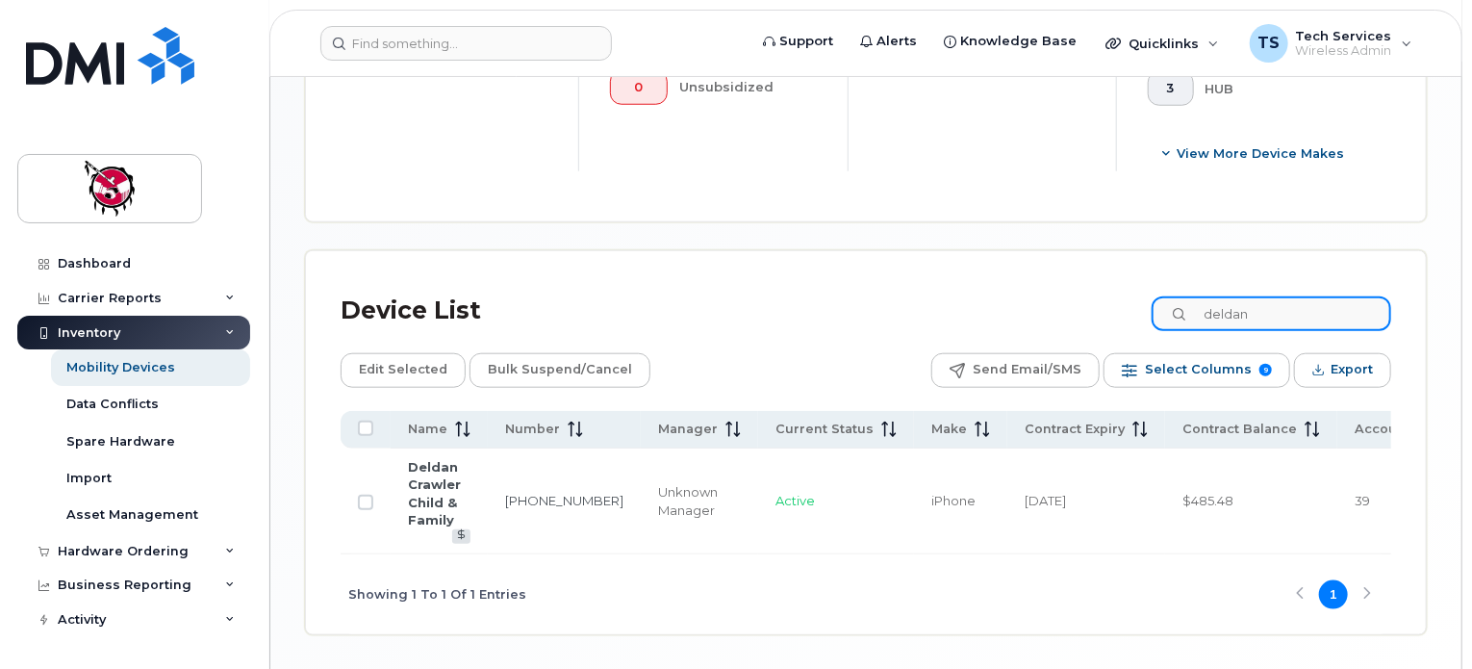
type input "deldan"
drag, startPoint x: 1126, startPoint y: 308, endPoint x: 981, endPoint y: 157, distance: 208.9
click at [981, 155] on div "5 do not block data" at bounding box center [982, 28] width 268 height 285
click at [447, 486] on link "Deldan Crawler Child & Family" at bounding box center [434, 493] width 53 height 69
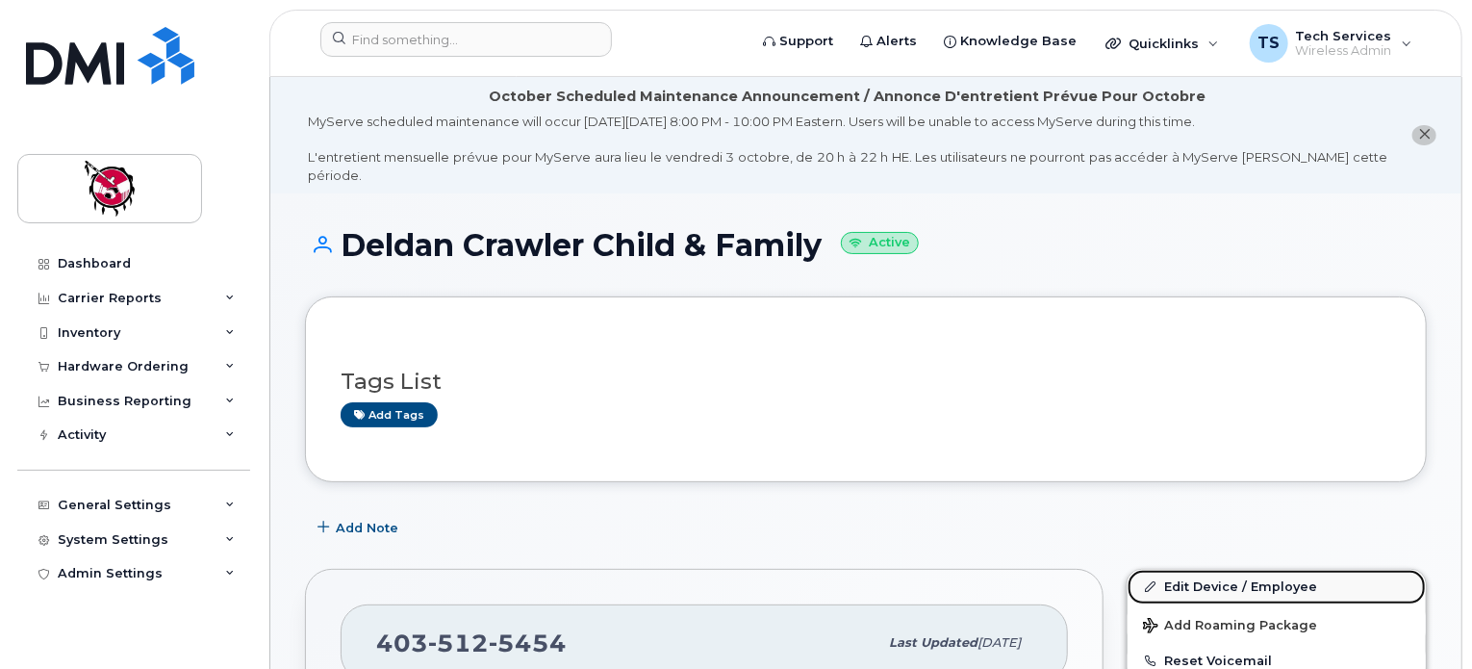
click at [1228, 570] on link "Edit Device / Employee" at bounding box center [1277, 587] width 298 height 35
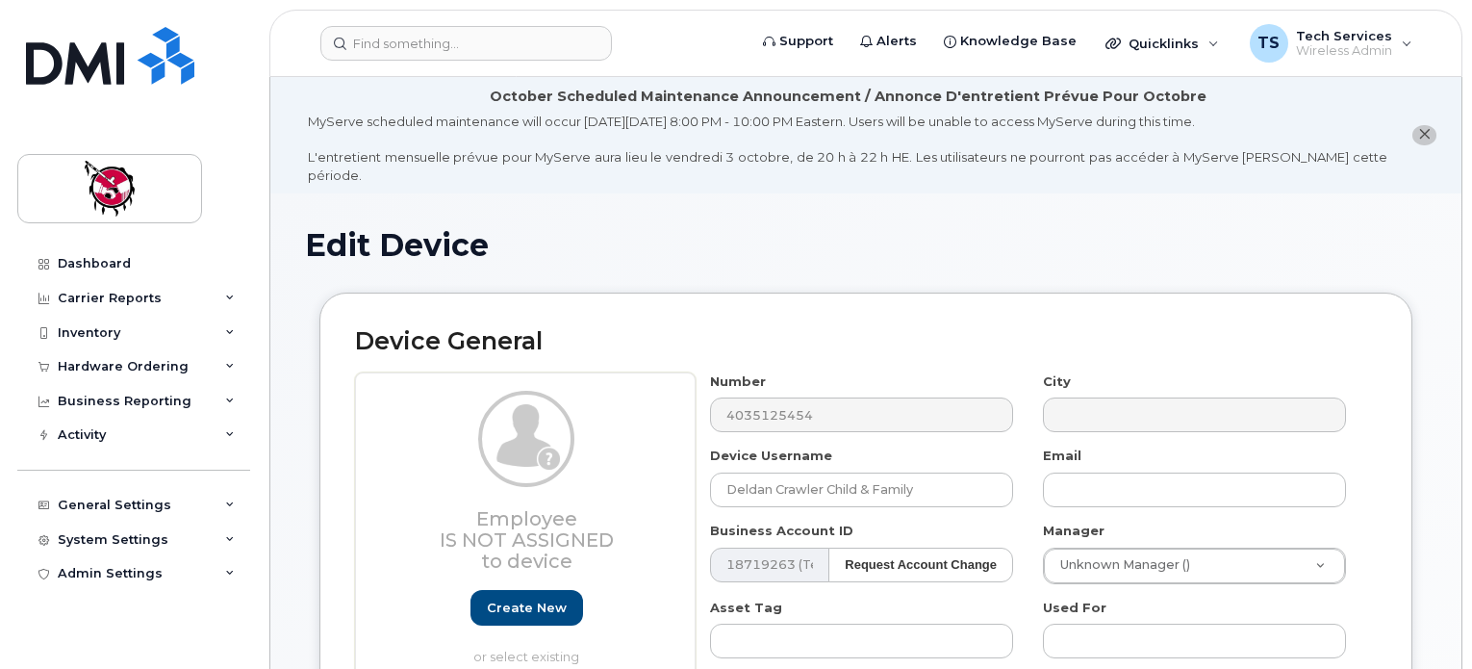
select select "10357"
select select "10349"
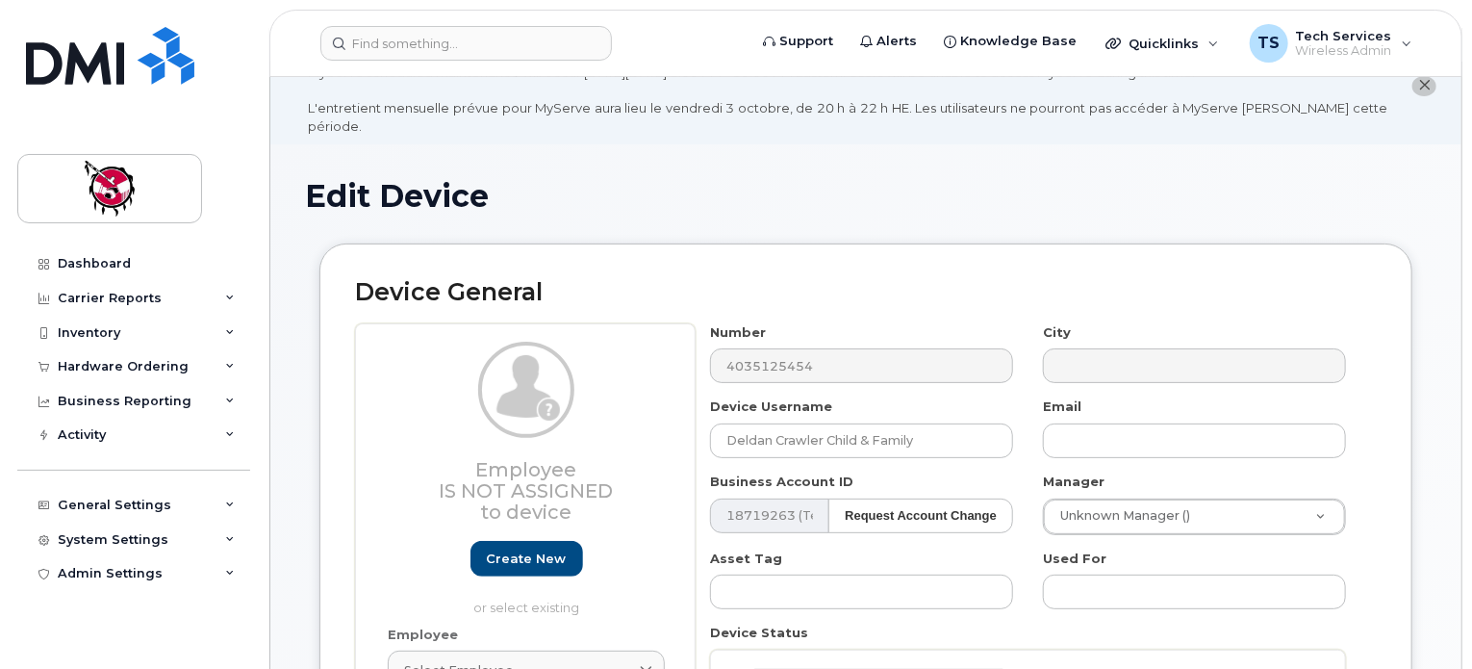
scroll to position [96, 0]
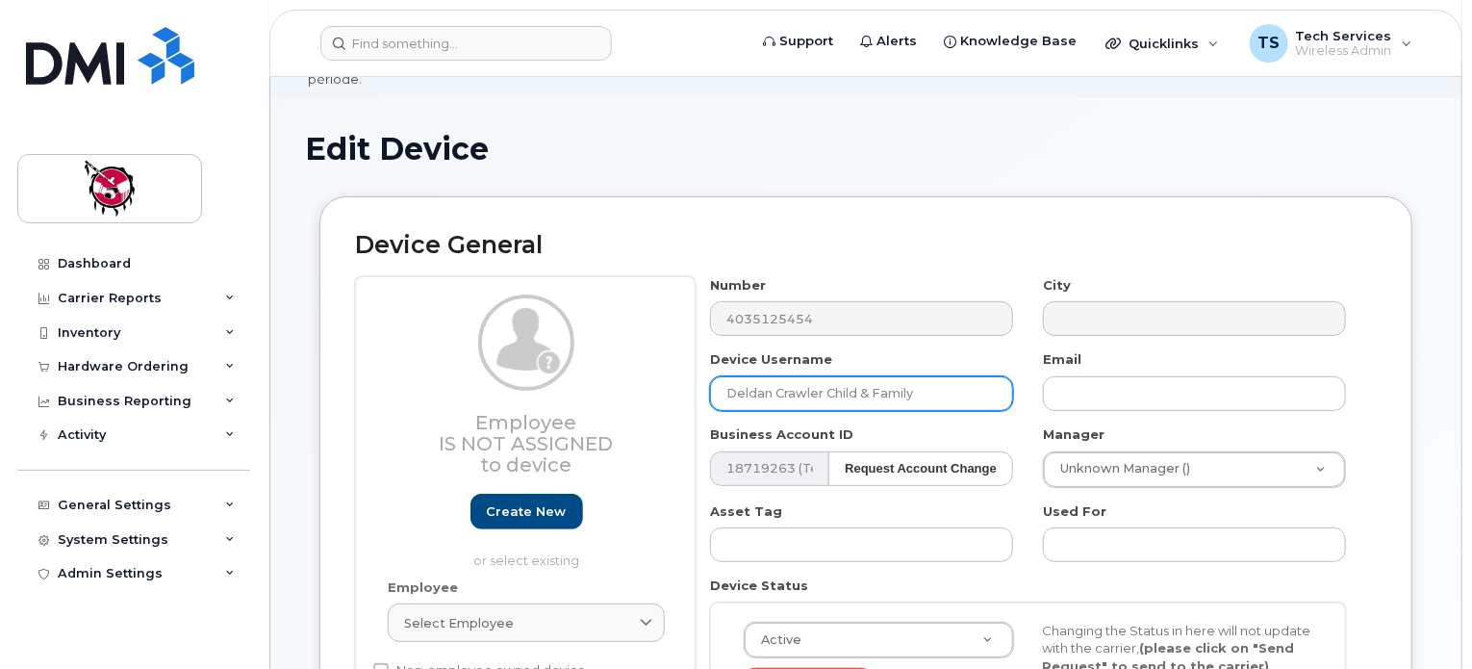
drag, startPoint x: 932, startPoint y: 378, endPoint x: 591, endPoint y: 374, distance: 341.6
click at [591, 374] on div "Employee Is not assigned to device Create new or select existing Employee Selec…" at bounding box center [866, 528] width 1022 height 504
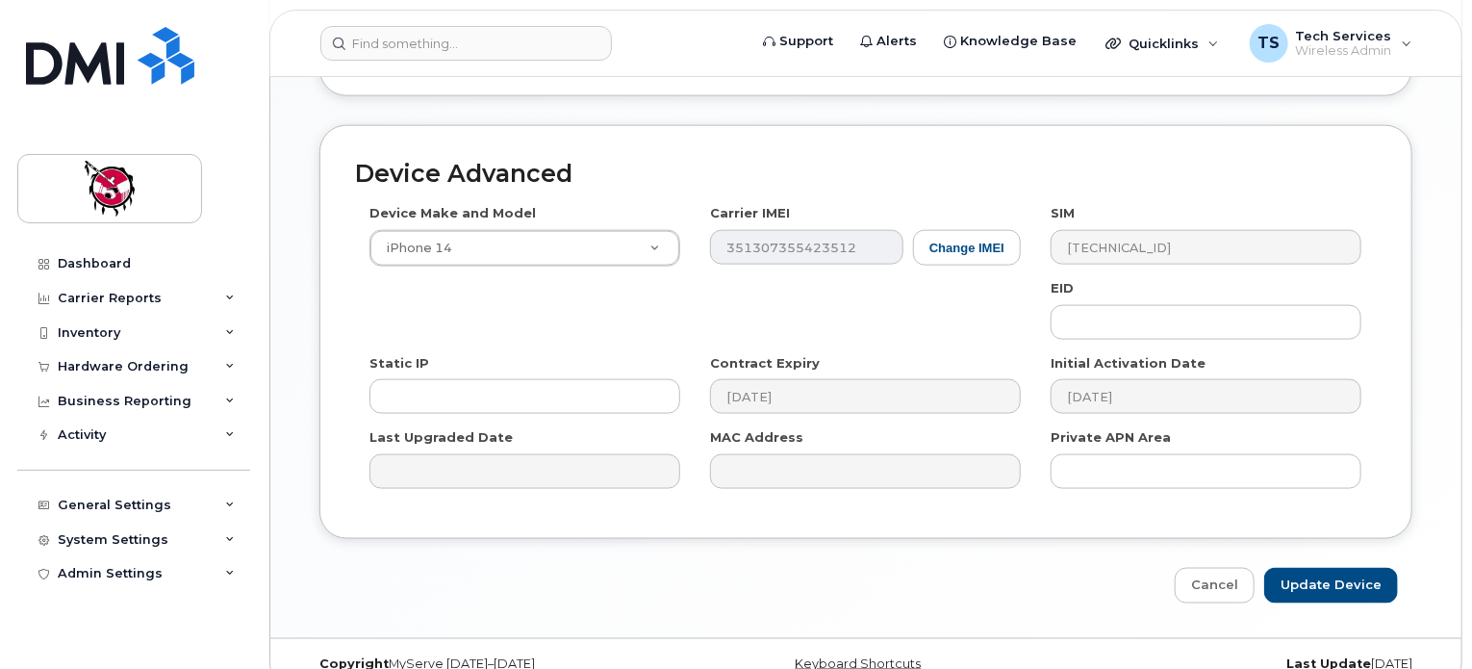
scroll to position [1155, 0]
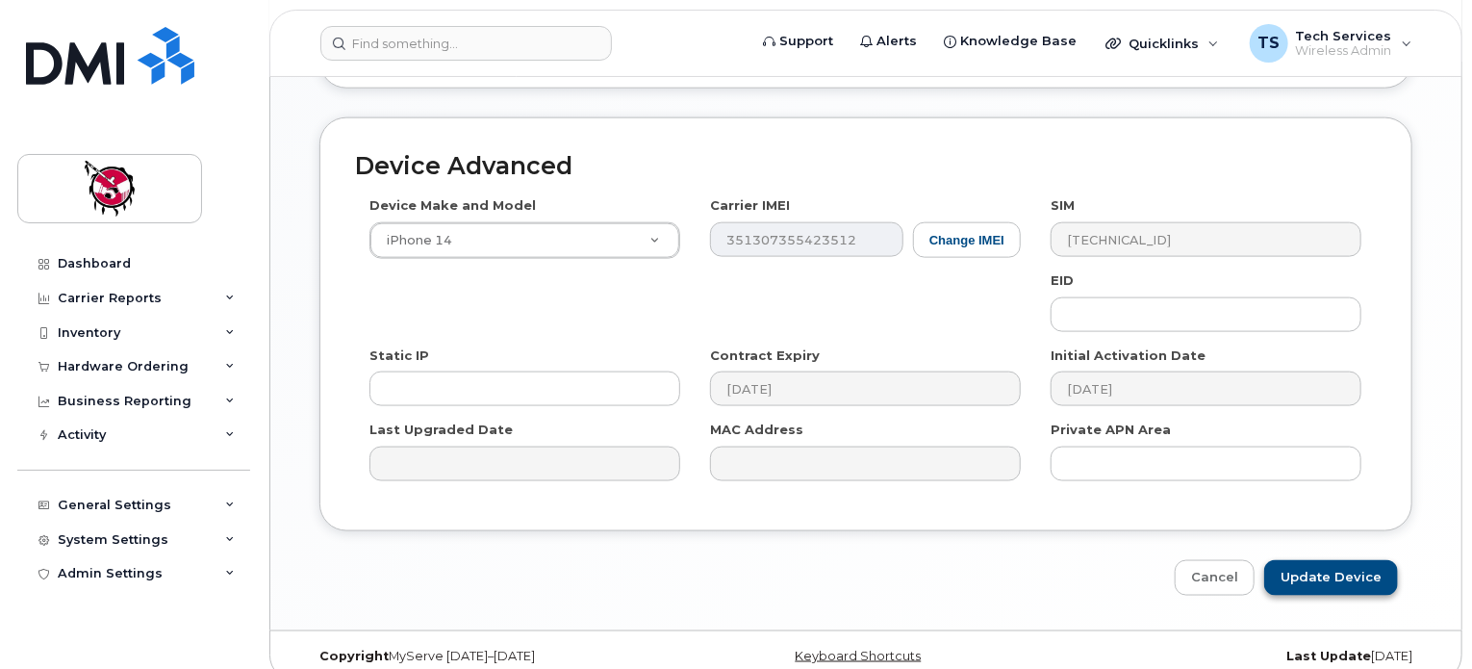
type input "[PERSON_NAME] (CFS)"
click at [1321, 560] on input "Update Device" at bounding box center [1331, 578] width 134 height 36
type input "Saving..."
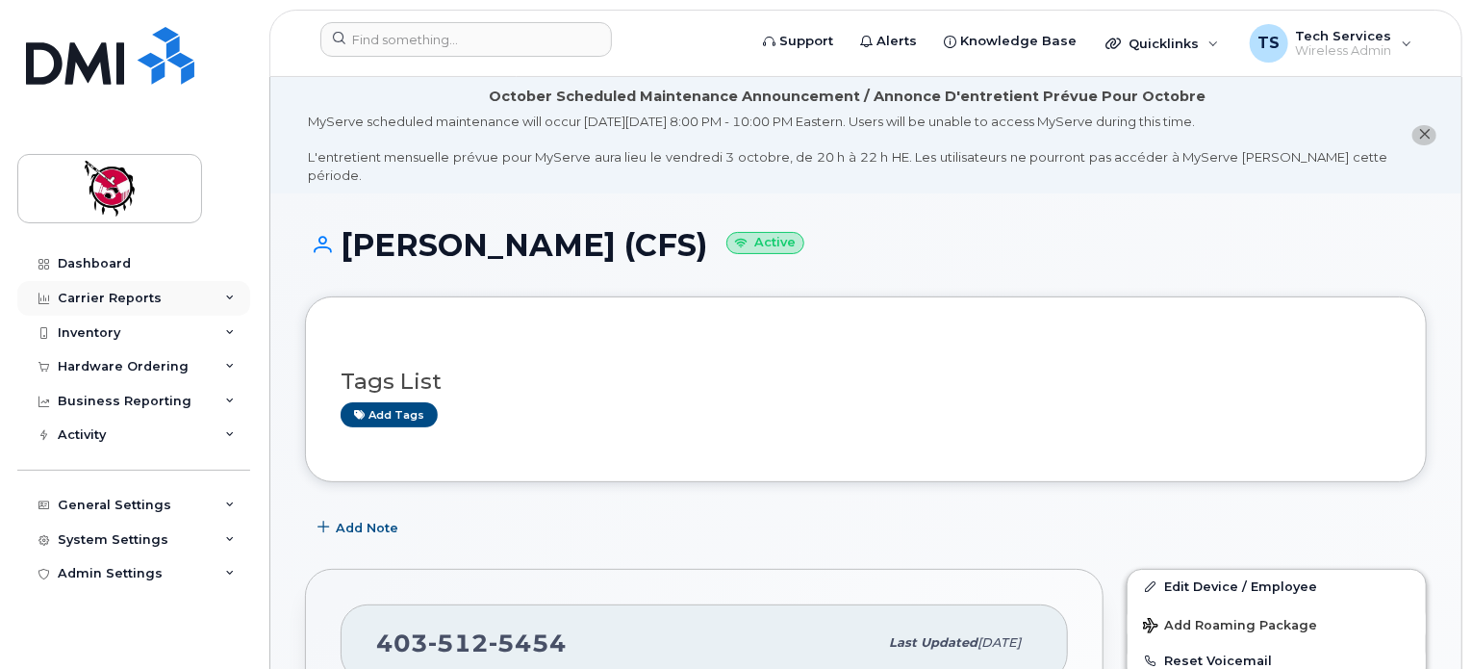
click at [106, 293] on div "Carrier Reports" at bounding box center [110, 298] width 104 height 15
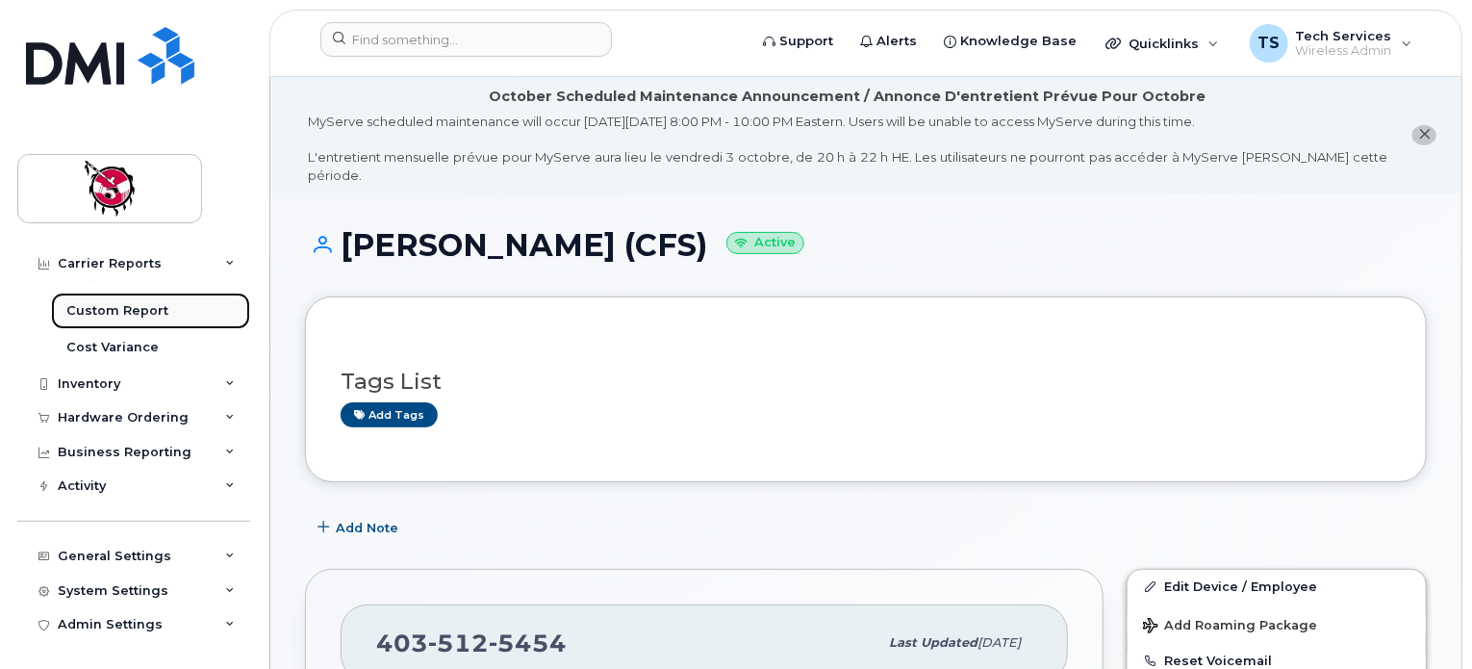
click at [131, 304] on div "Custom Report" at bounding box center [117, 310] width 102 height 17
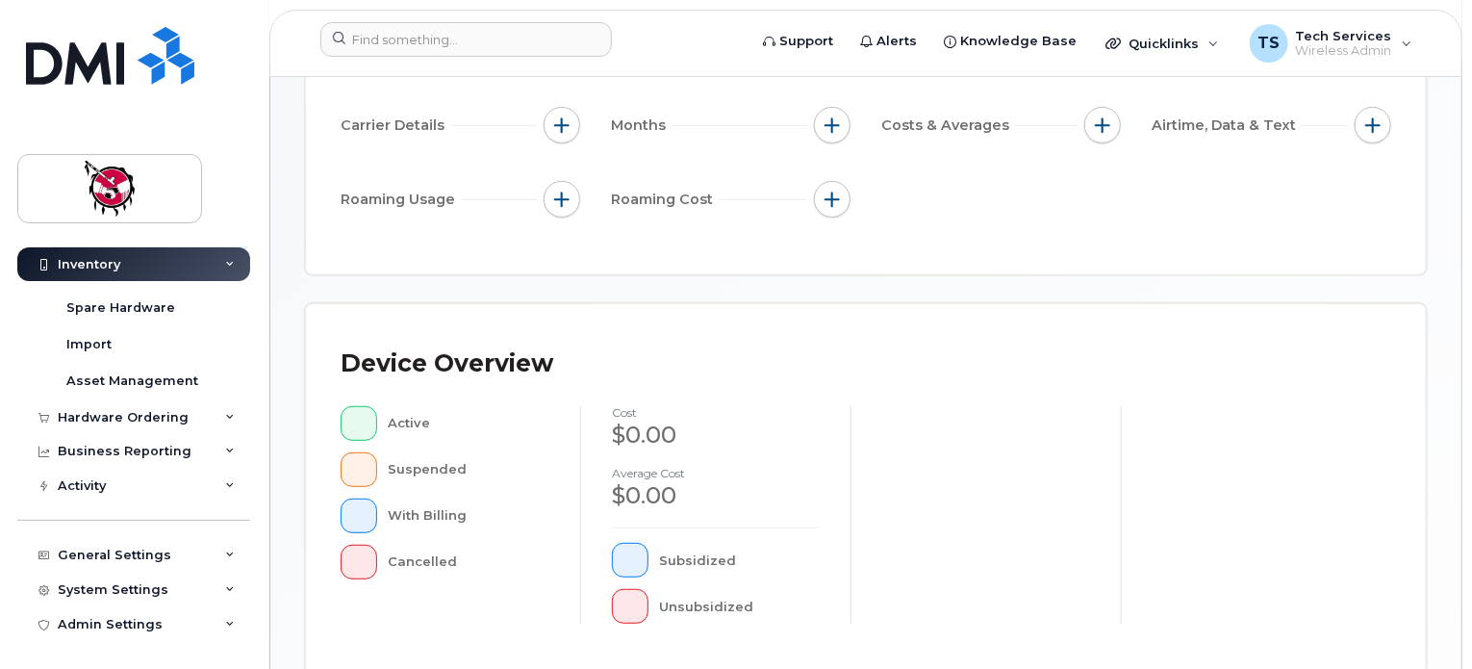
scroll to position [289, 0]
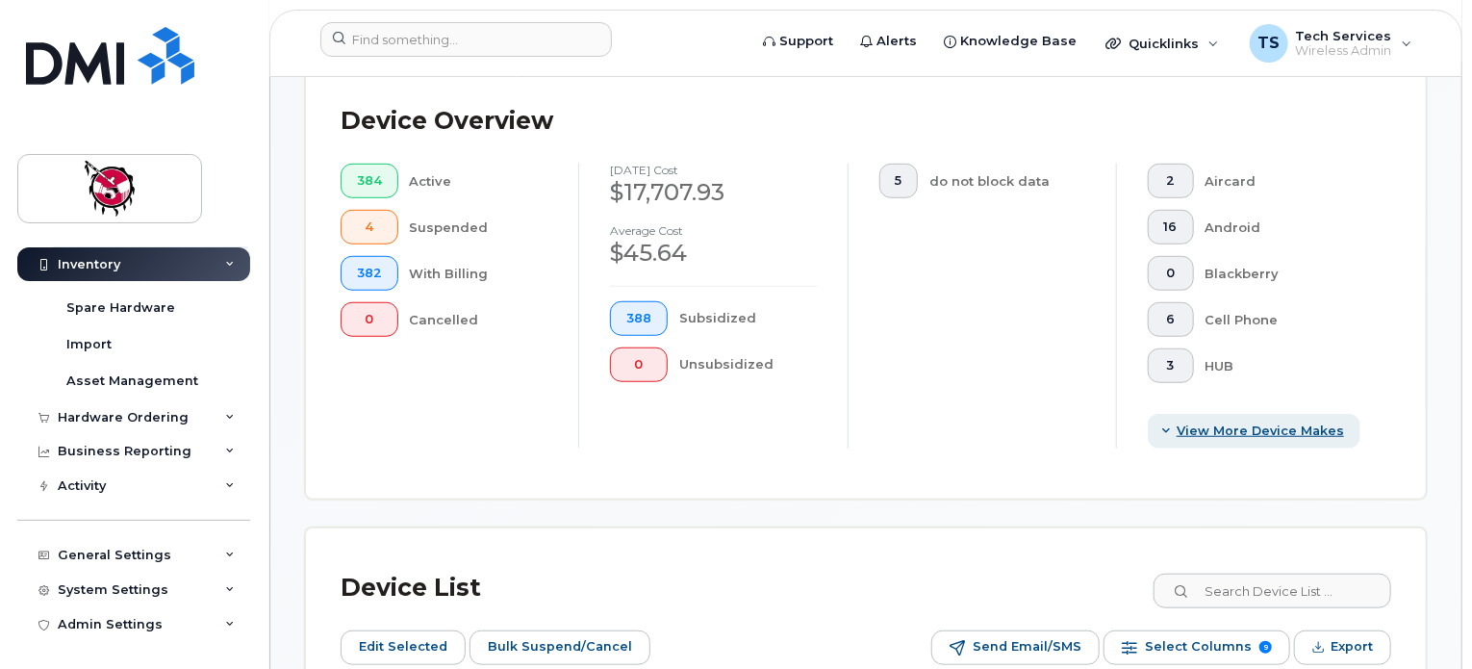
scroll to position [866, 0]
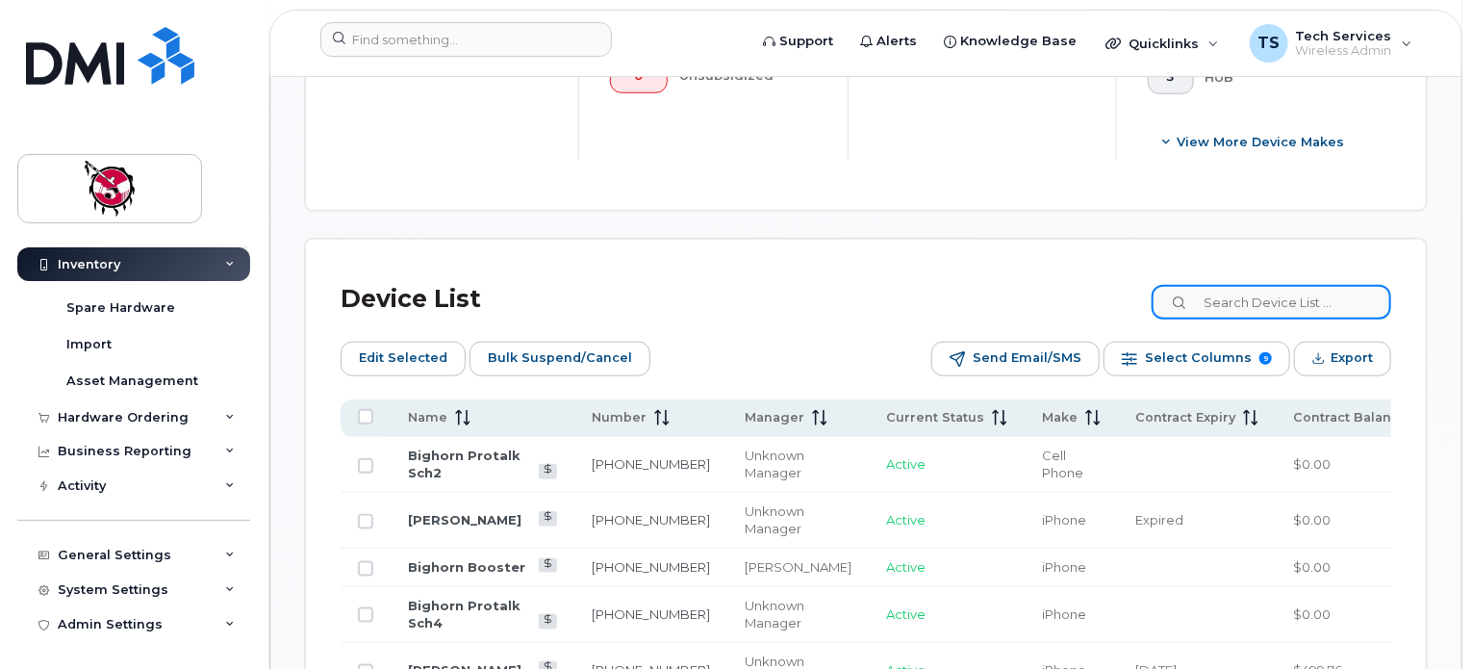
click at [1316, 298] on input at bounding box center [1272, 302] width 240 height 35
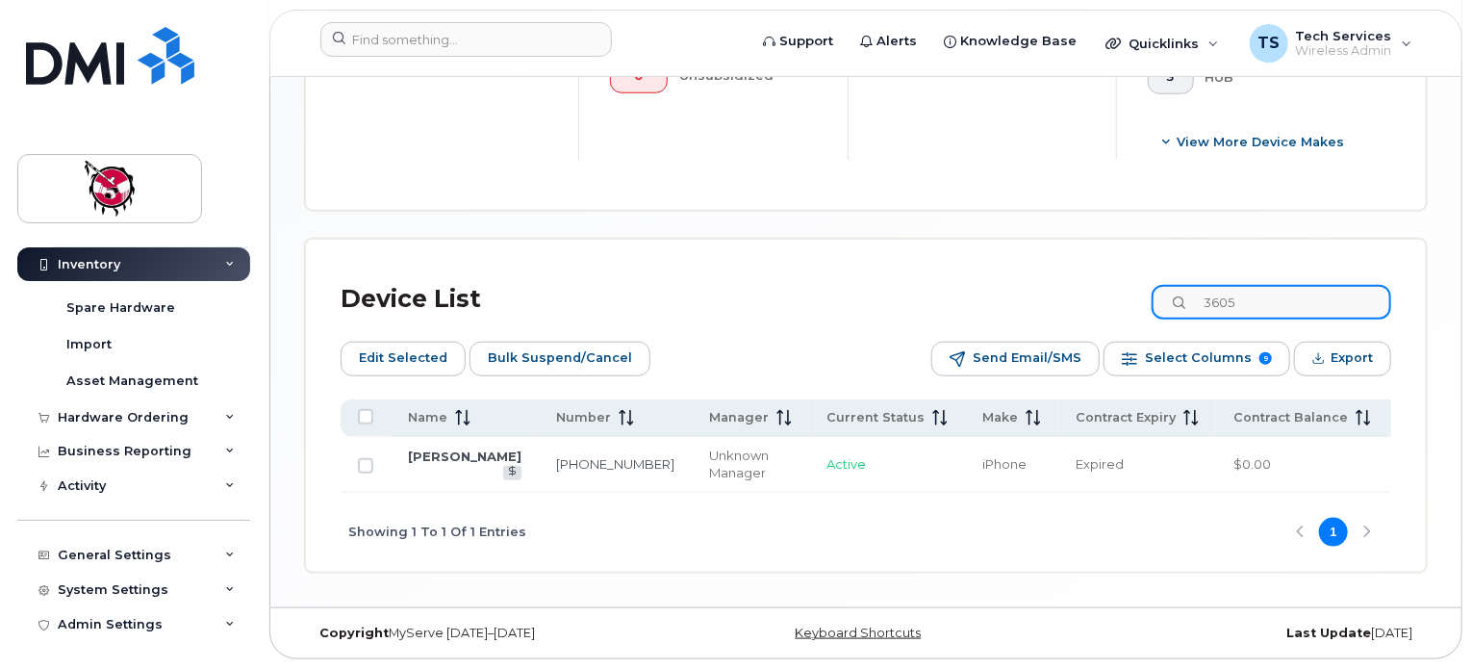
drag, startPoint x: 1286, startPoint y: 299, endPoint x: 1097, endPoint y: 293, distance: 188.7
click at [1099, 292] on div "Device List 3605" at bounding box center [866, 299] width 1051 height 50
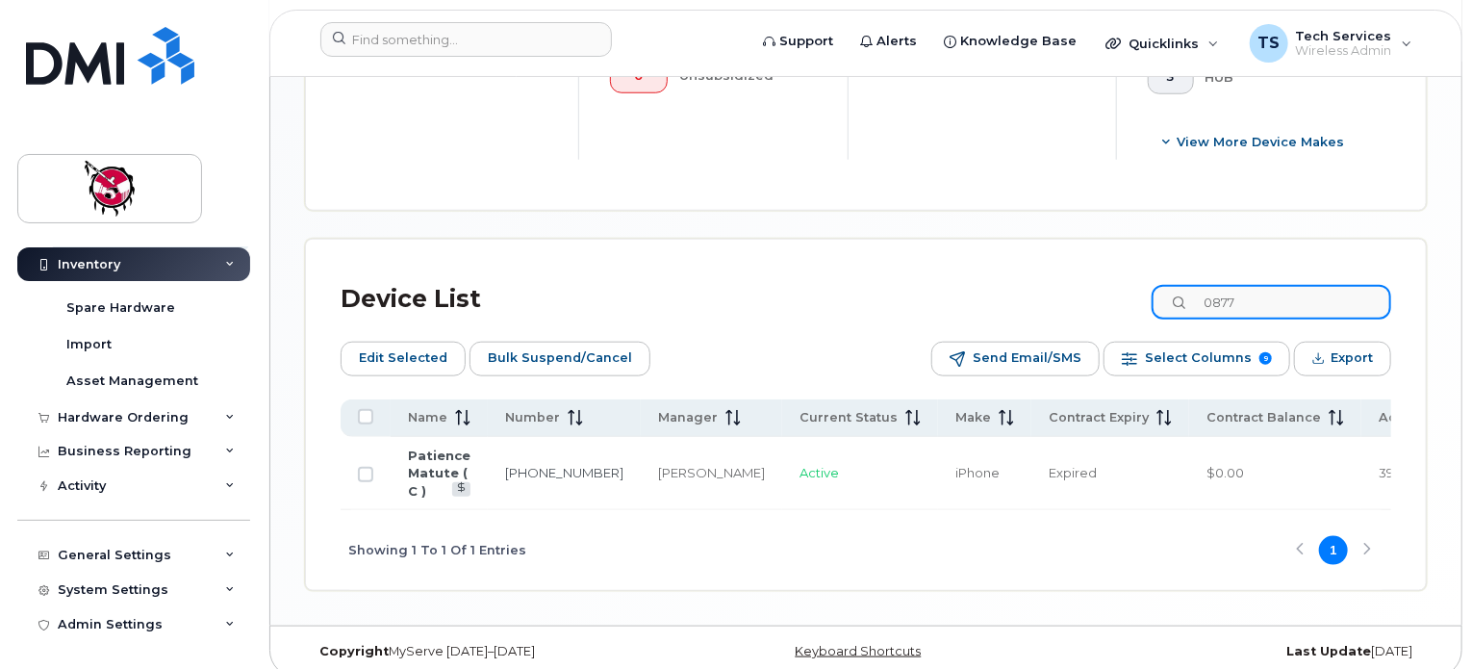
type input "0877"
